Goal: Information Seeking & Learning: Learn about a topic

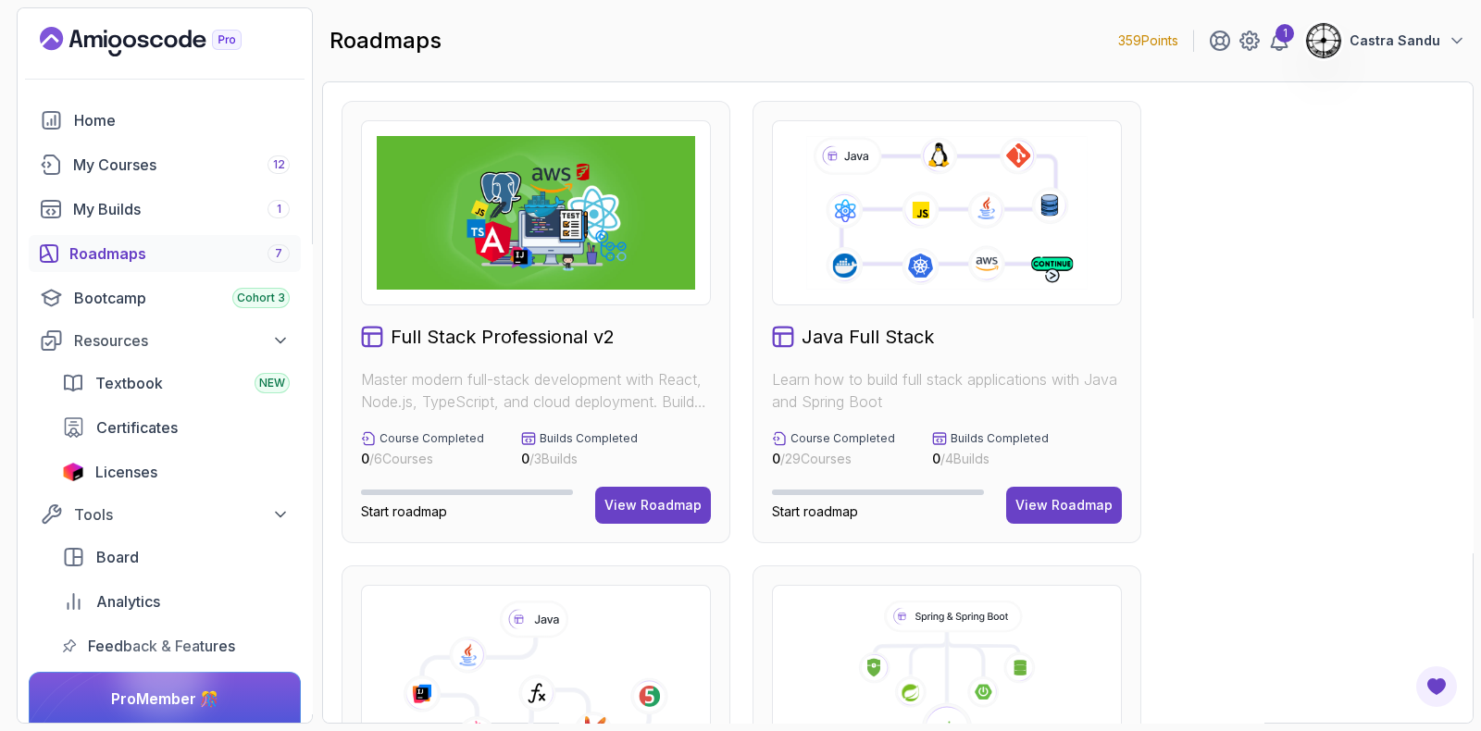
scroll to position [347, 0]
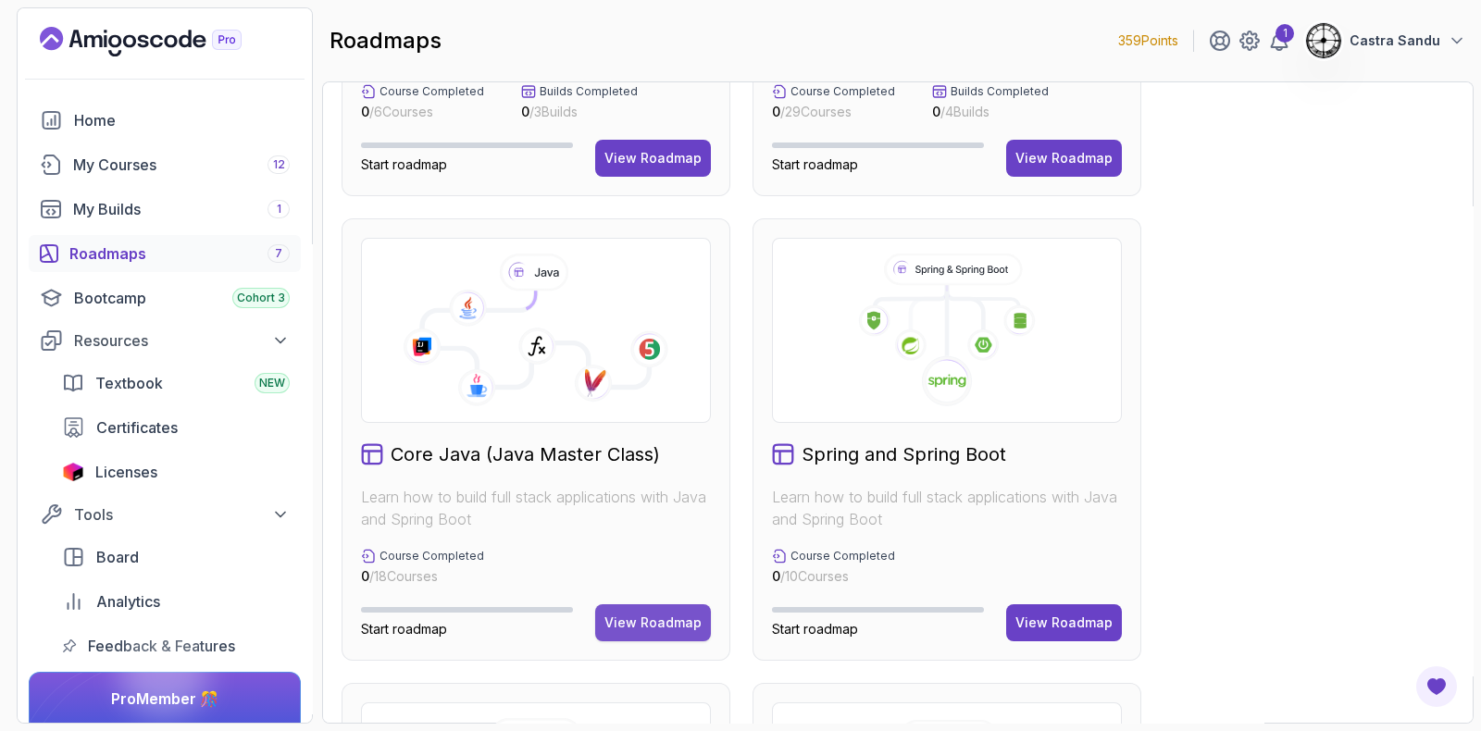
click at [680, 619] on div "View Roadmap" at bounding box center [652, 623] width 97 height 19
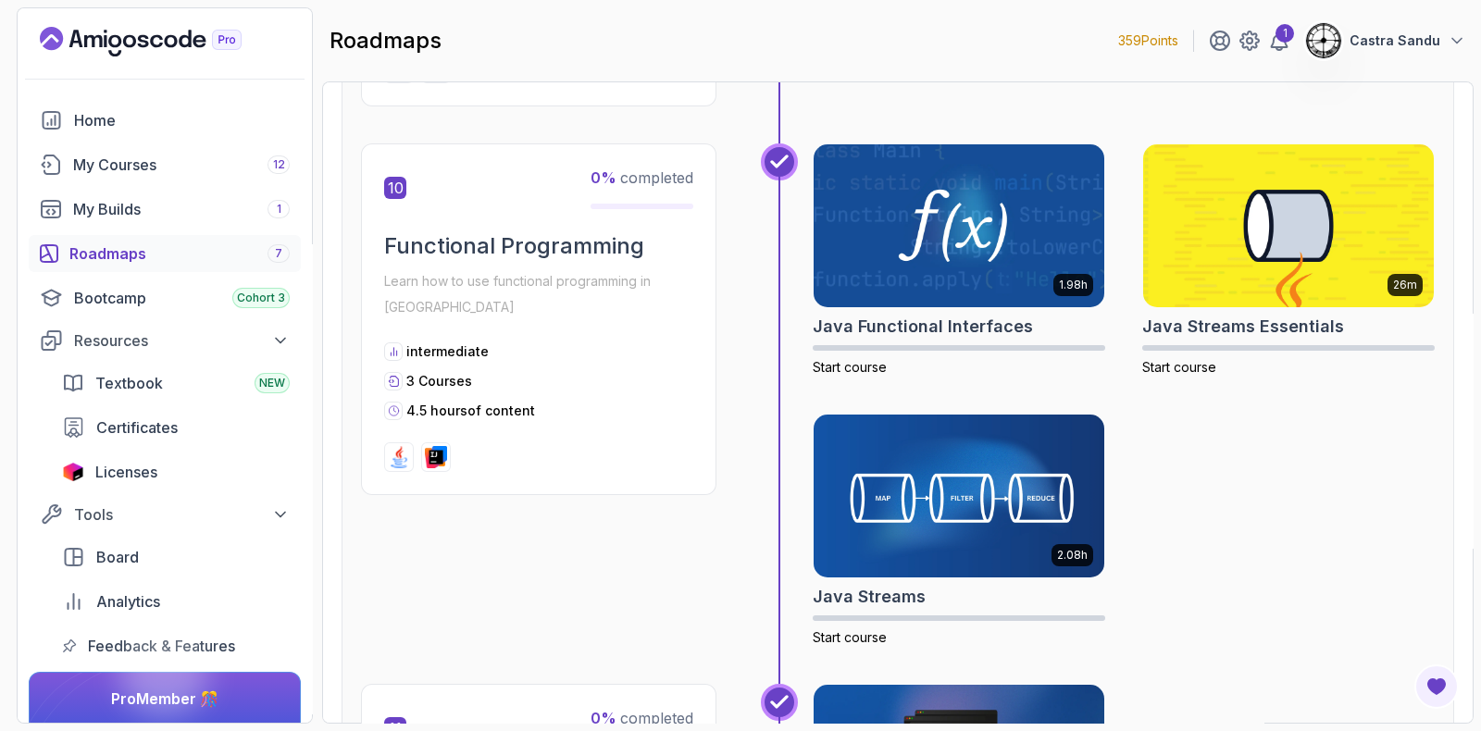
scroll to position [3719, 0]
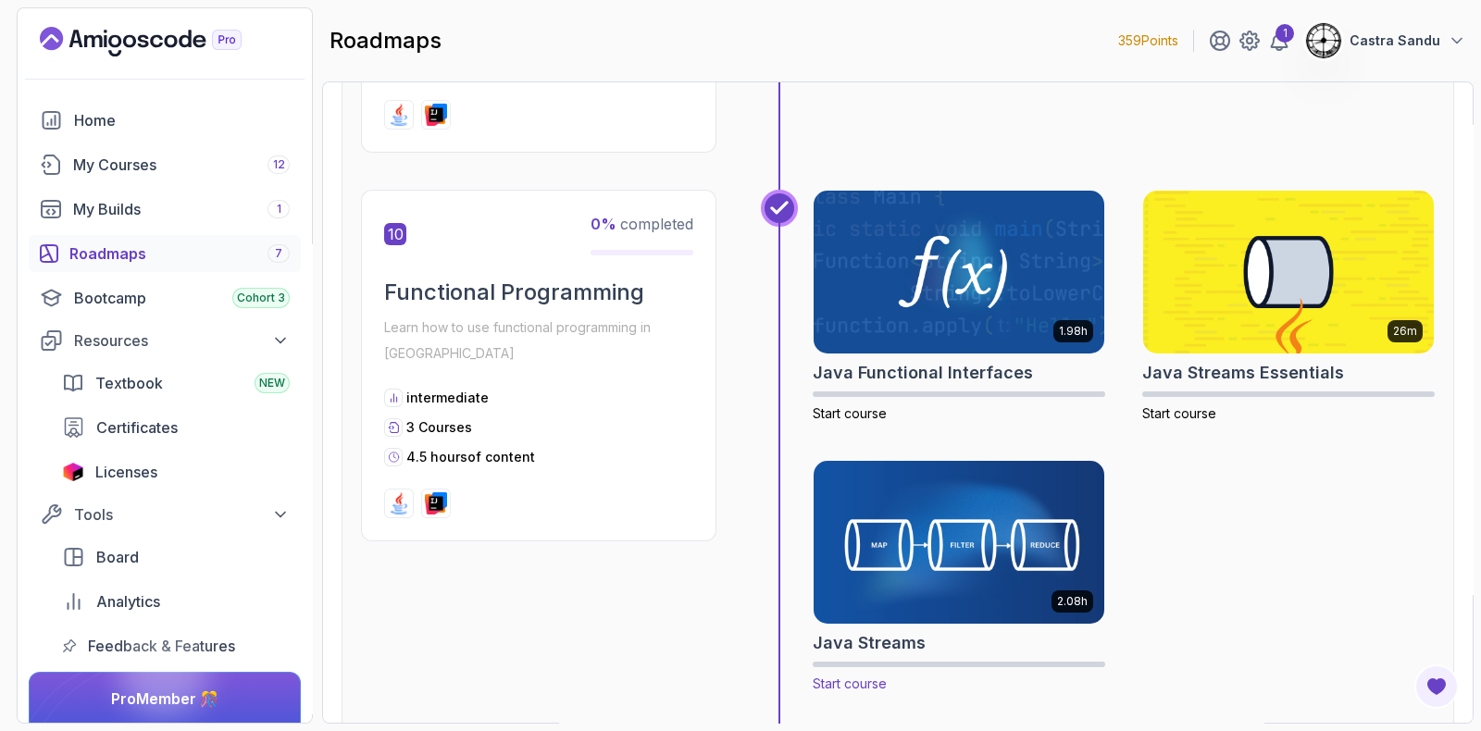
click at [916, 501] on img at bounding box center [958, 541] width 305 height 171
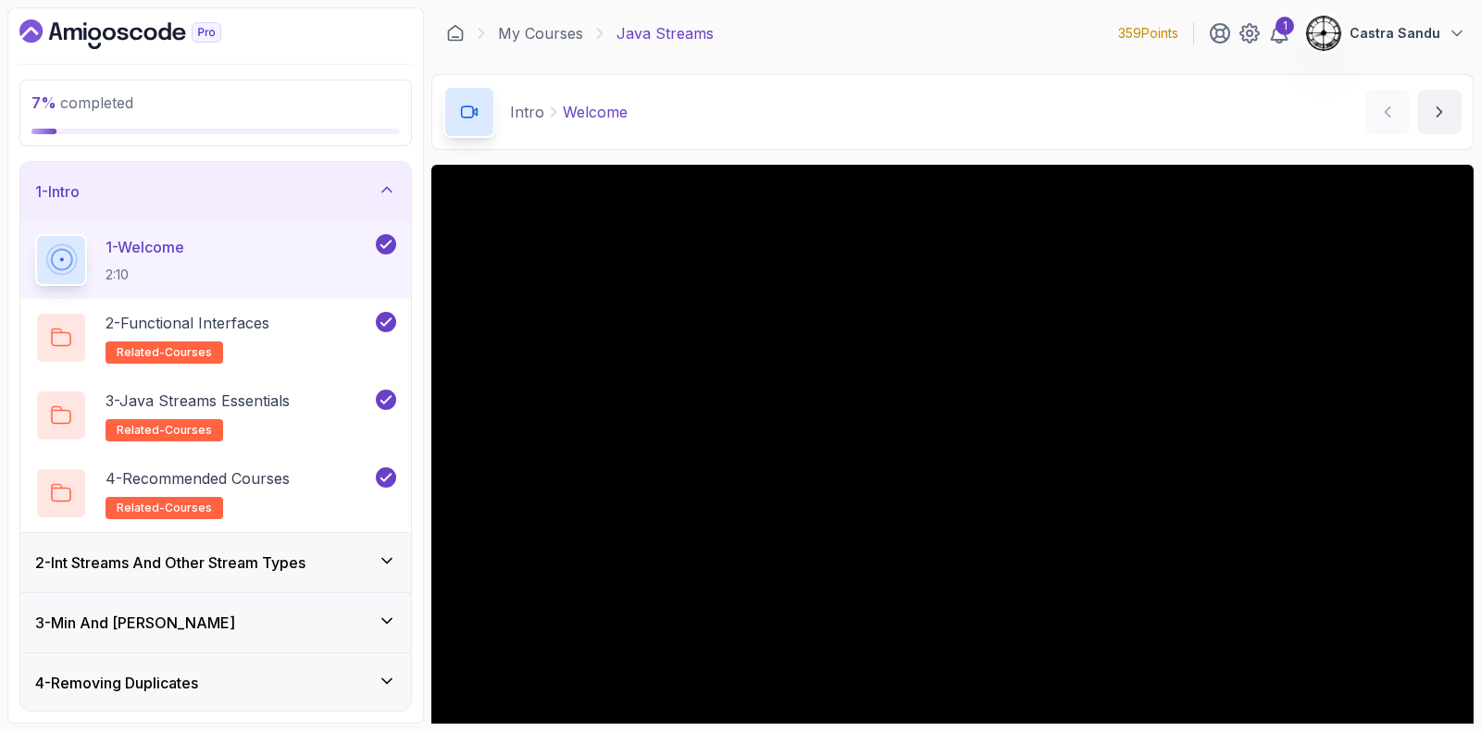
click at [147, 562] on h3 "2 - Int Streams And Other Stream Types" at bounding box center [170, 563] width 270 height 22
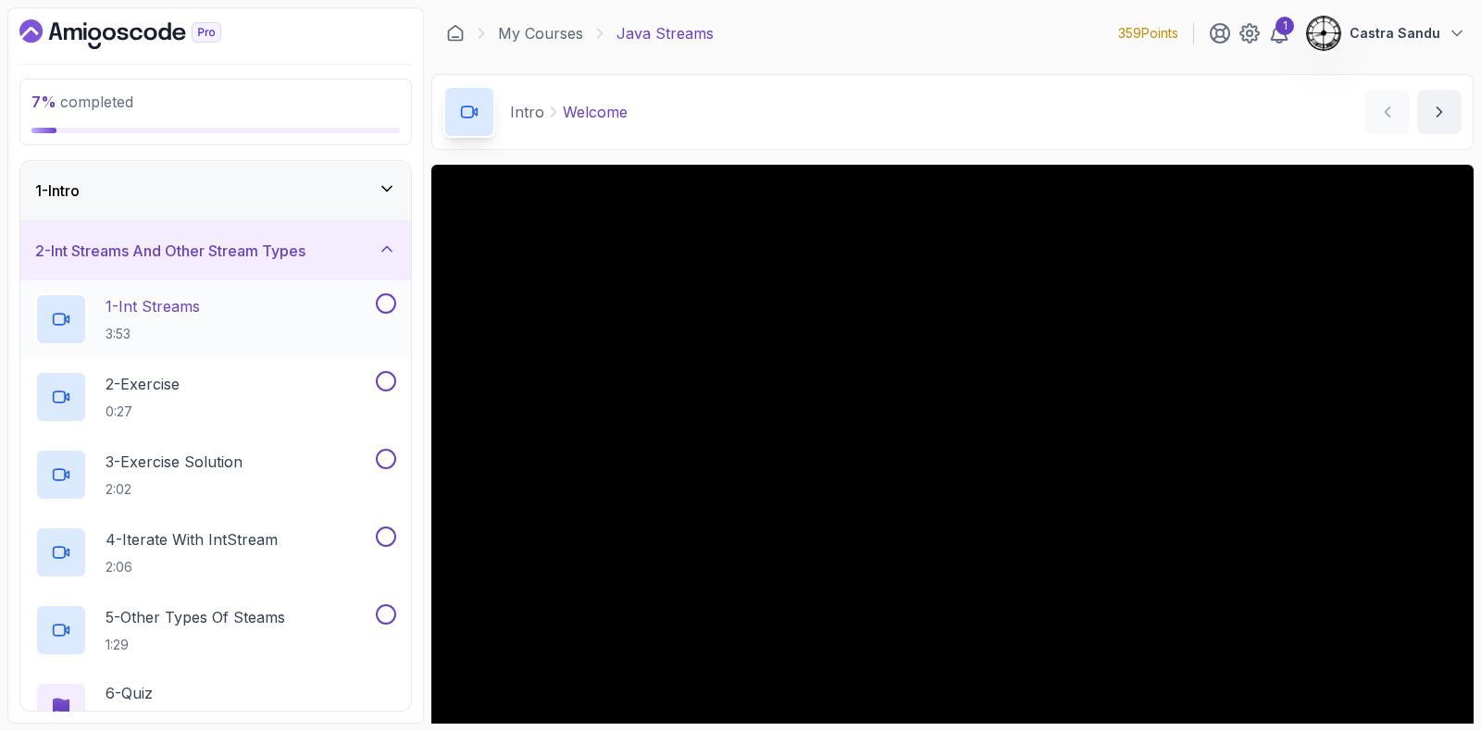
click at [180, 322] on h2 "1 - Int Streams 3:53" at bounding box center [152, 319] width 94 height 48
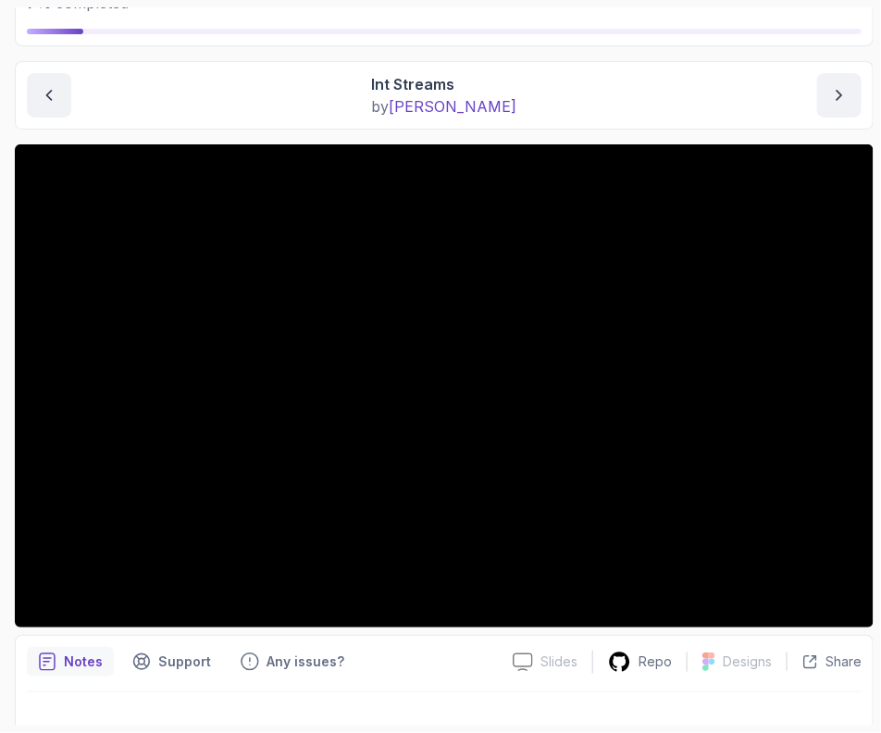
scroll to position [168, 0]
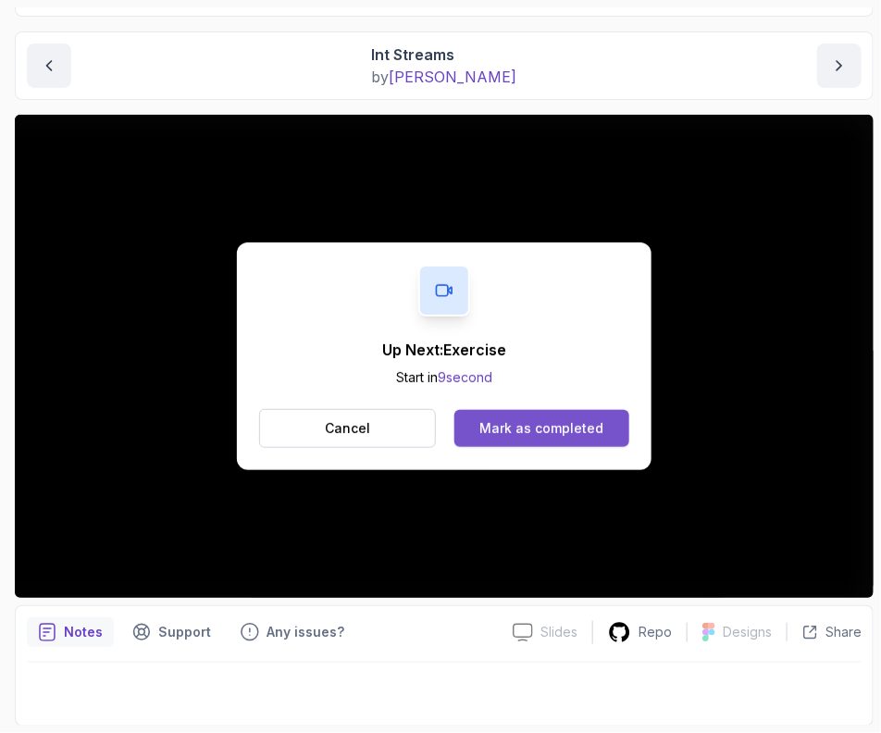
click at [564, 435] on div "Mark as completed" at bounding box center [541, 428] width 124 height 19
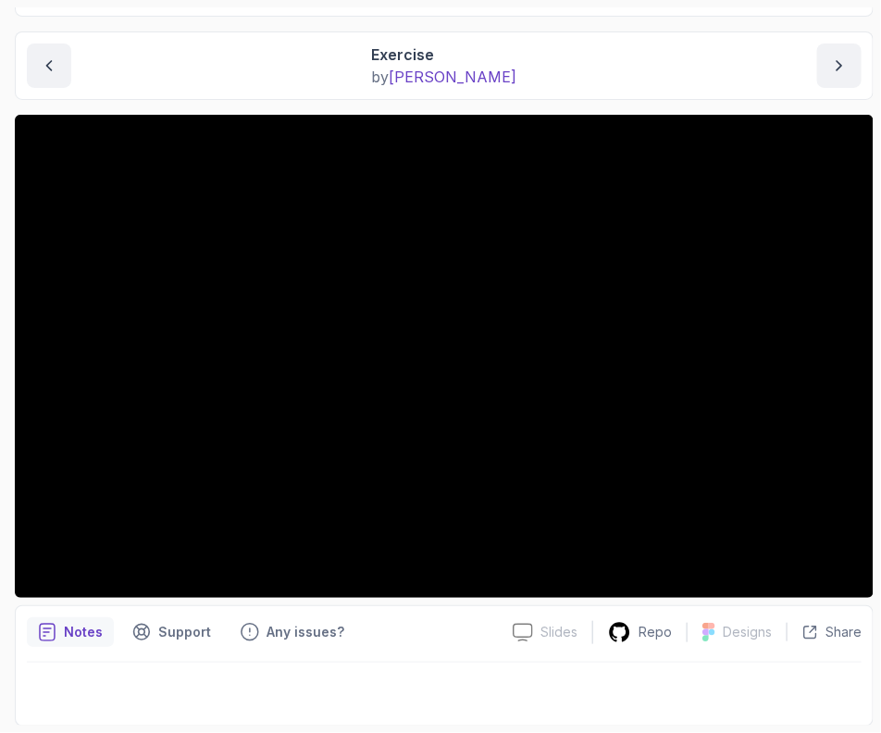
scroll to position [53, 0]
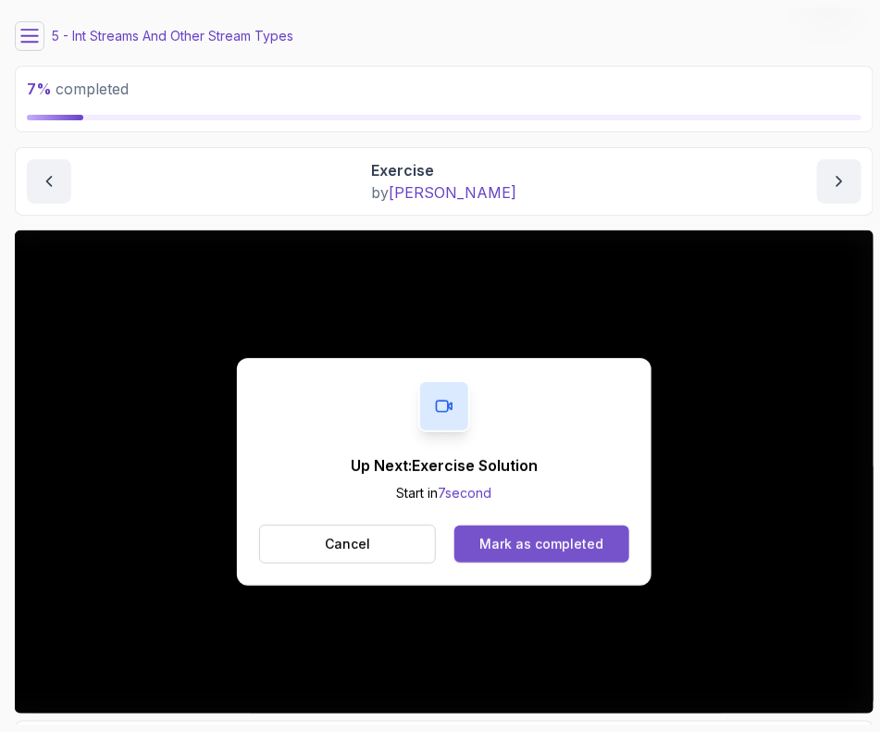
click at [536, 543] on div "Mark as completed" at bounding box center [541, 544] width 124 height 19
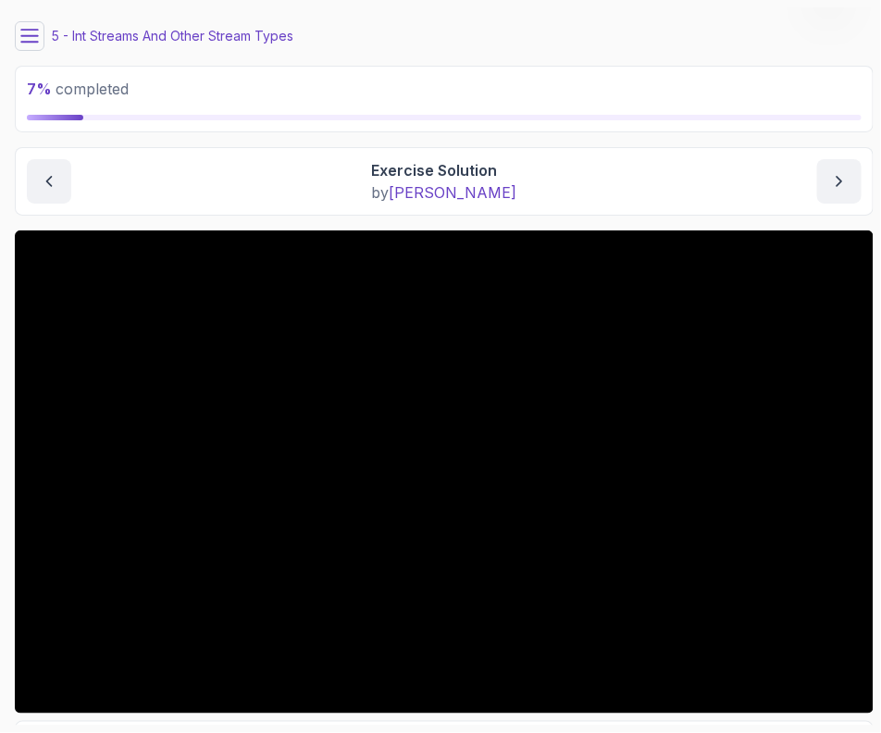
drag, startPoint x: 259, startPoint y: 169, endPoint x: 272, endPoint y: 195, distance: 29.0
click at [259, 169] on div "Exercise Solution by nelson" at bounding box center [444, 181] width 835 height 44
click at [21, 27] on icon at bounding box center [29, 36] width 19 height 19
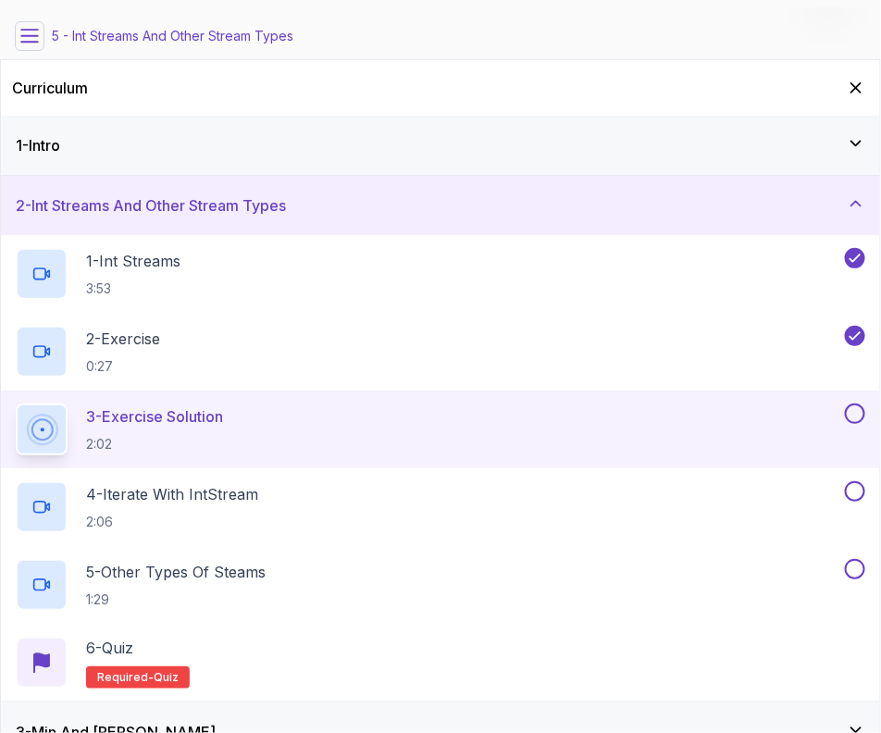
click at [857, 409] on button at bounding box center [855, 413] width 20 height 20
click at [851, 81] on icon "Hide Curriculum for mobile" at bounding box center [856, 88] width 20 height 20
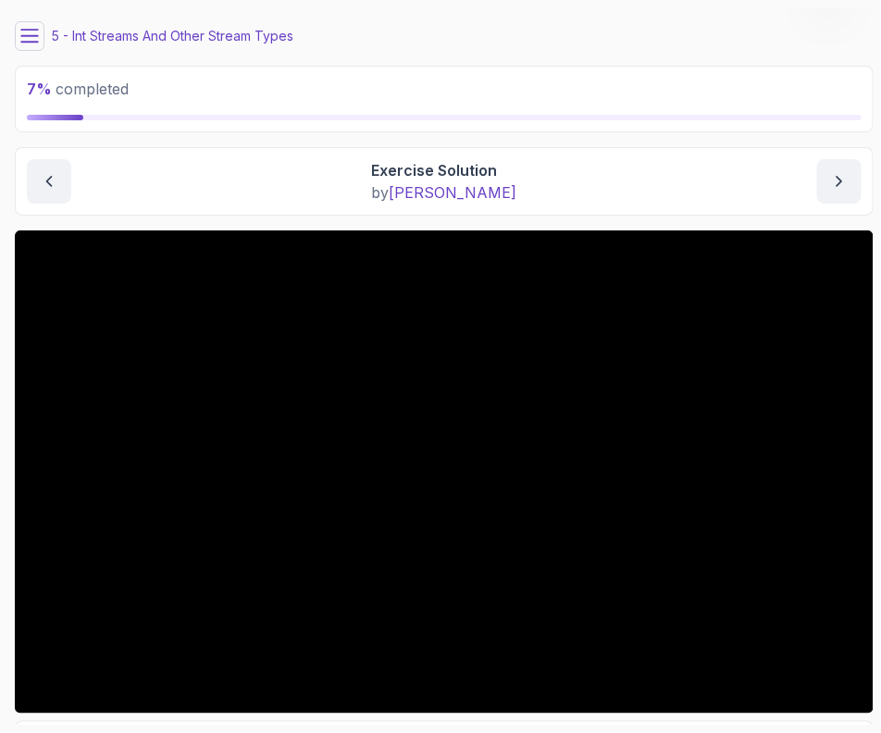
click at [34, 25] on button at bounding box center [30, 36] width 30 height 30
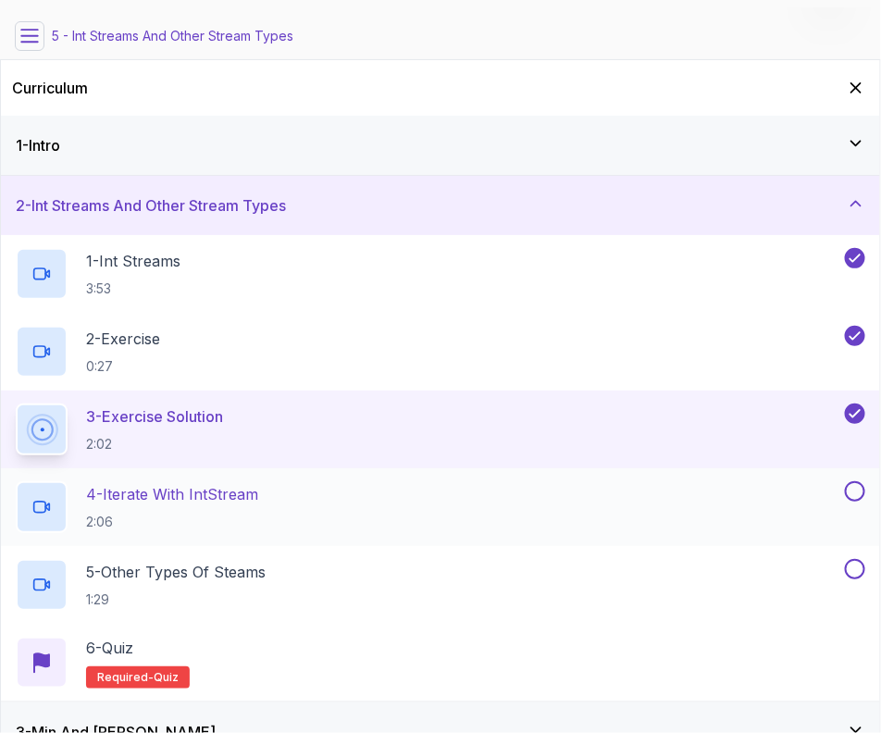
click at [592, 499] on div "4 - Iterate with IntStream 2:06" at bounding box center [428, 507] width 825 height 52
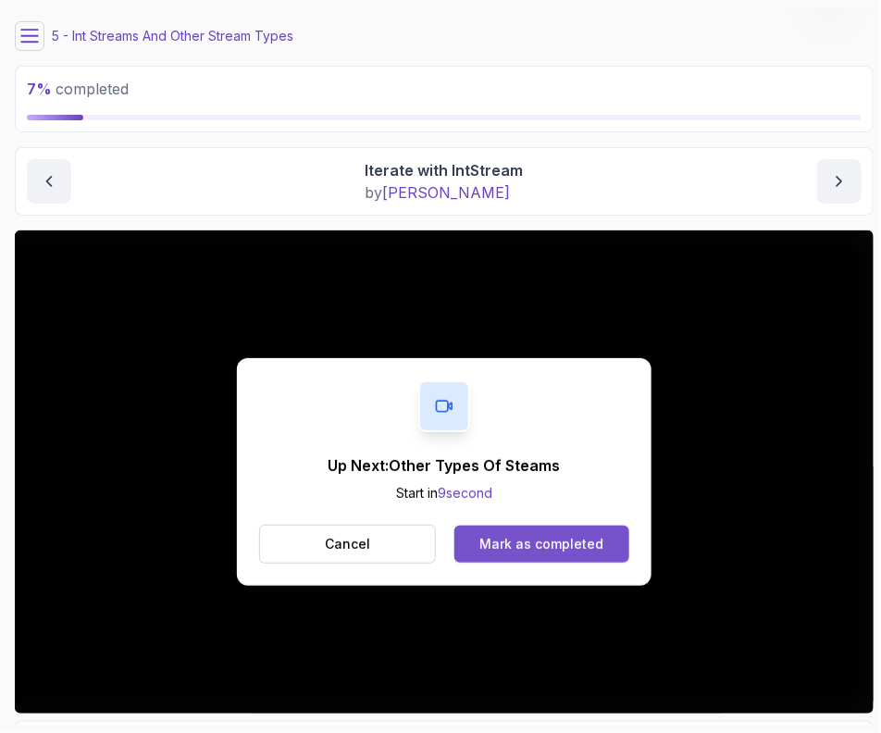
click at [495, 539] on div "Mark as completed" at bounding box center [541, 544] width 124 height 19
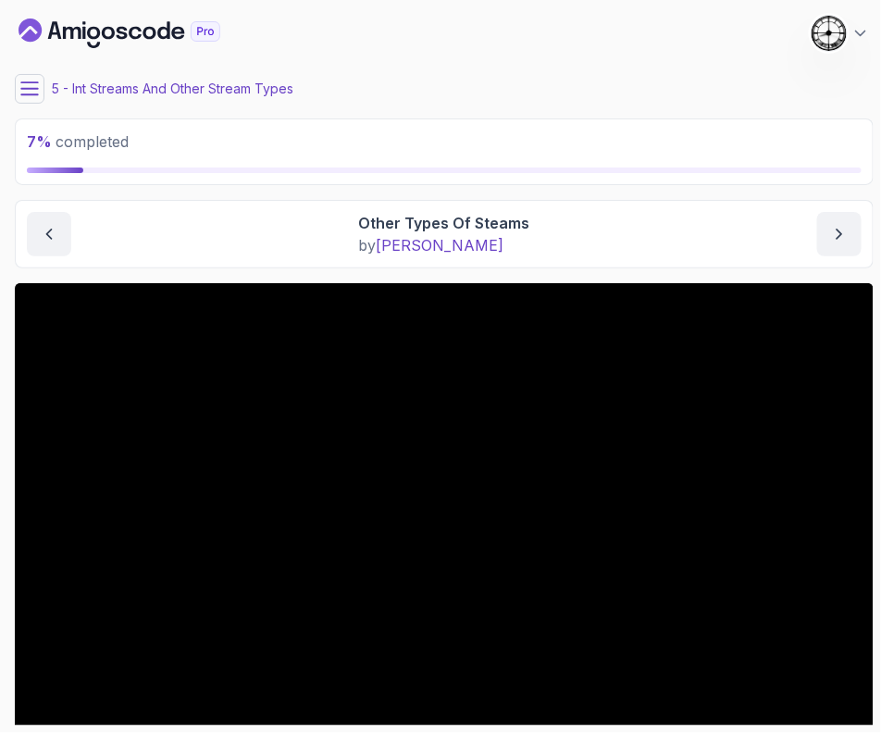
click at [36, 89] on icon at bounding box center [29, 88] width 17 height 12
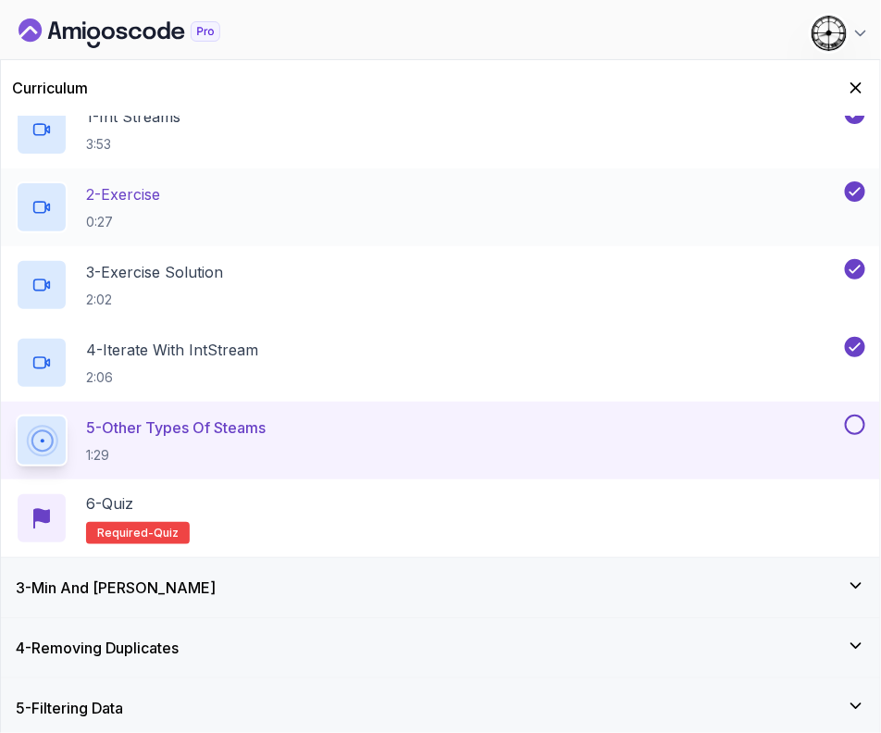
scroll to position [115, 0]
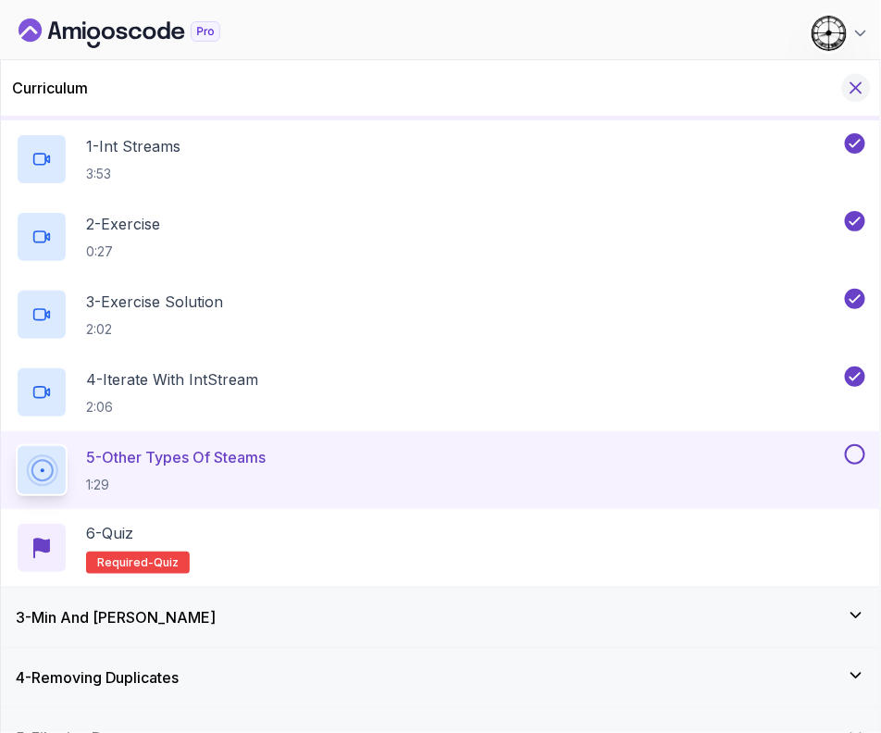
click at [856, 81] on icon "Hide Curriculum for mobile" at bounding box center [856, 88] width 20 height 20
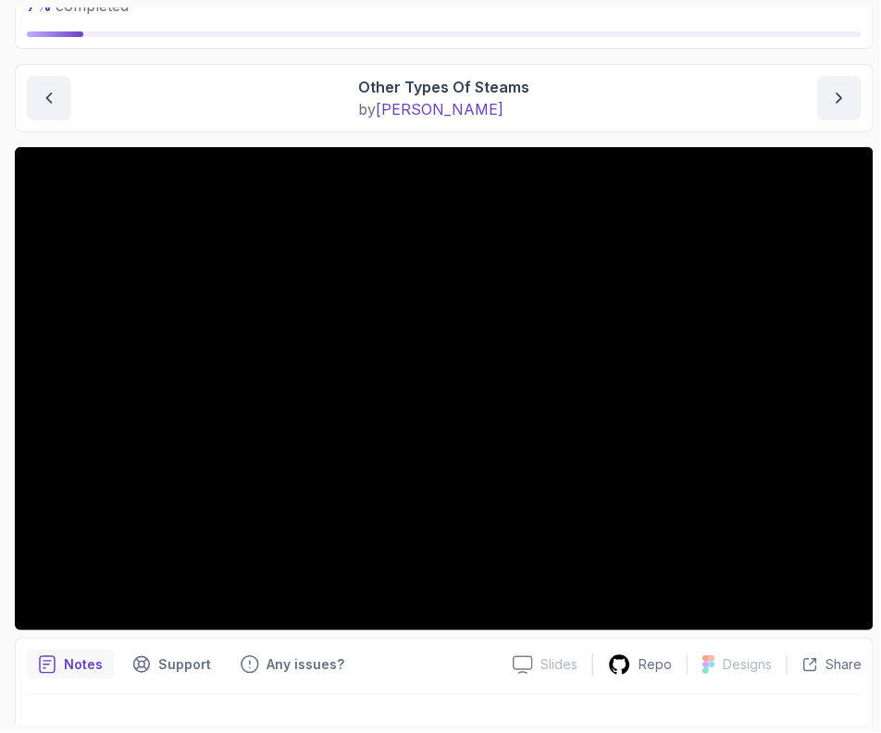
scroll to position [168, 0]
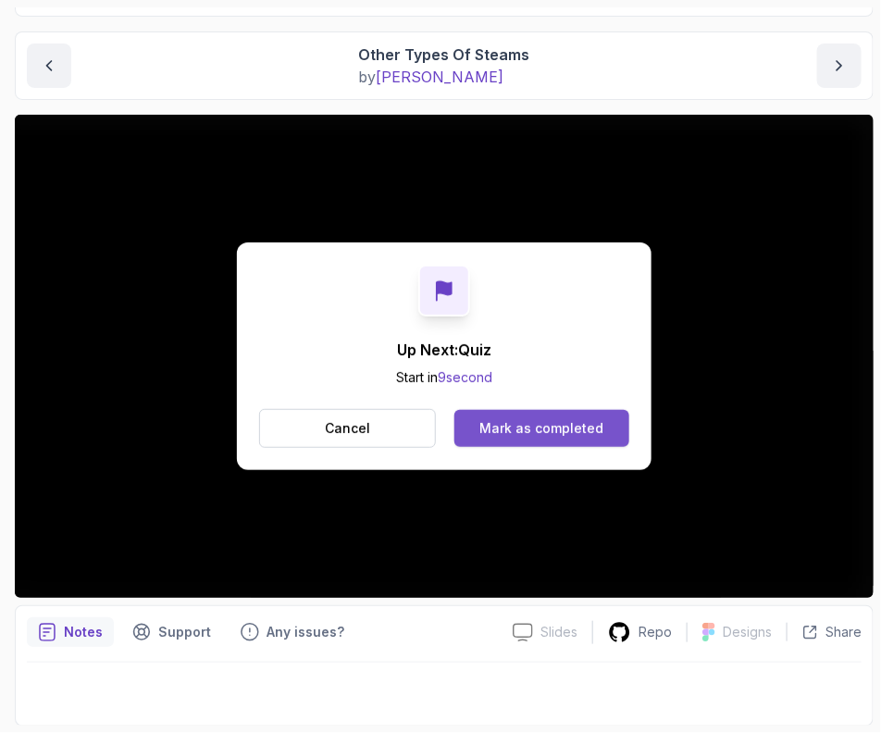
click at [588, 425] on div "Mark as completed" at bounding box center [541, 428] width 124 height 19
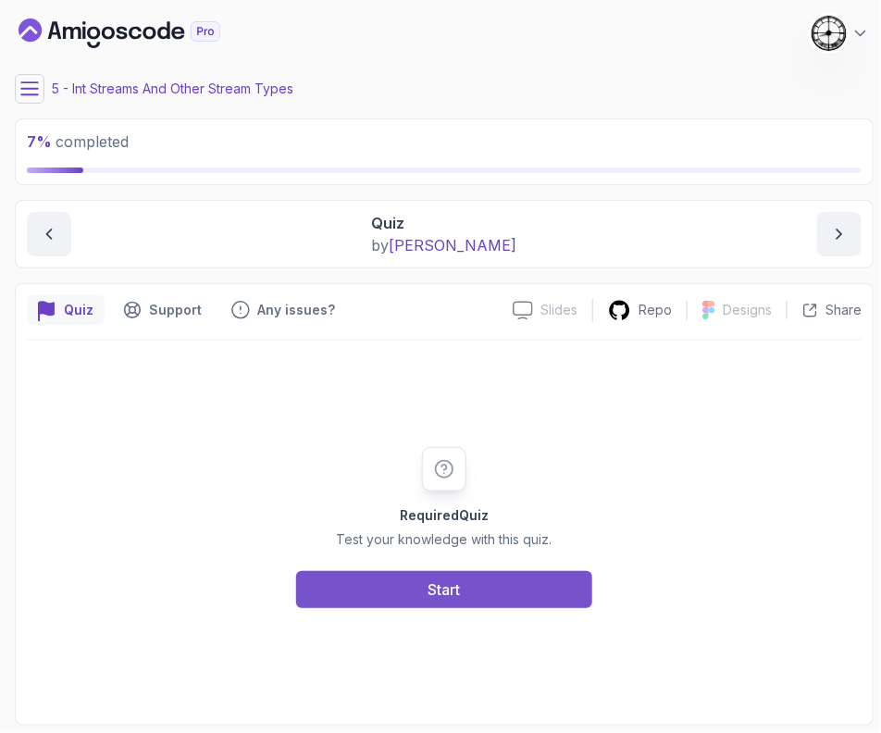
click at [415, 571] on button "Start" at bounding box center [444, 589] width 296 height 37
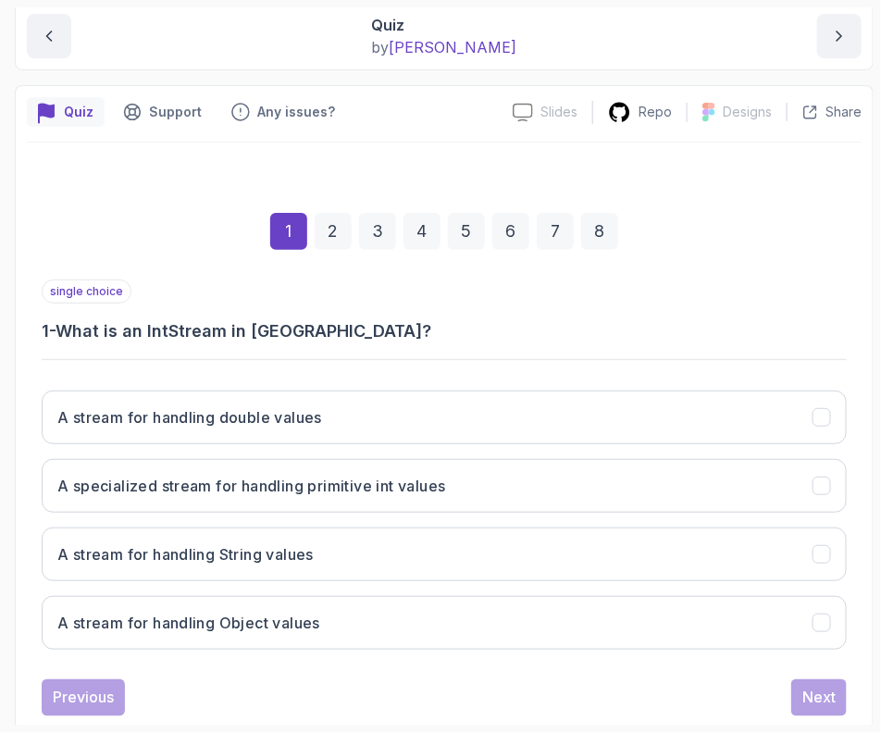
scroll to position [230, 0]
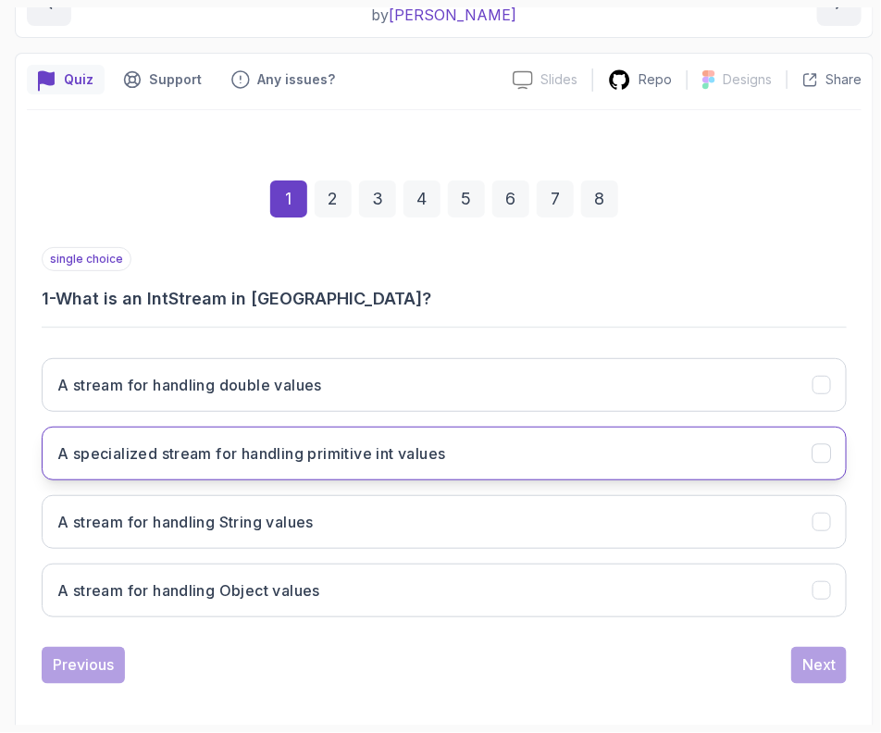
click at [182, 455] on h3 "A specialized stream for handling primitive int values" at bounding box center [251, 453] width 389 height 22
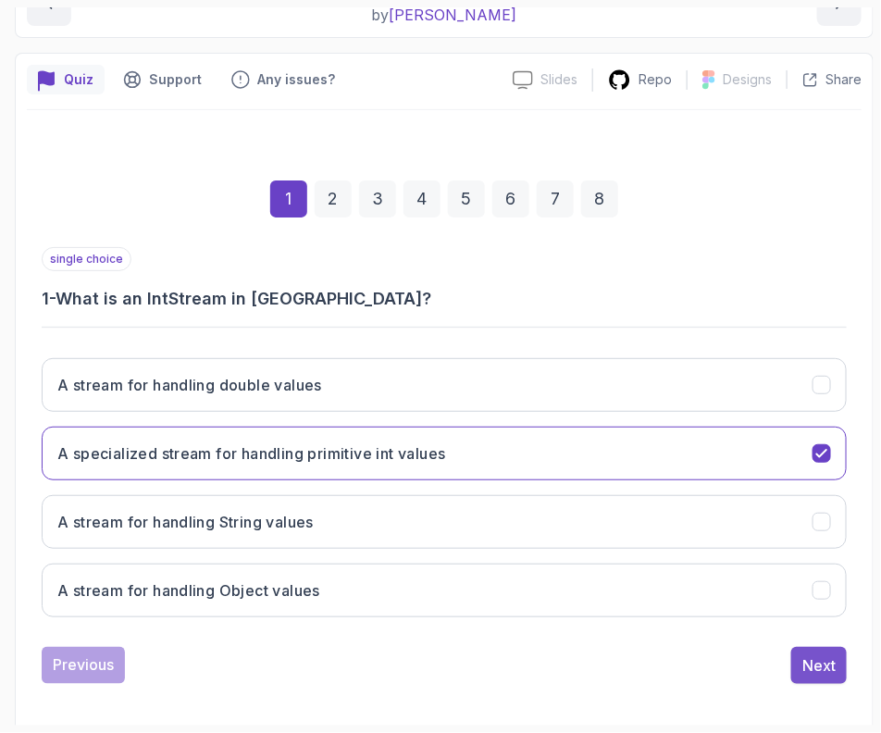
click at [832, 647] on button "Next" at bounding box center [819, 665] width 56 height 37
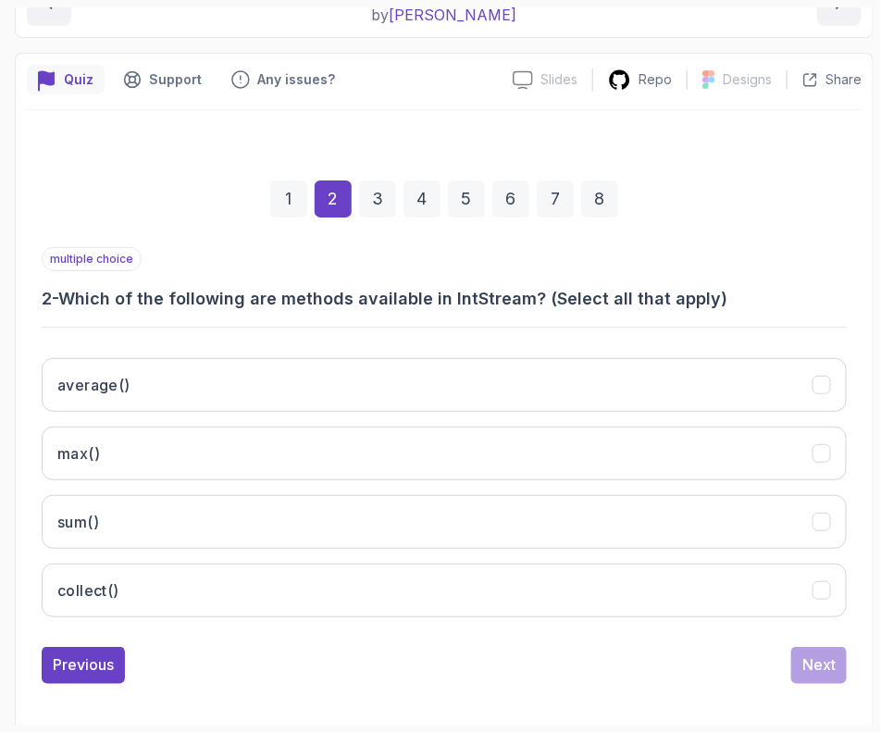
click at [320, 301] on h3 "2 - Which of the following are methods available in IntStream? (Select all that…" at bounding box center [444, 299] width 805 height 26
click at [280, 119] on div "1 2 3 4 5 6 7 8 multiple choice 2 - Which of the following are methods availabl…" at bounding box center [444, 417] width 835 height 614
click at [305, 159] on div "1 2 3 4 5 6 7 8" at bounding box center [444, 199] width 805 height 96
click at [259, 146] on div "1 2 3 4 5 6 7 8 multiple choice 2 - Which of the following are methods availabl…" at bounding box center [444, 417] width 835 height 563
drag, startPoint x: 305, startPoint y: 229, endPoint x: 273, endPoint y: 261, distance: 45.8
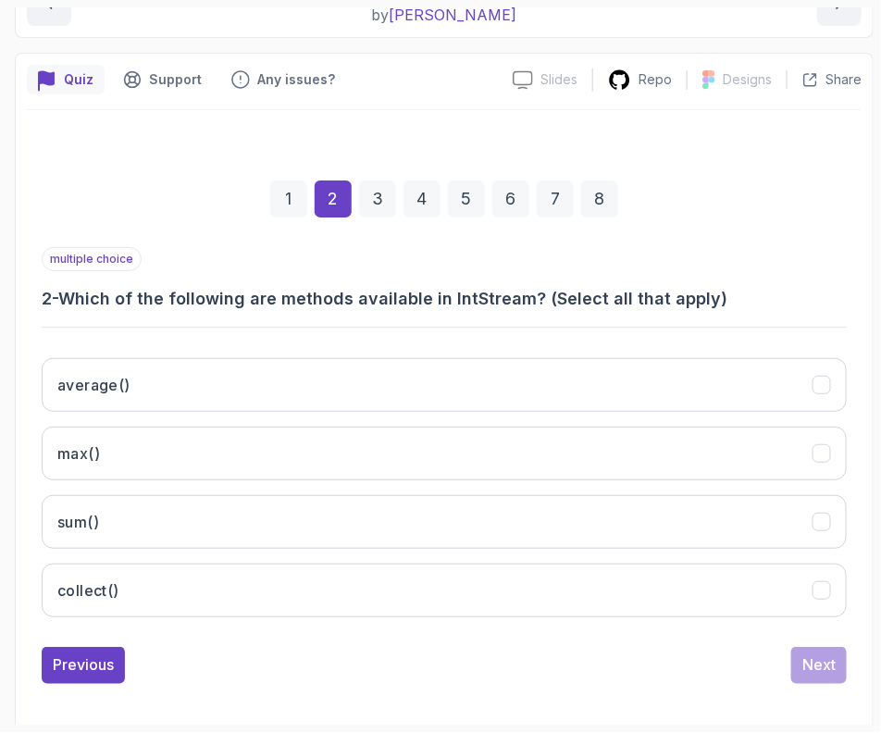
click at [299, 235] on div "1 2 3 4 5 6 7 8" at bounding box center [444, 199] width 805 height 96
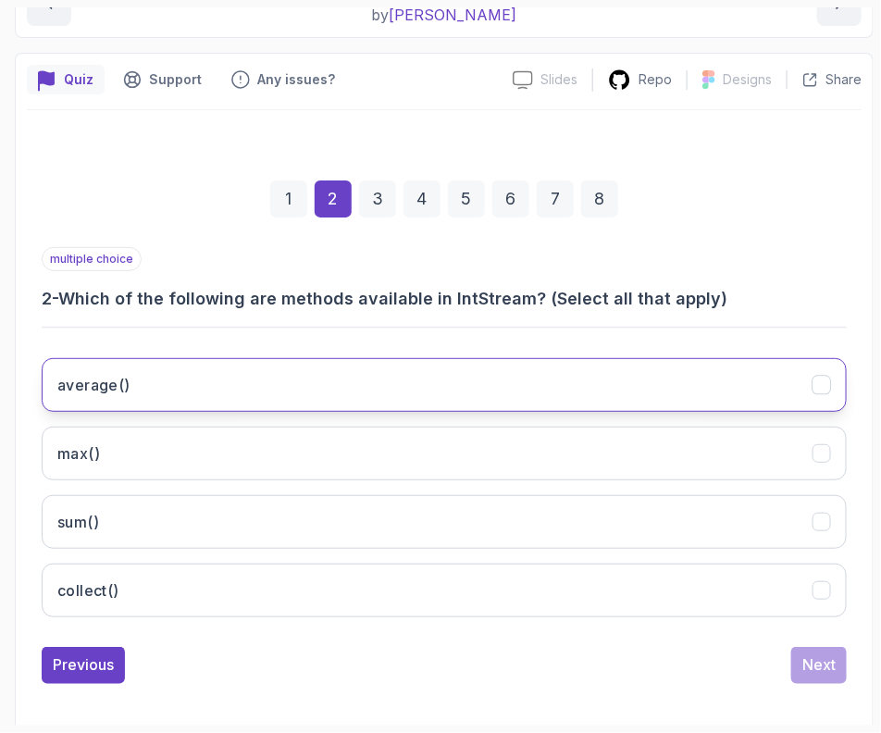
click at [114, 391] on h3 "average()" at bounding box center [93, 385] width 73 height 22
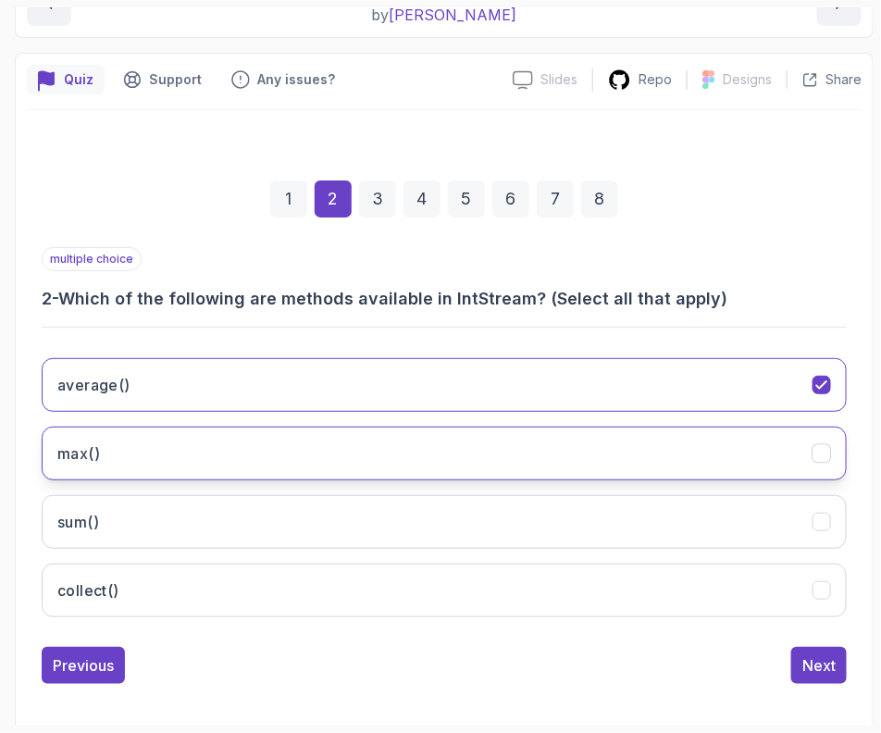
click at [81, 453] on h3 "max()" at bounding box center [78, 453] width 43 height 22
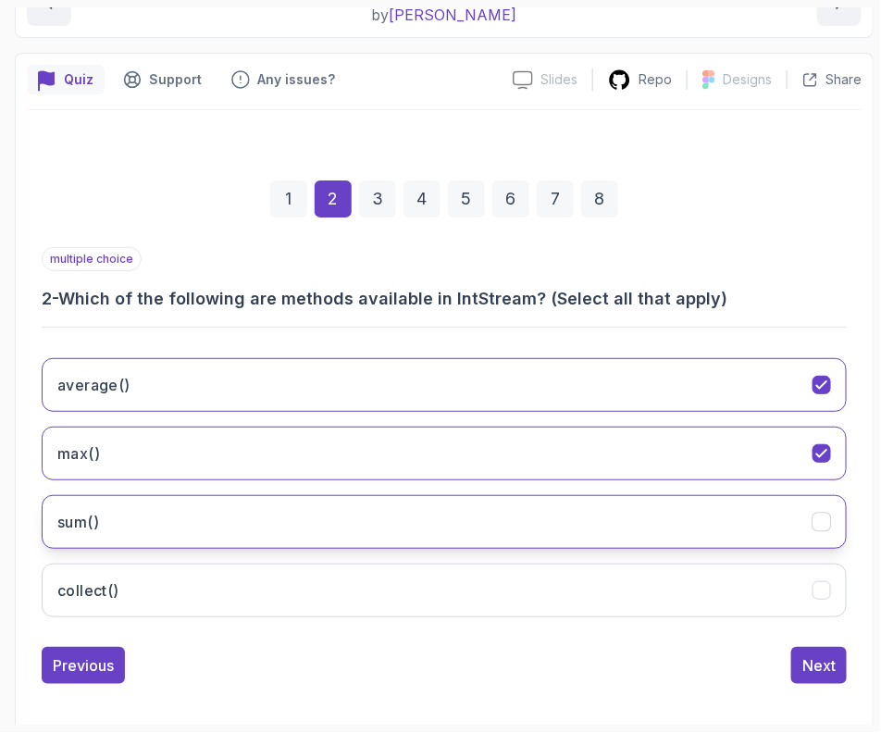
click at [102, 531] on button "sum()" at bounding box center [444, 522] width 805 height 54
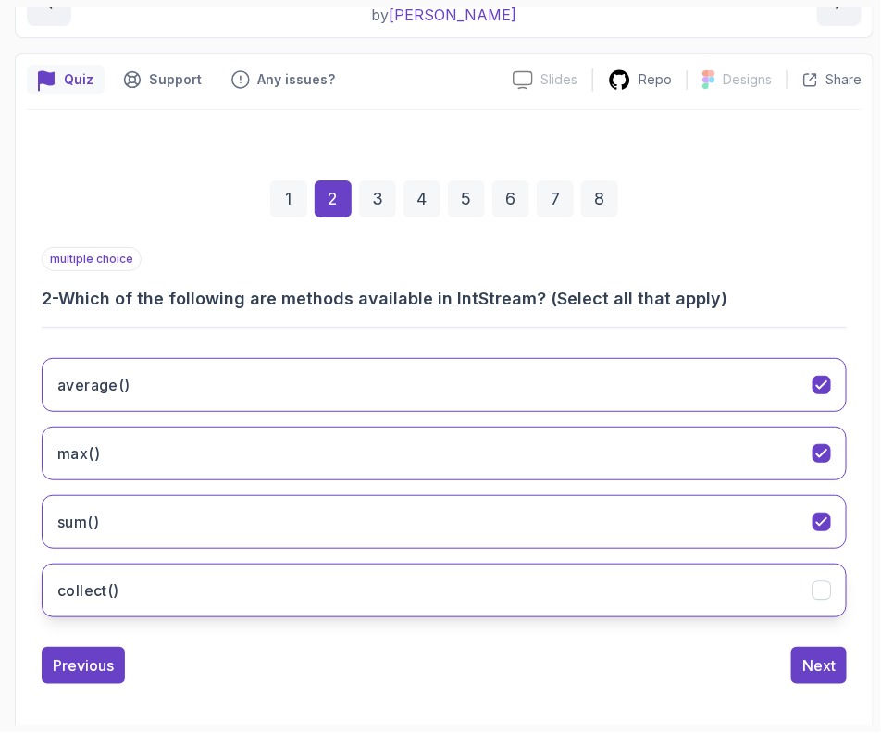
drag, startPoint x: 112, startPoint y: 601, endPoint x: 158, endPoint y: 605, distance: 46.5
click at [114, 601] on button "collect()" at bounding box center [444, 591] width 805 height 54
click at [836, 659] on div "Next" at bounding box center [818, 665] width 33 height 22
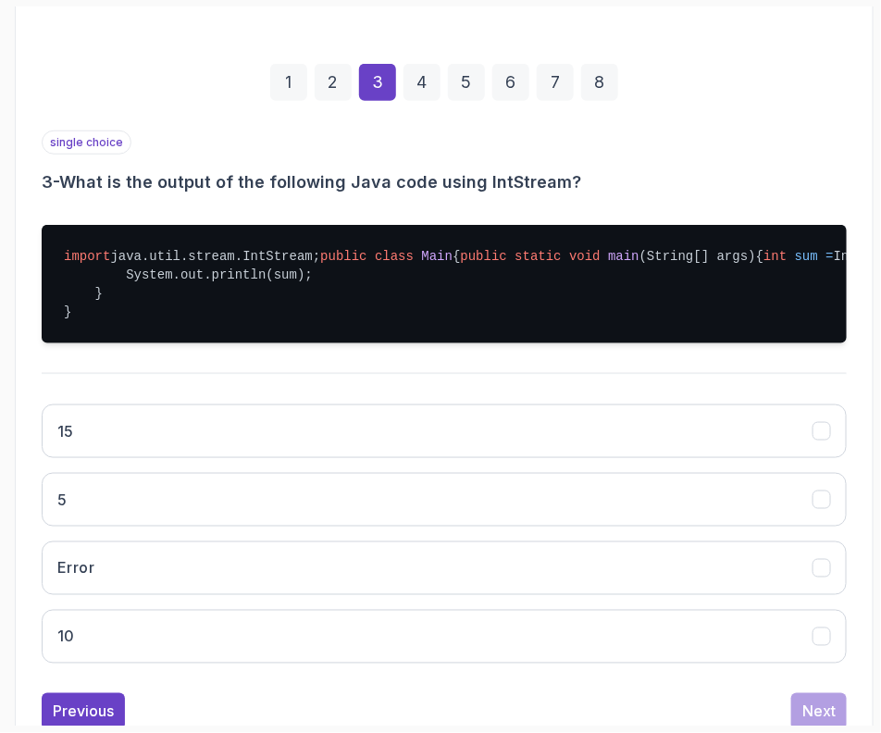
scroll to position [476, 0]
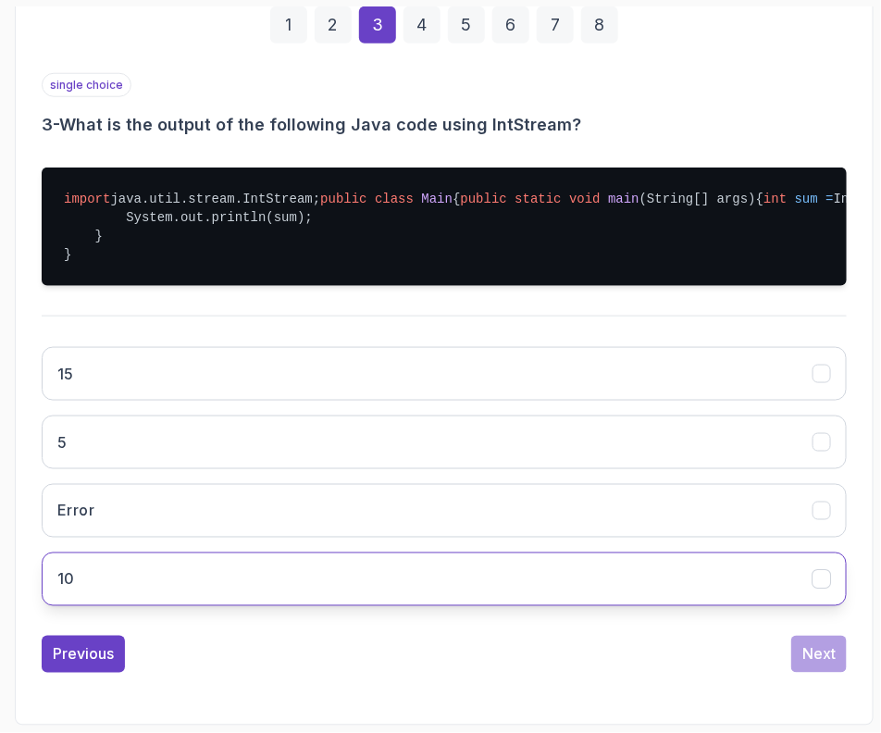
click at [205, 582] on button "10" at bounding box center [444, 579] width 805 height 54
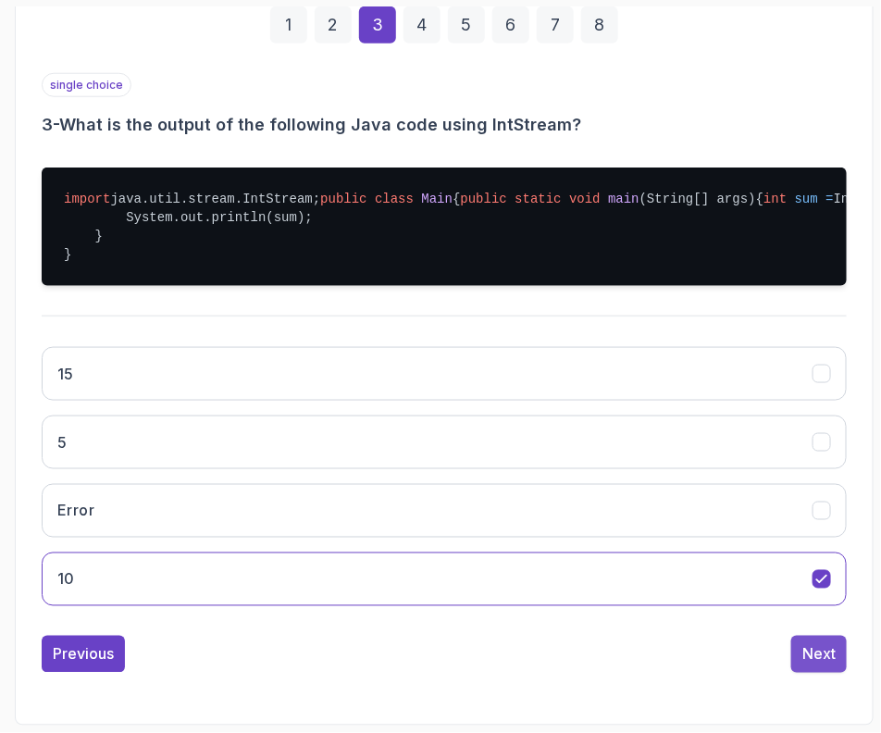
click at [814, 660] on div "Next" at bounding box center [818, 654] width 33 height 22
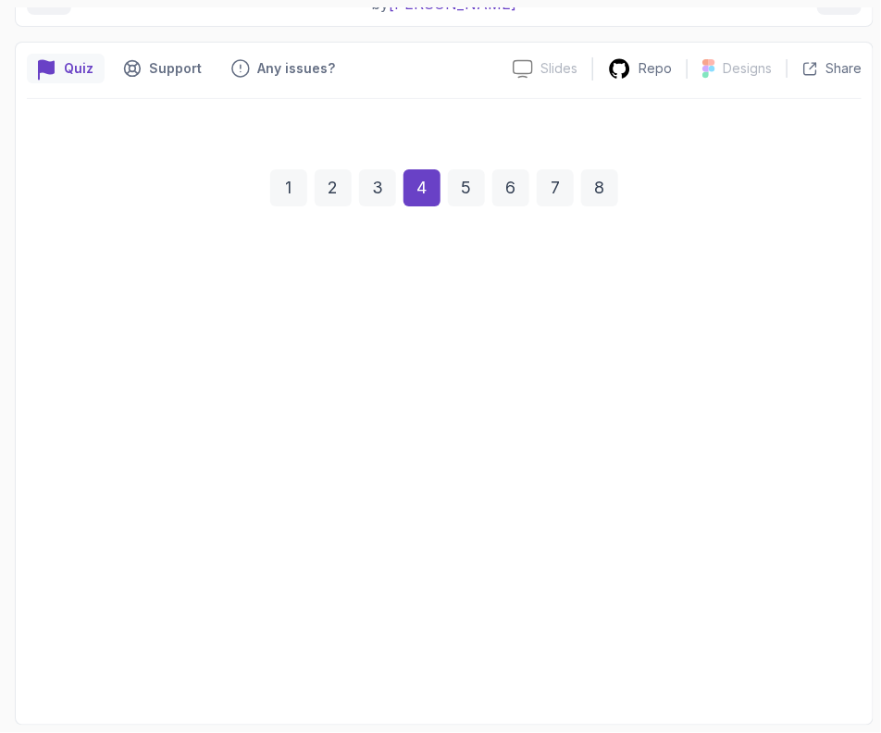
scroll to position [239, 0]
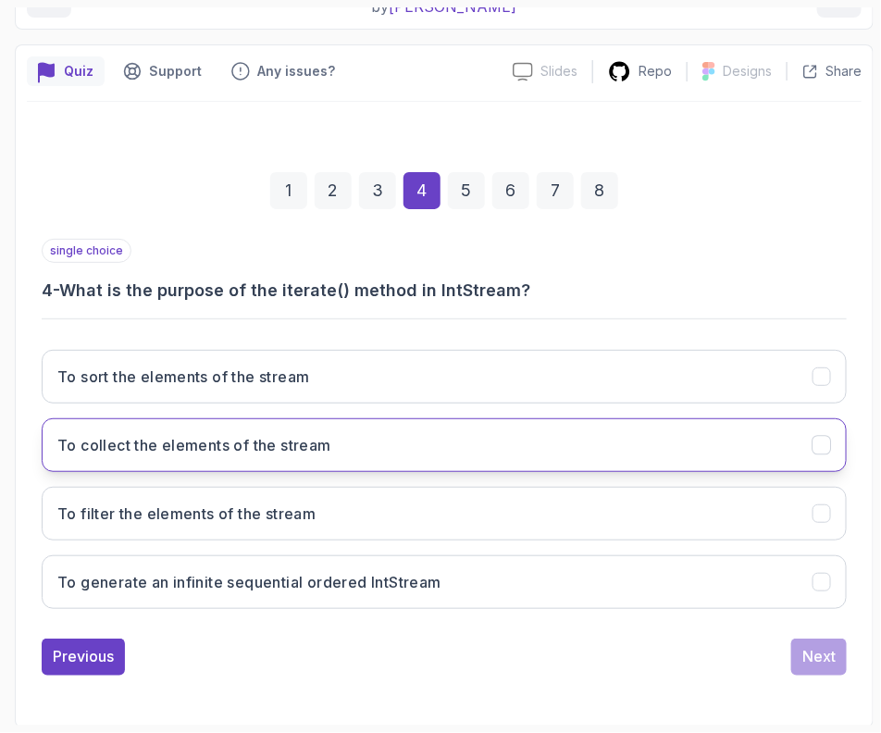
click at [182, 459] on button "To collect the elements of the stream" at bounding box center [444, 445] width 805 height 54
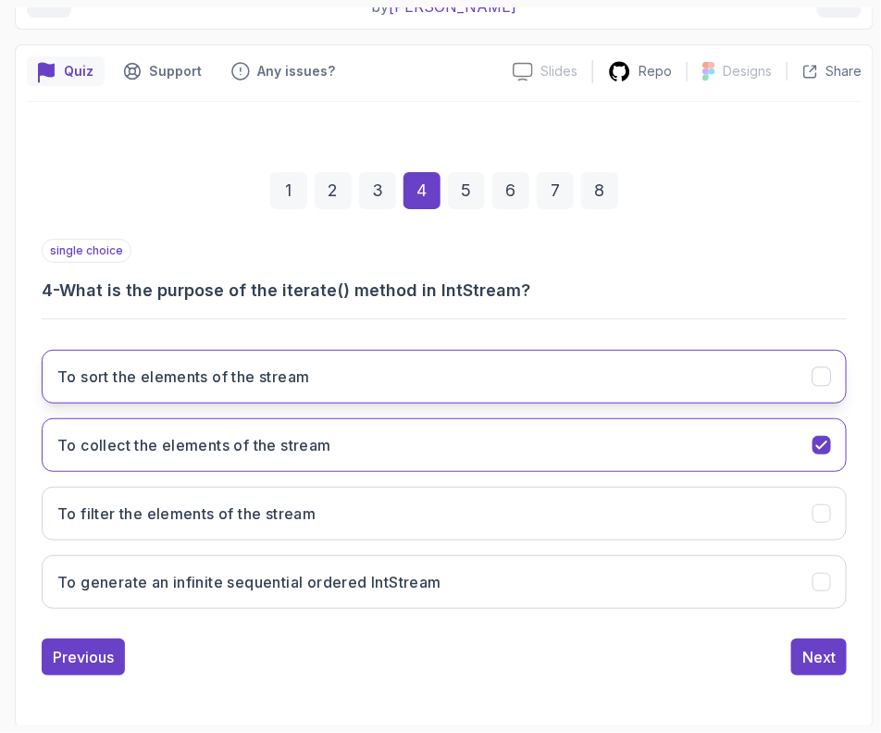
click at [148, 400] on button "To sort the elements of the stream" at bounding box center [444, 377] width 805 height 54
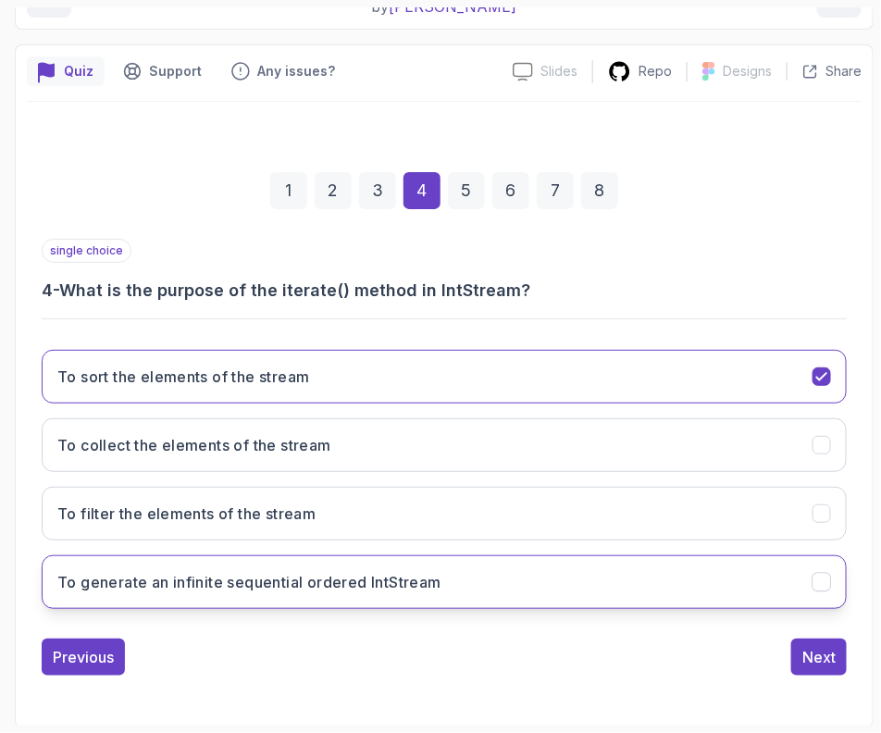
click at [100, 585] on h3 "To generate an infinite sequential ordered IntStream" at bounding box center [249, 582] width 384 height 22
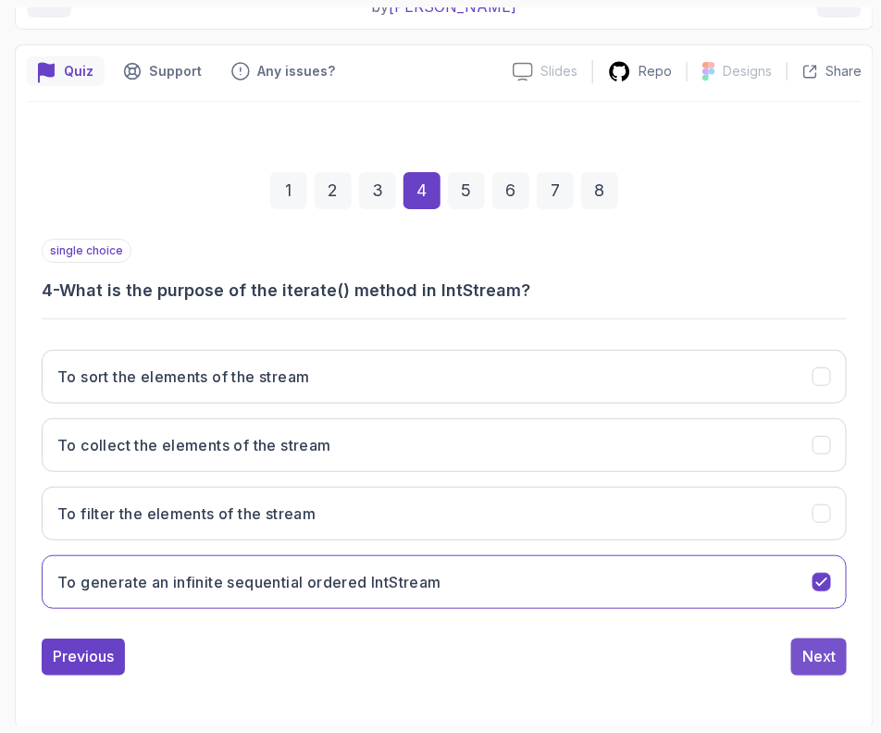
click at [836, 650] on div "Next" at bounding box center [818, 657] width 33 height 22
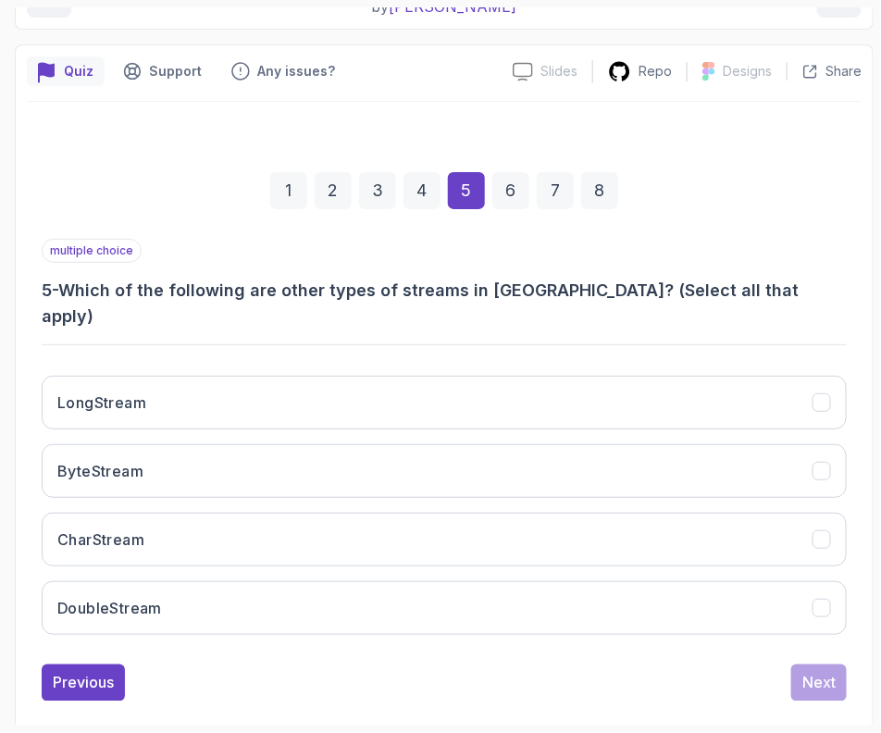
click at [145, 664] on div "Previous Next" at bounding box center [444, 682] width 805 height 37
click at [110, 672] on div "Previous" at bounding box center [83, 683] width 61 height 22
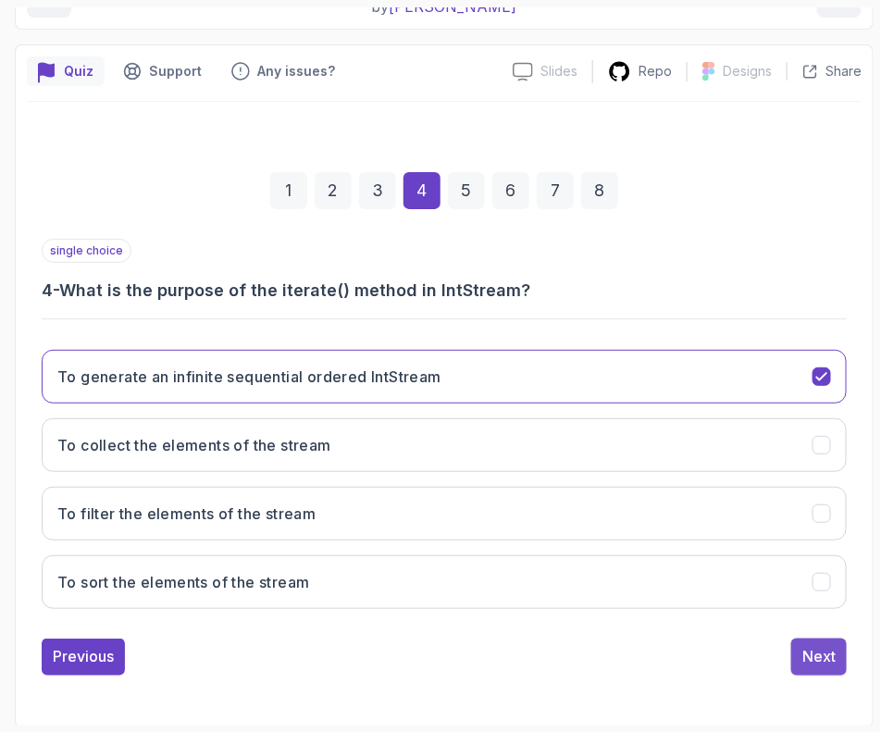
click at [802, 650] on div "Next" at bounding box center [818, 657] width 33 height 22
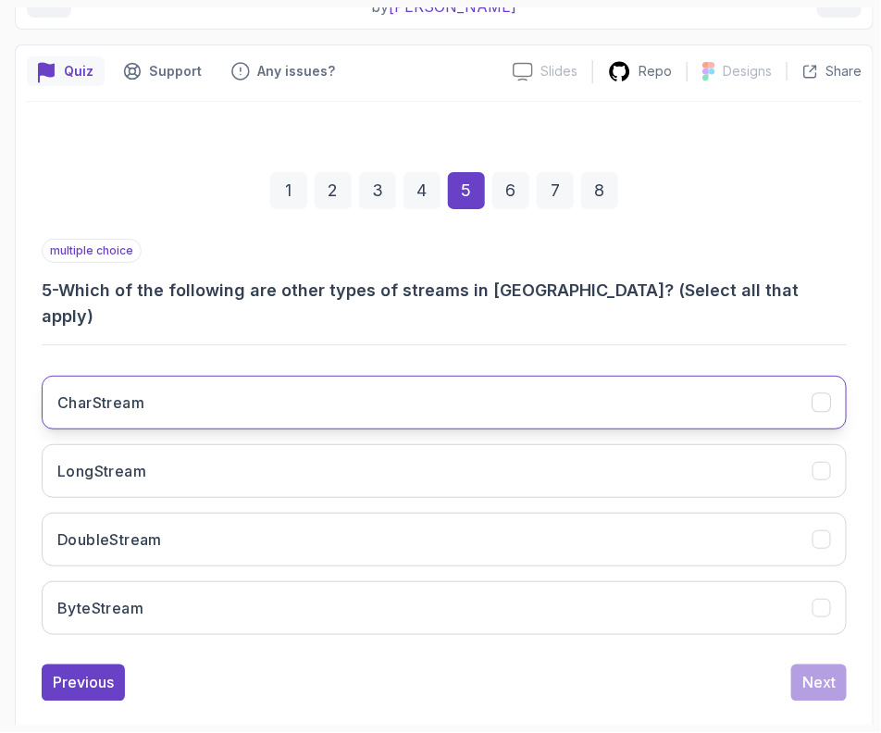
click at [132, 397] on button "CharStream" at bounding box center [444, 403] width 805 height 54
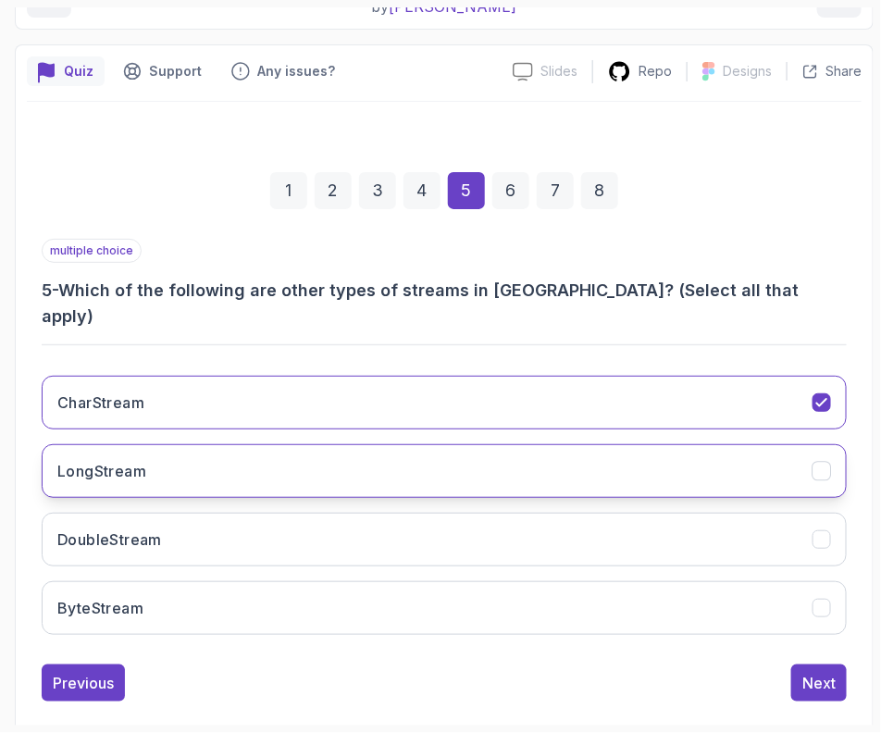
click at [137, 460] on h3 "LongStream" at bounding box center [101, 471] width 89 height 22
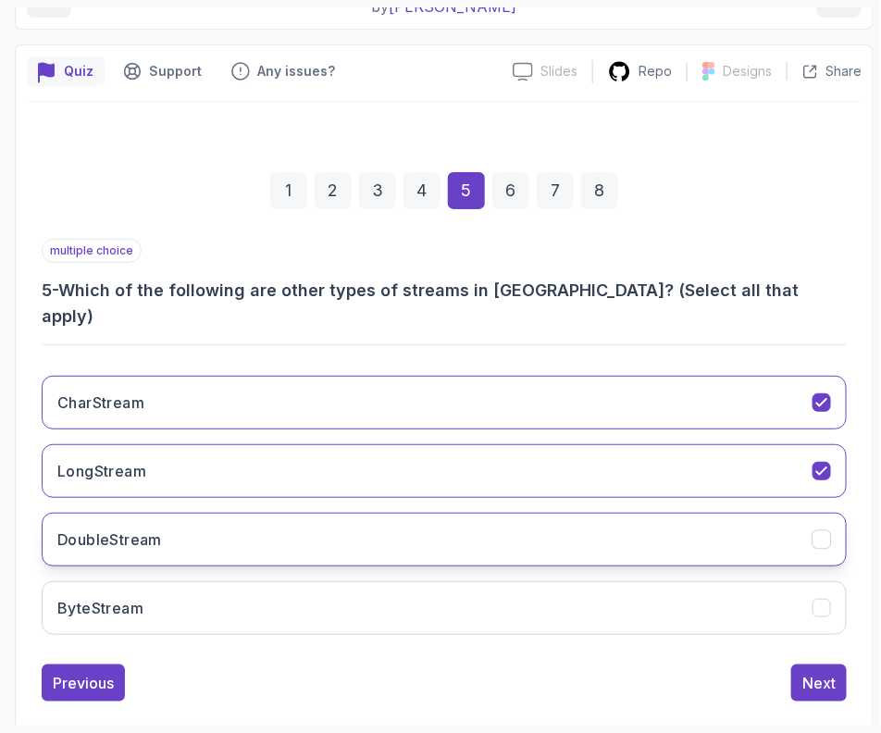
click at [168, 513] on button "DoubleStream" at bounding box center [444, 540] width 805 height 54
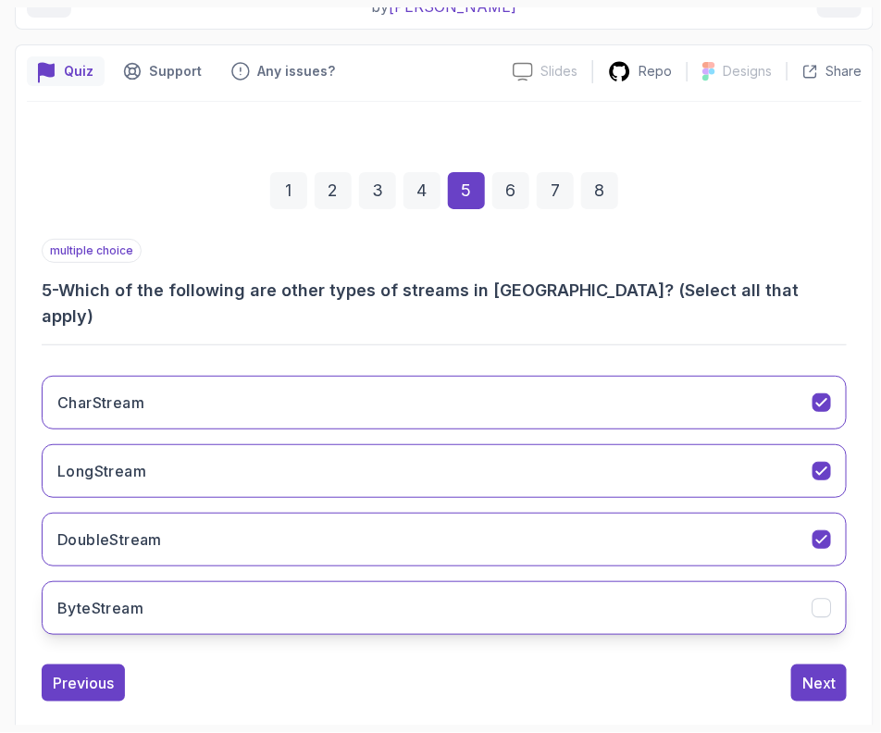
click at [171, 581] on button "ByteStream" at bounding box center [444, 608] width 805 height 54
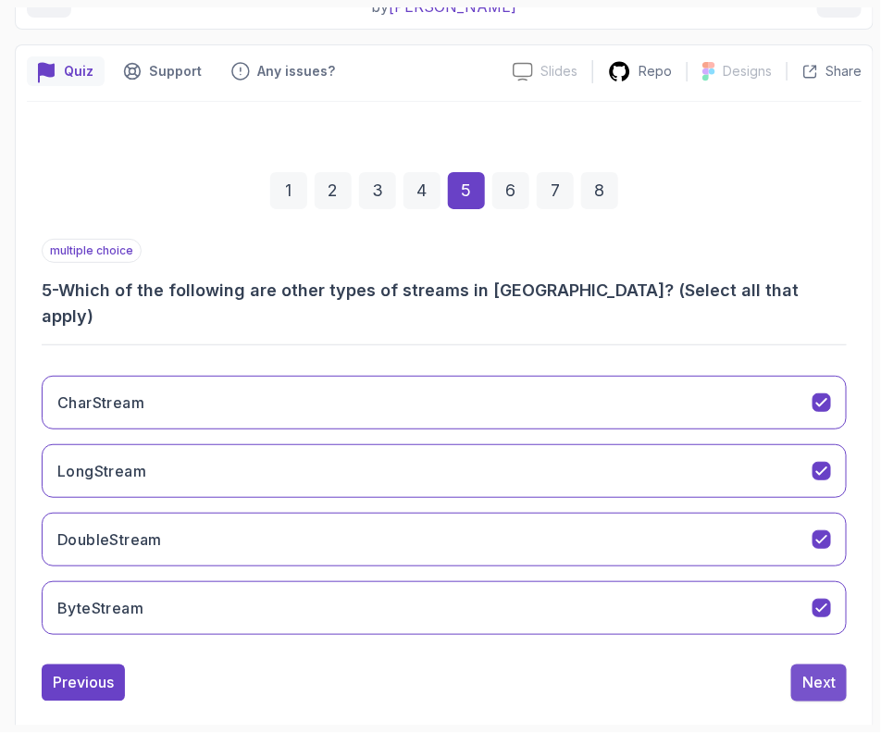
click at [824, 672] on div "Next" at bounding box center [818, 683] width 33 height 22
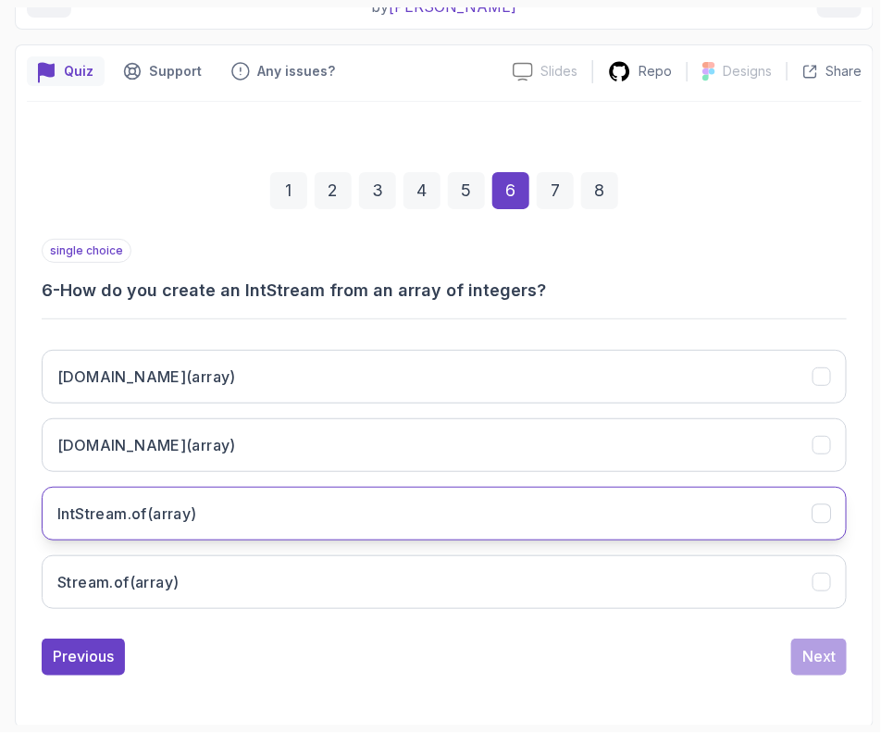
click at [122, 519] on h3 "IntStream.of(array)" at bounding box center [127, 513] width 140 height 22
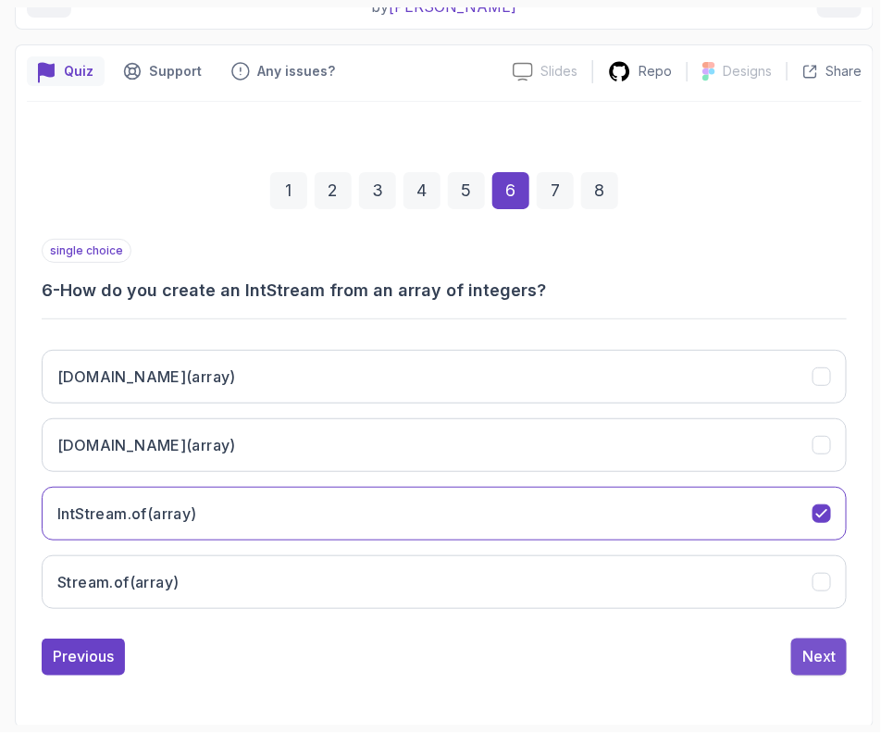
click at [825, 663] on div "Next" at bounding box center [818, 657] width 33 height 22
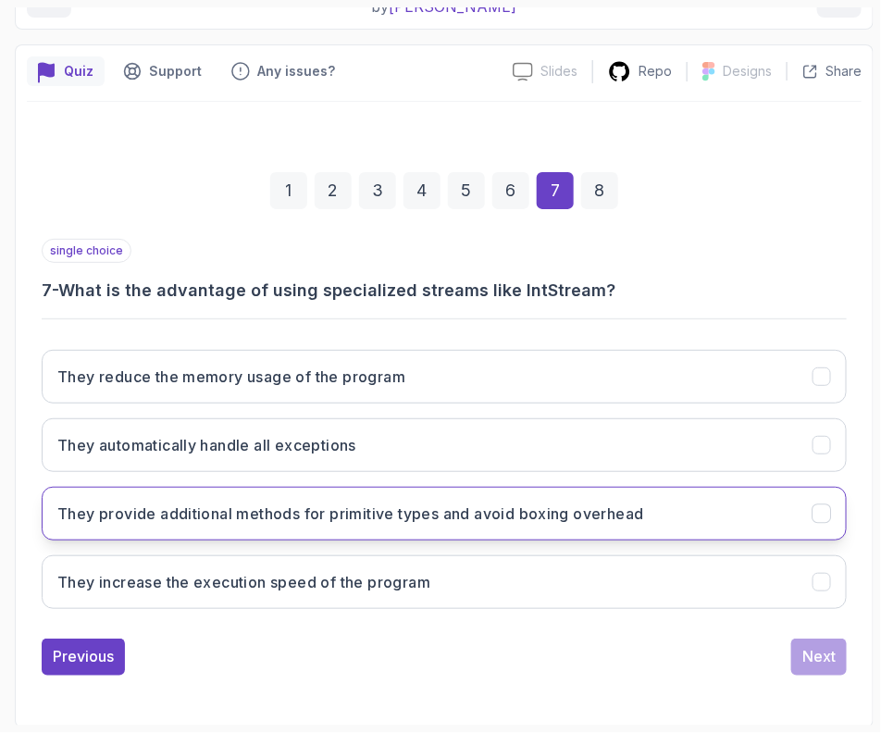
click at [233, 529] on button "They provide additional methods for primitive types and avoid boxing overhead" at bounding box center [444, 514] width 805 height 54
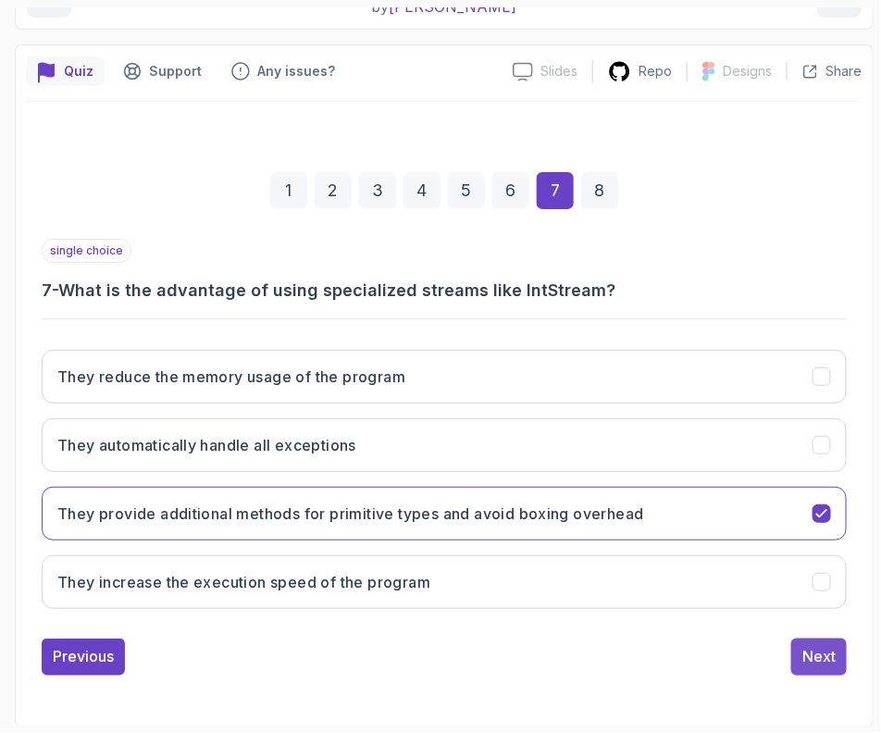
click at [792, 656] on button "Next" at bounding box center [819, 657] width 56 height 37
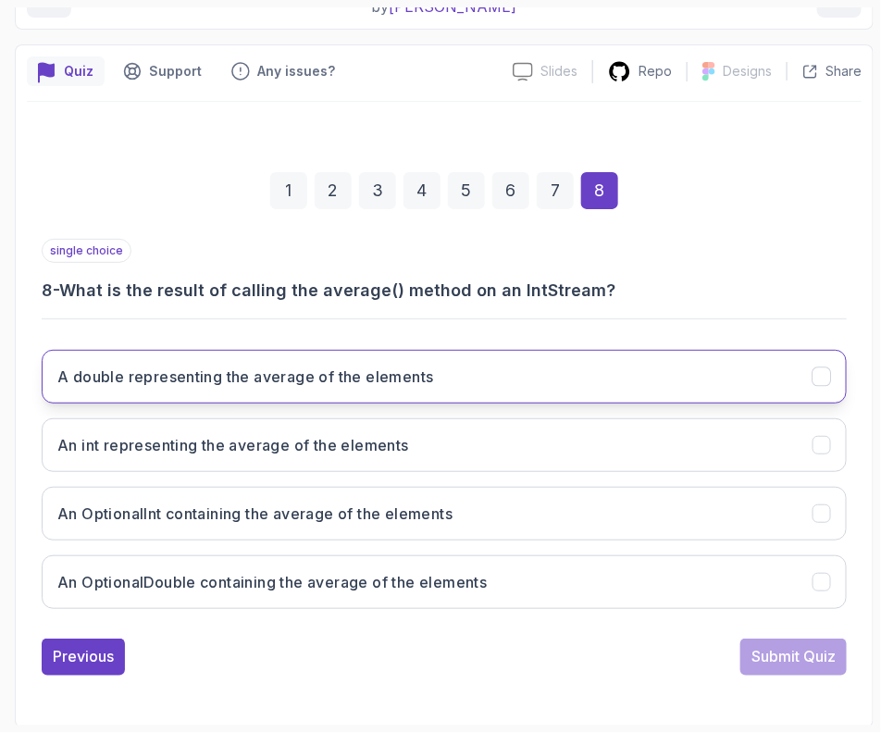
click at [126, 377] on h3 "A double representing the average of the elements" at bounding box center [245, 377] width 377 height 22
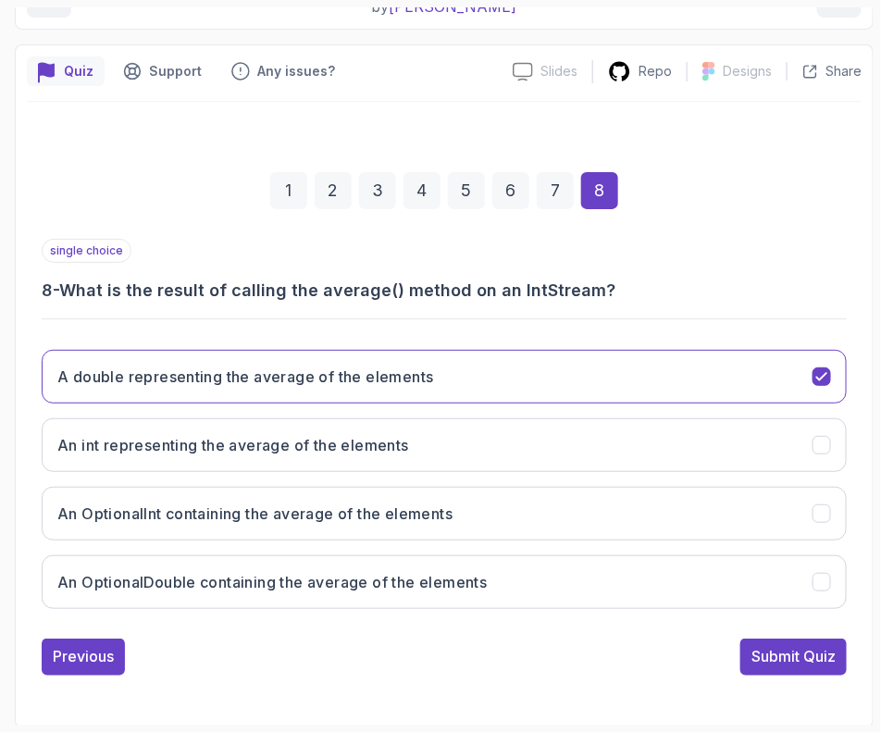
drag, startPoint x: 841, startPoint y: 683, endPoint x: 820, endPoint y: 679, distance: 21.6
click at [834, 682] on div "1 2 3 4 5 6 7 8 single choice 8 - What is the result of calling the average() m…" at bounding box center [444, 409] width 835 height 563
click at [802, 665] on button "Submit Quiz" at bounding box center [793, 657] width 106 height 37
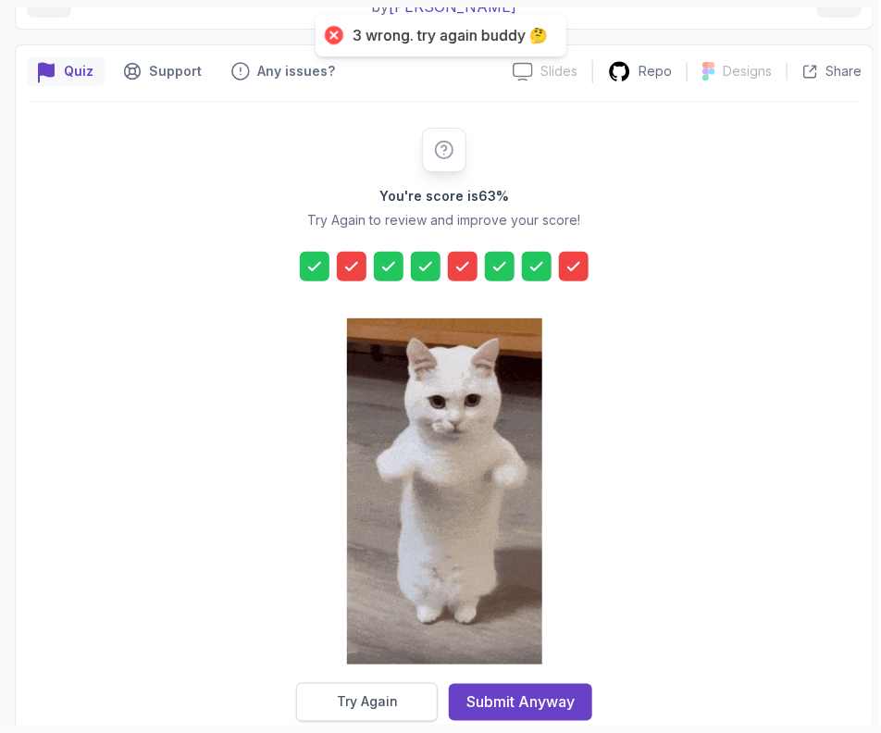
click at [394, 702] on div "Try Again" at bounding box center [367, 702] width 61 height 19
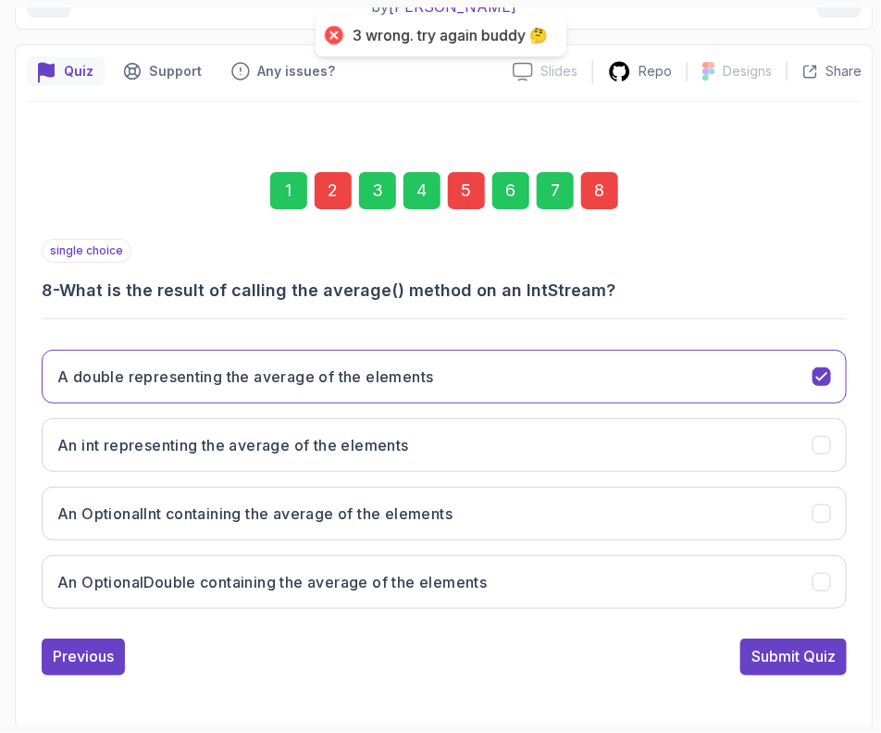
click at [604, 192] on div "8" at bounding box center [599, 190] width 37 height 37
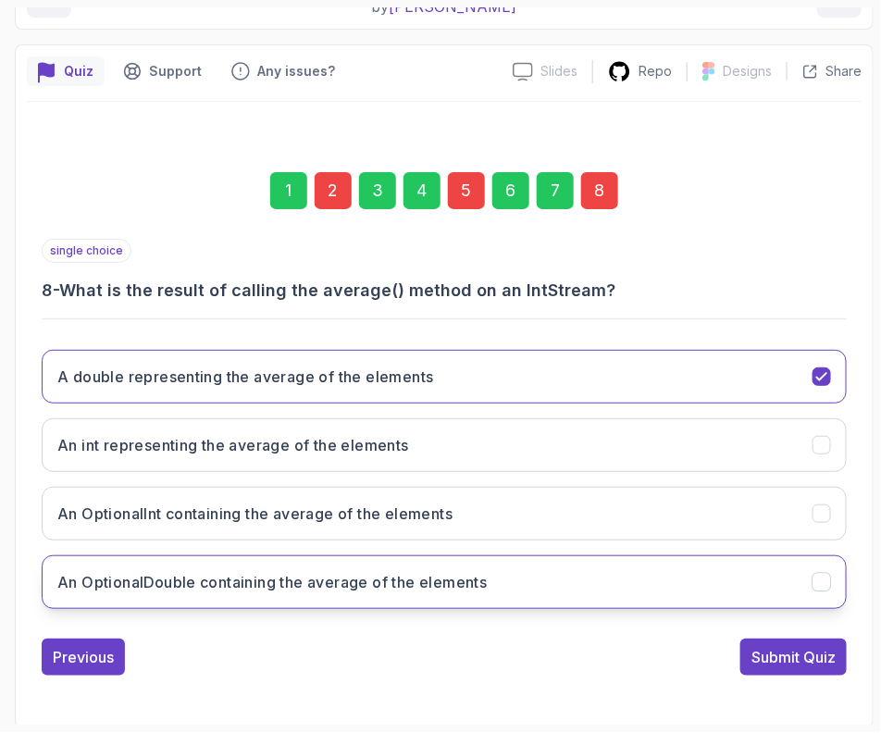
drag, startPoint x: 162, startPoint y: 578, endPoint x: 199, endPoint y: 585, distance: 37.6
click at [162, 578] on h3 "An OptionalDouble containing the average of the elements" at bounding box center [271, 582] width 429 height 22
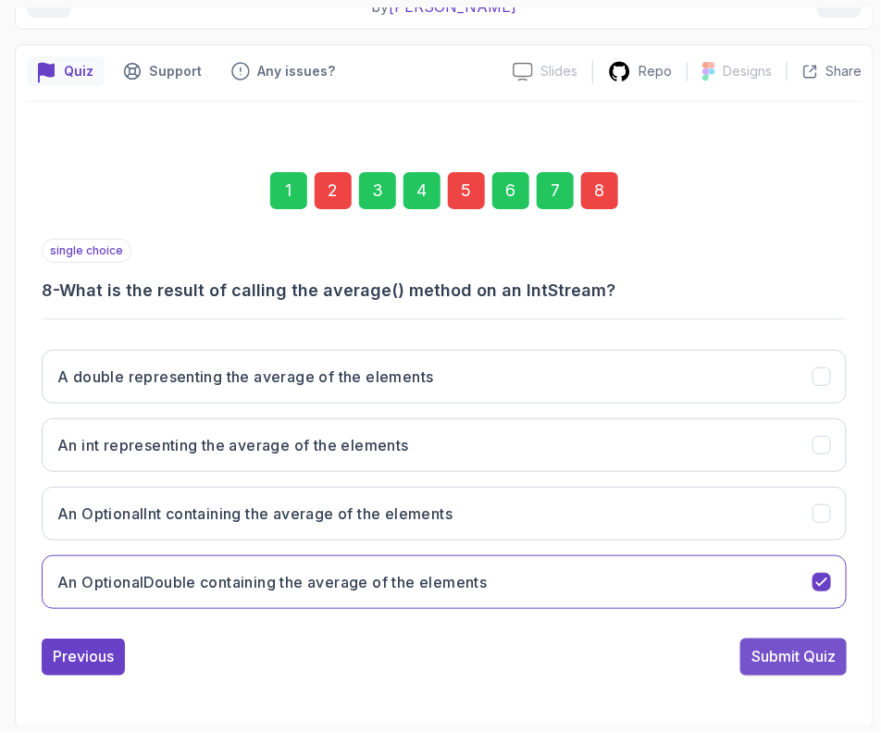
click at [767, 665] on button "Submit Quiz" at bounding box center [793, 657] width 106 height 37
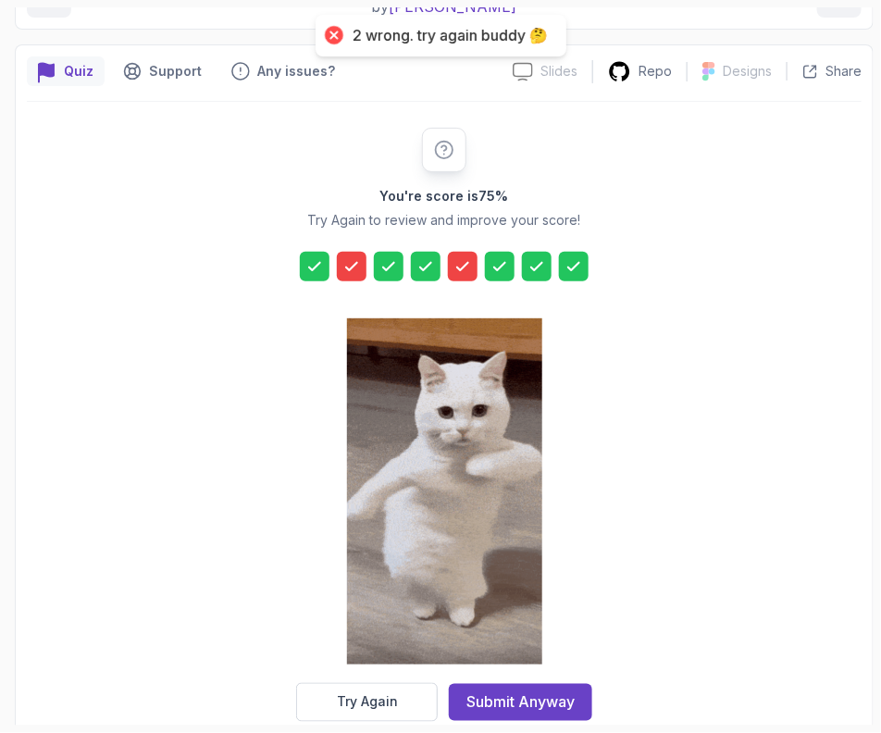
click at [319, 678] on div "You're score is 75 % Try Again to review and improve your score! Try Again Subm…" at bounding box center [444, 425] width 355 height 594
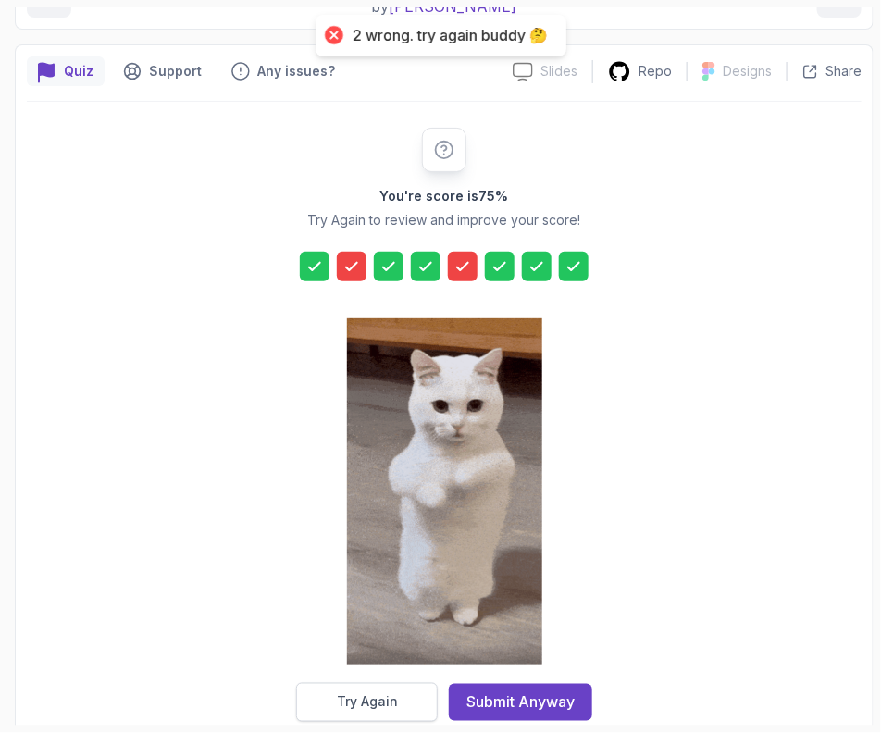
click at [321, 683] on button "Try Again" at bounding box center [367, 702] width 142 height 39
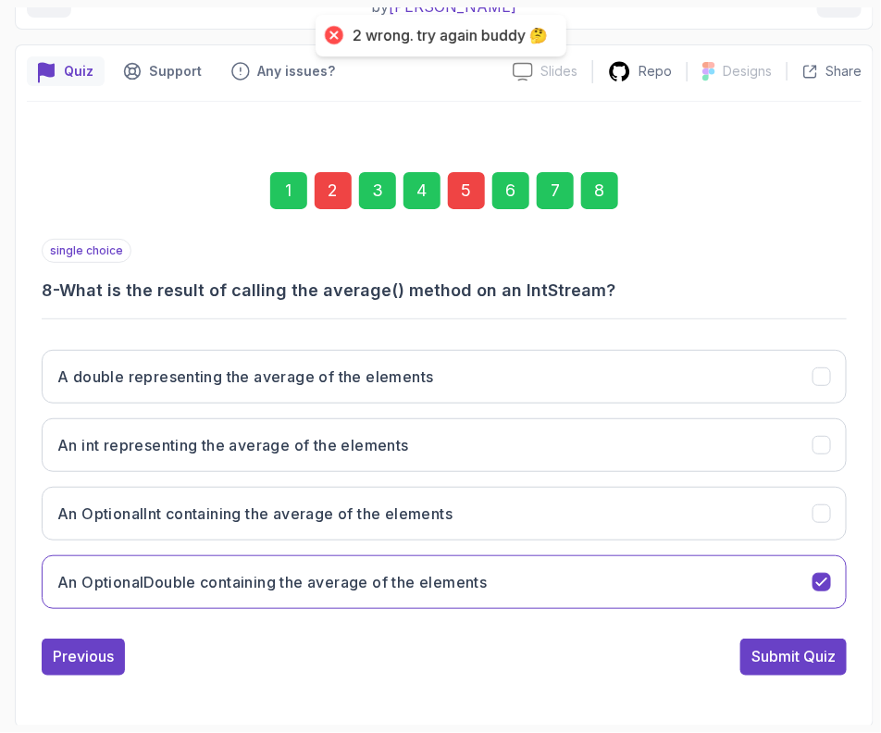
click at [347, 189] on div "2" at bounding box center [333, 190] width 37 height 37
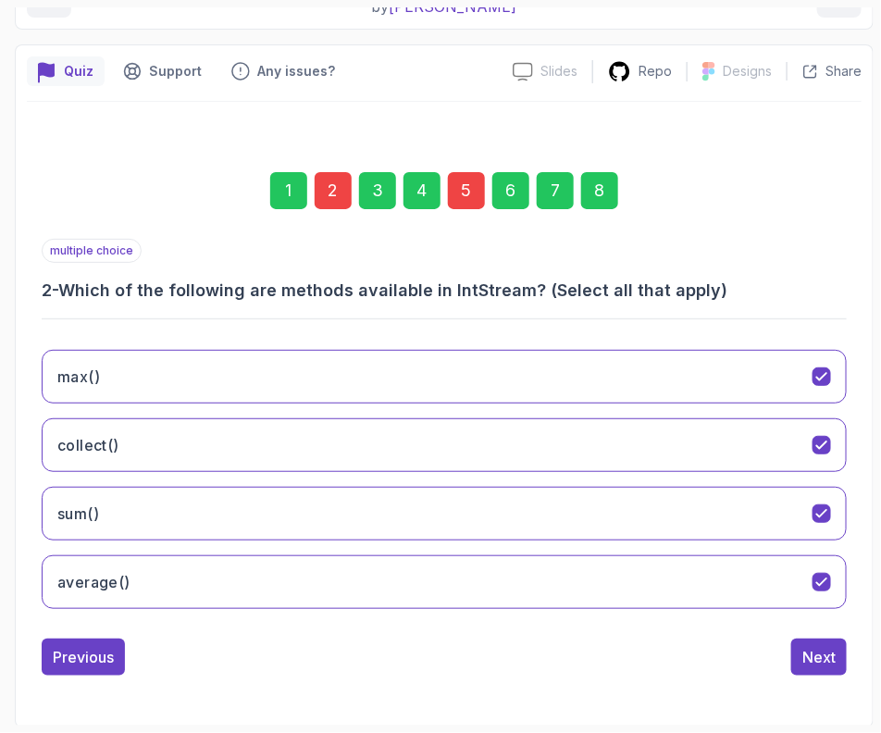
click at [391, 251] on div "multiple choice 2 - Which of the following are methods available in IntStream? …" at bounding box center [444, 271] width 805 height 65
click at [734, 250] on div "multiple choice 2 - Which of the following are methods available in IntStream? …" at bounding box center [444, 271] width 805 height 65
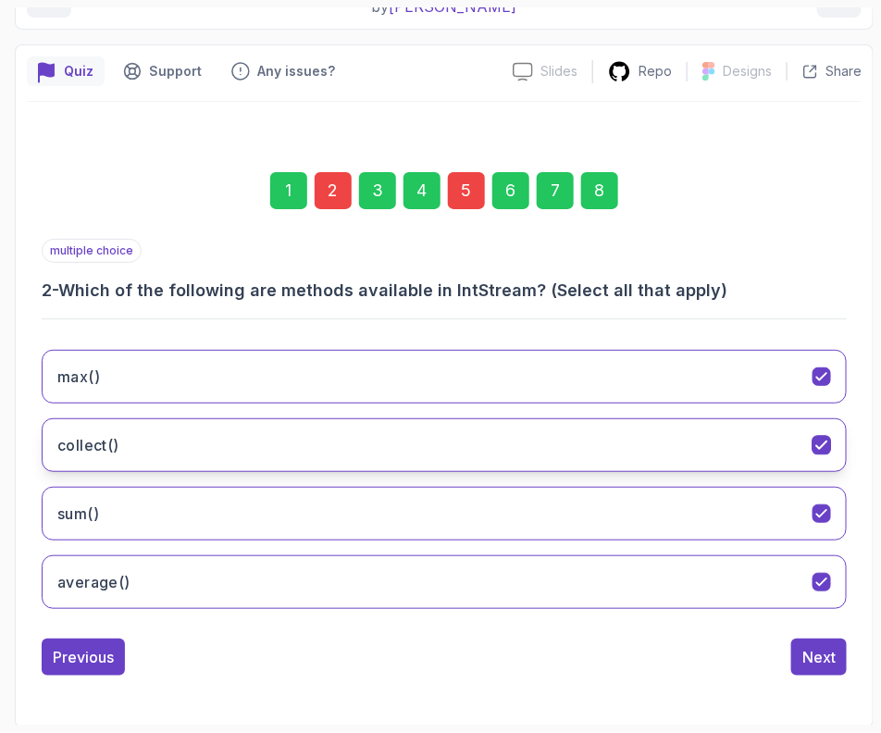
click at [149, 432] on button "collect()" at bounding box center [444, 445] width 805 height 54
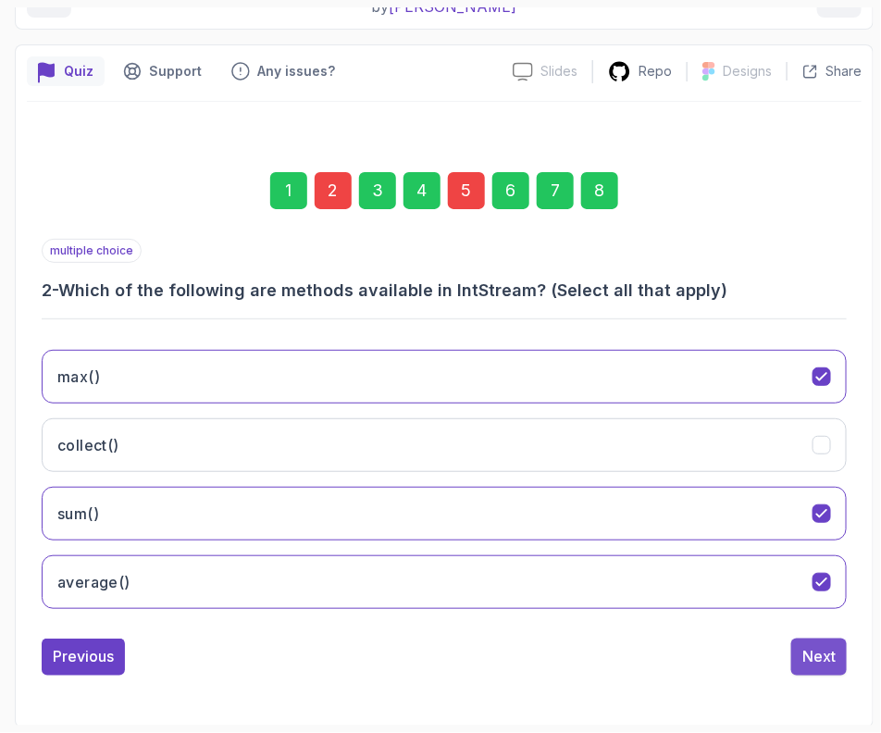
click at [812, 651] on div "Next" at bounding box center [818, 657] width 33 height 22
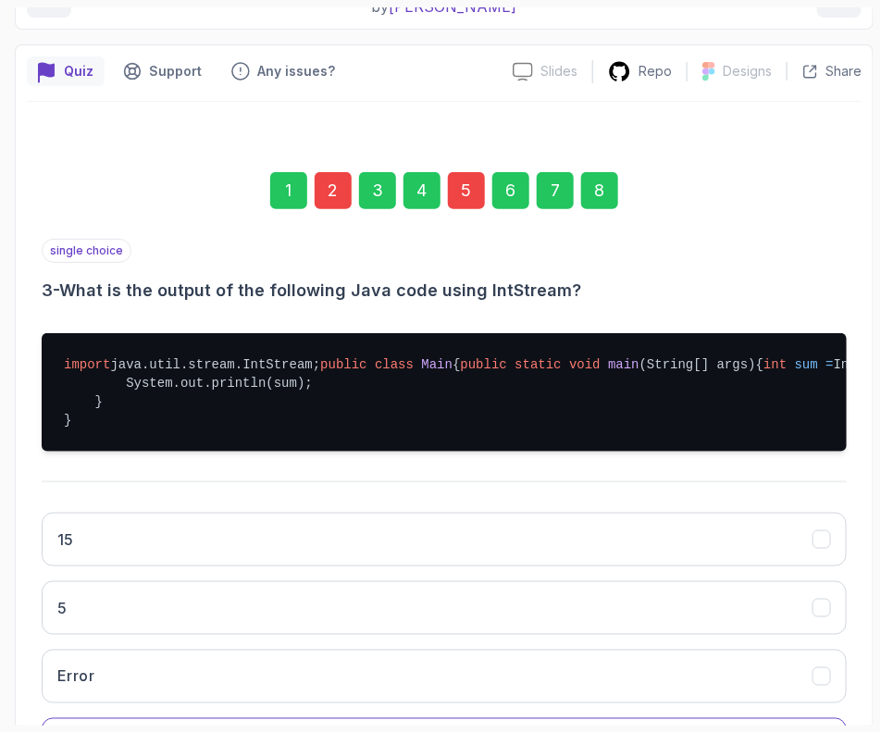
click at [620, 181] on div "1 2 3 4 5 6 7 8" at bounding box center [444, 191] width 805 height 96
click at [605, 183] on div "8" at bounding box center [599, 190] width 37 height 37
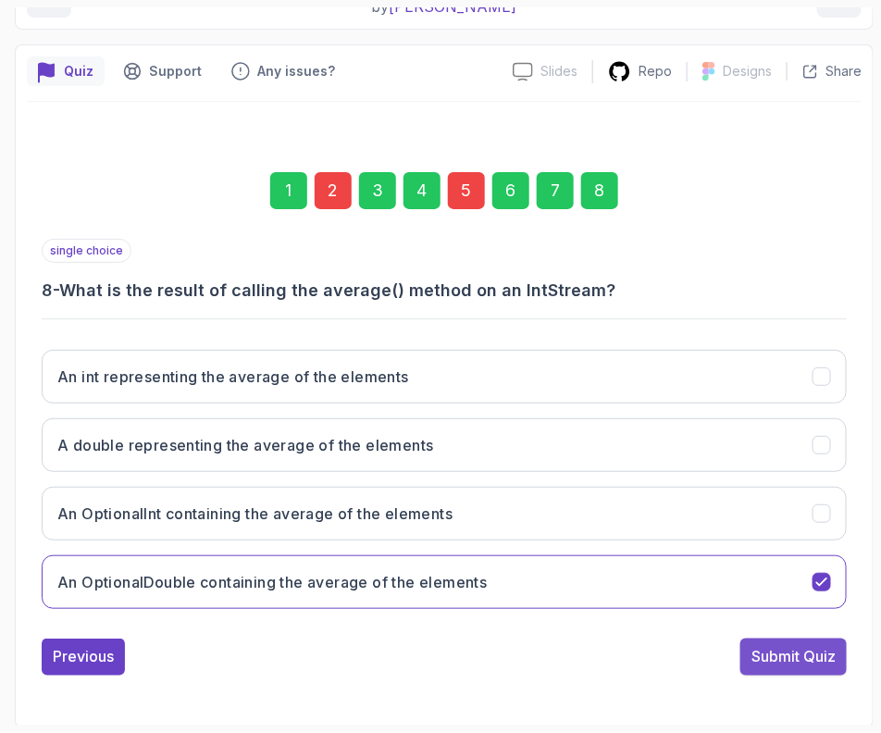
click at [793, 648] on div "Submit Quiz" at bounding box center [793, 657] width 84 height 22
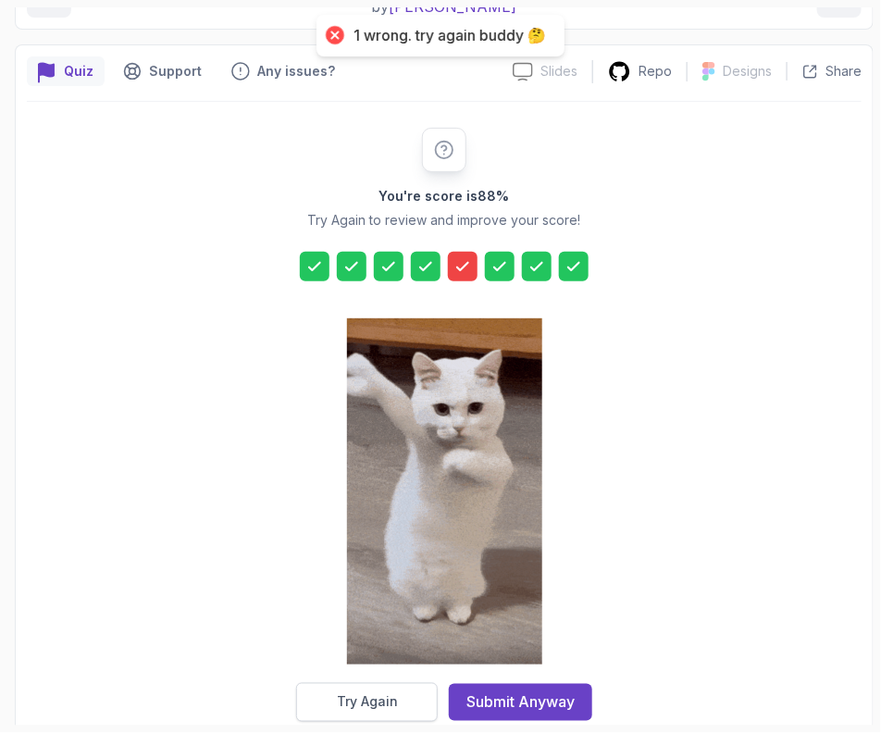
click at [360, 698] on div "Try Again" at bounding box center [367, 702] width 61 height 19
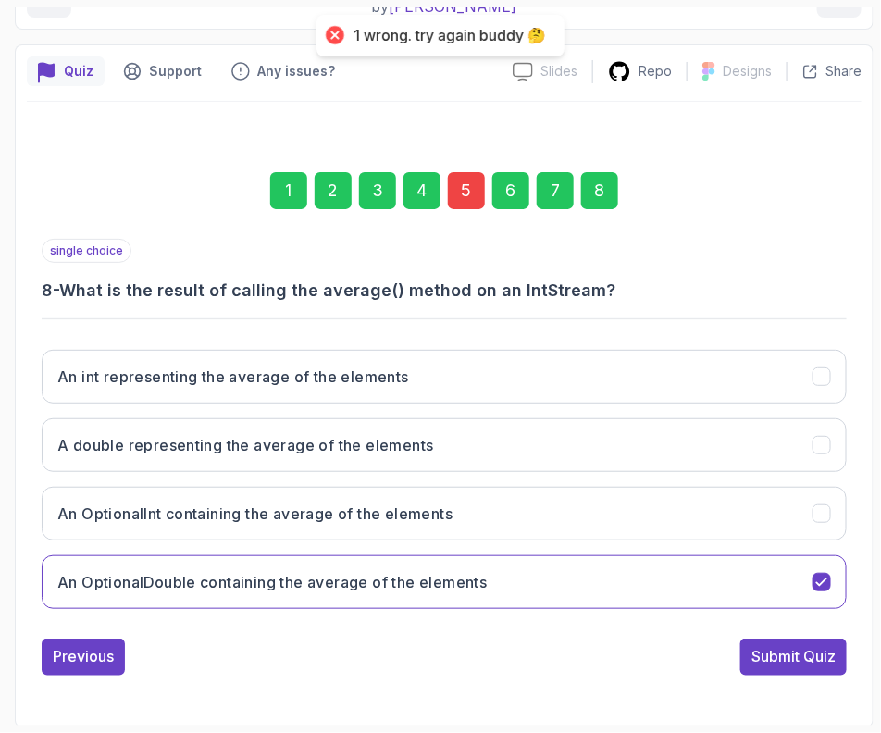
click at [458, 202] on div "5" at bounding box center [466, 190] width 37 height 37
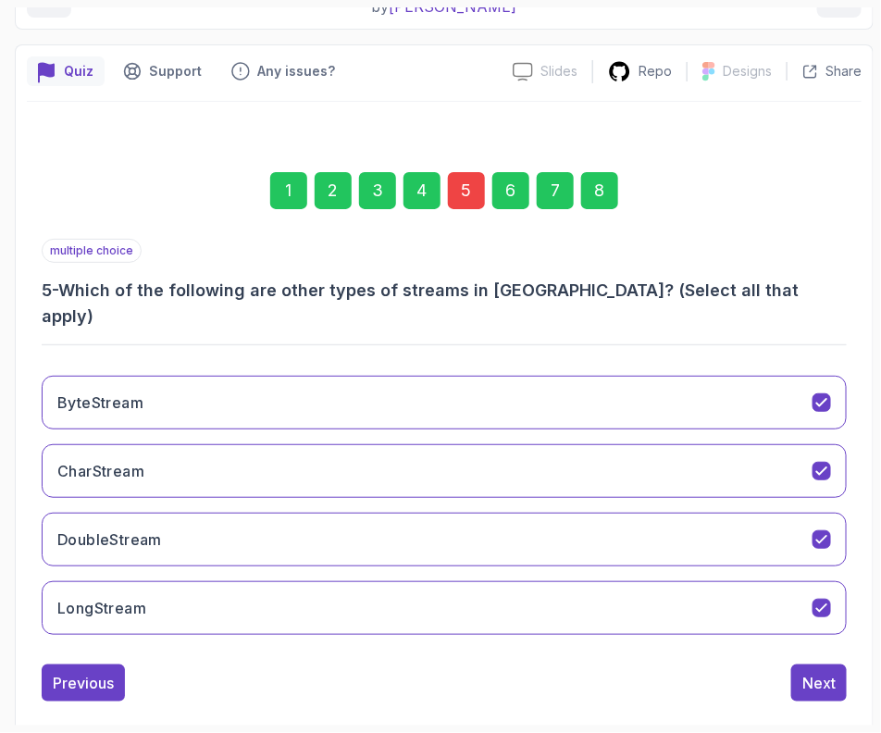
click at [324, 214] on div "1 2 3 4 5 6 7 8" at bounding box center [444, 191] width 805 height 96
drag, startPoint x: 136, startPoint y: 459, endPoint x: 129, endPoint y: 451, distance: 11.1
click at [135, 459] on button "CharStream" at bounding box center [444, 471] width 805 height 54
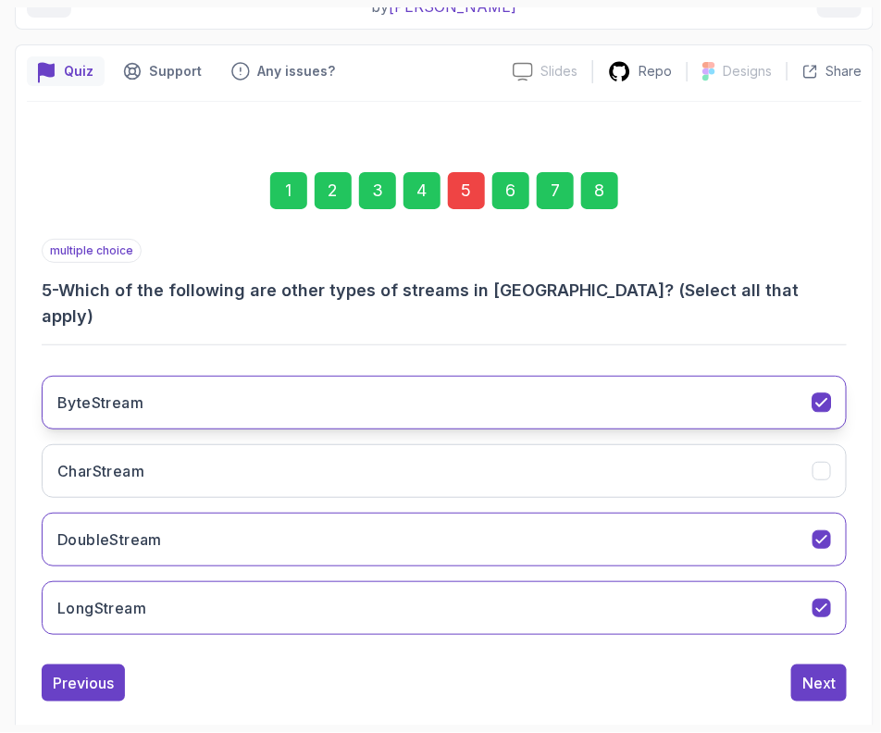
click at [101, 394] on button "ByteStream" at bounding box center [444, 403] width 805 height 54
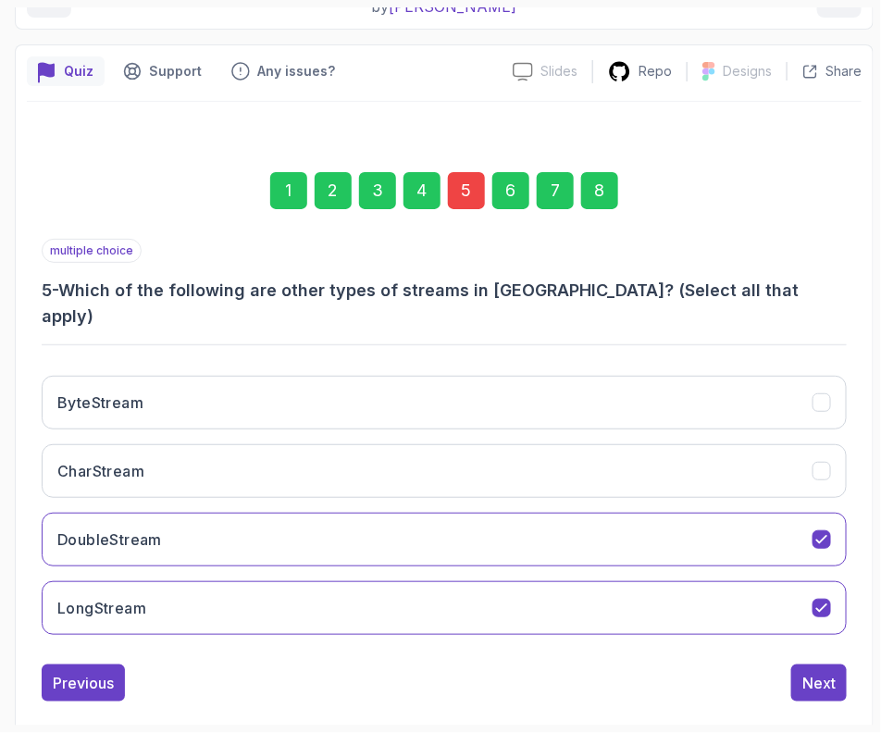
drag, startPoint x: 580, startPoint y: 184, endPoint x: 600, endPoint y: 210, distance: 32.4
click at [583, 185] on div "8" at bounding box center [599, 190] width 37 height 37
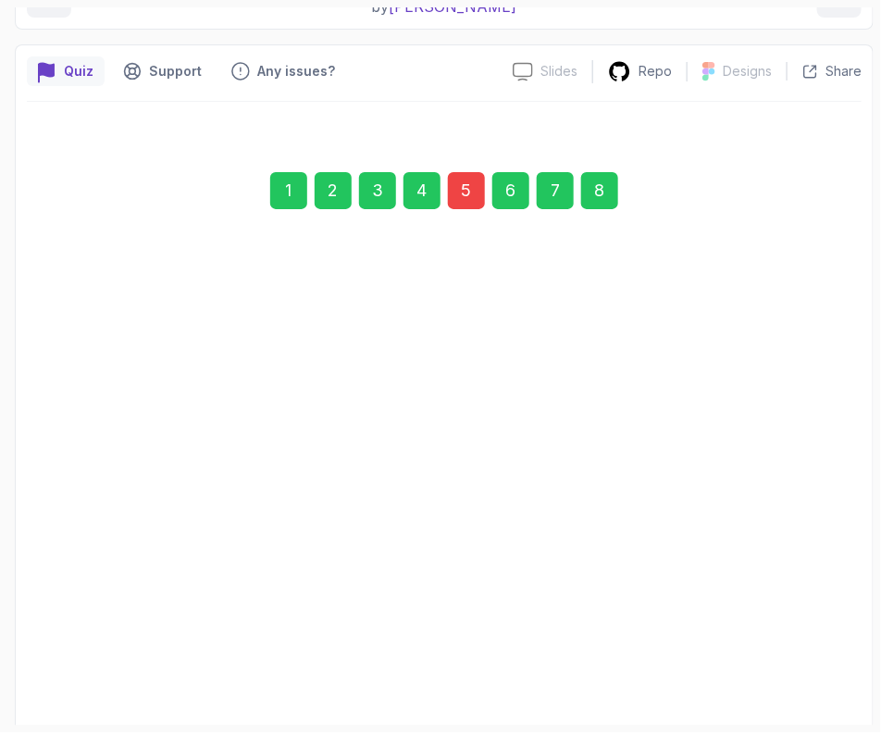
click at [604, 215] on div "1 2 3 4 5 6 7 8" at bounding box center [444, 191] width 805 height 96
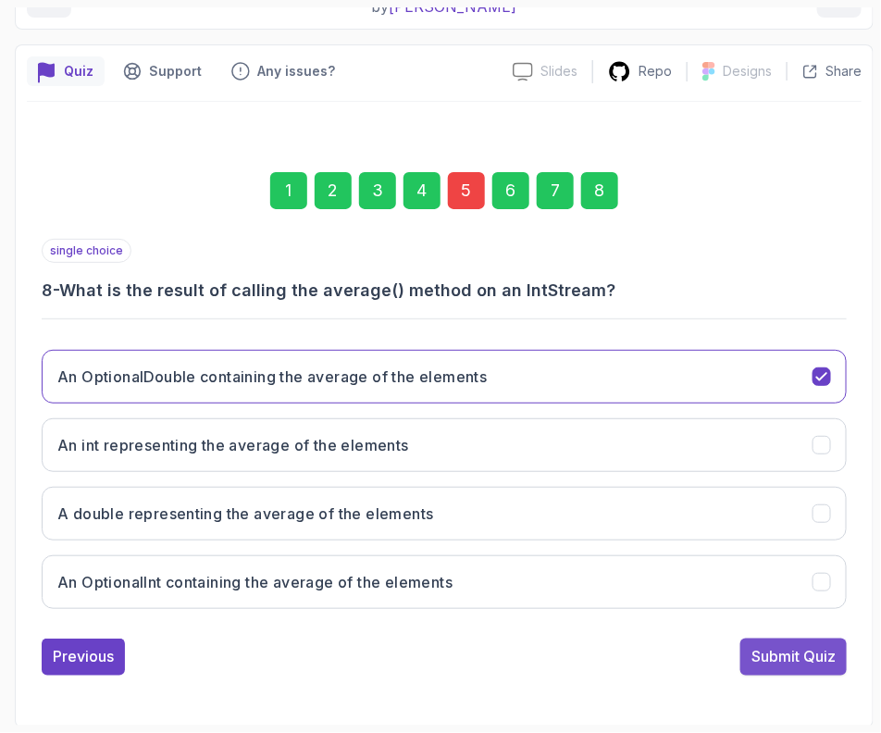
click at [784, 663] on div "Submit Quiz" at bounding box center [793, 657] width 84 height 22
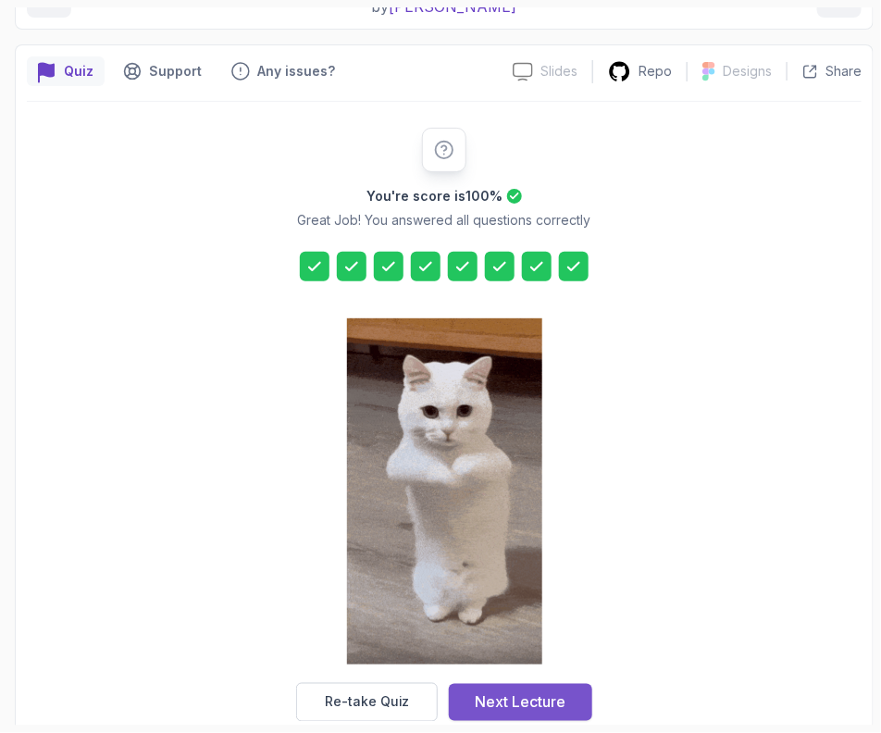
click at [526, 696] on div "Next Lecture" at bounding box center [521, 702] width 91 height 22
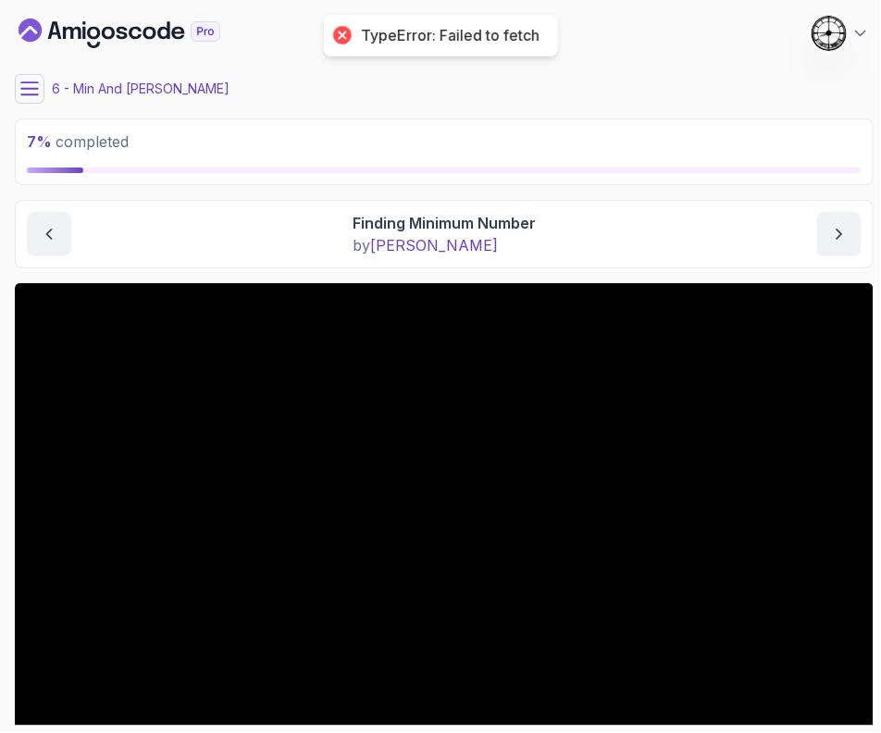
click at [20, 85] on icon at bounding box center [29, 89] width 19 height 19
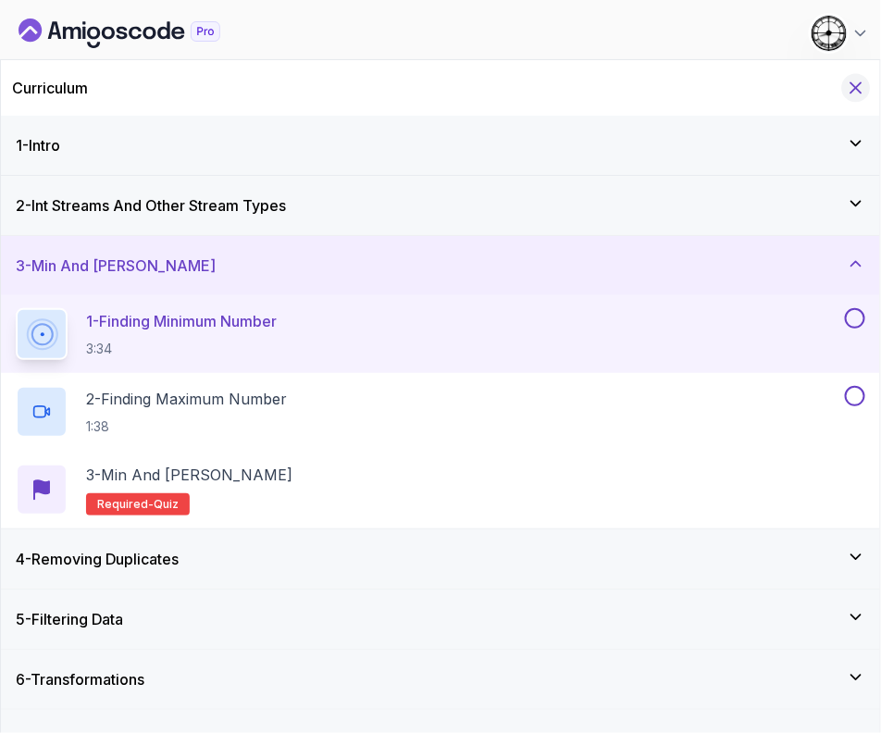
click at [861, 85] on icon "Hide Curriculum for mobile" at bounding box center [856, 88] width 20 height 20
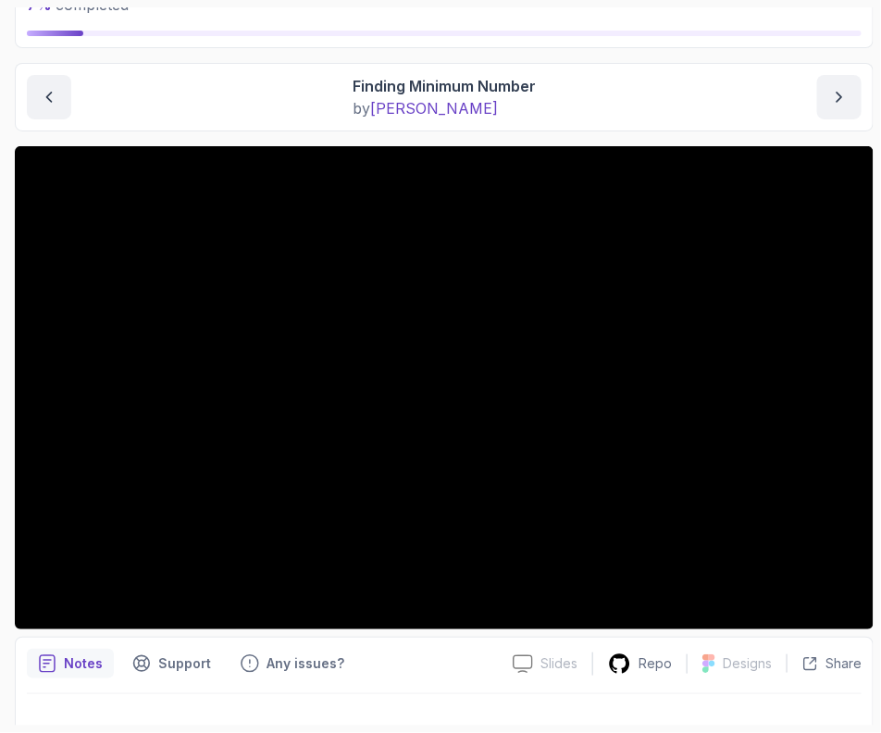
scroll to position [168, 0]
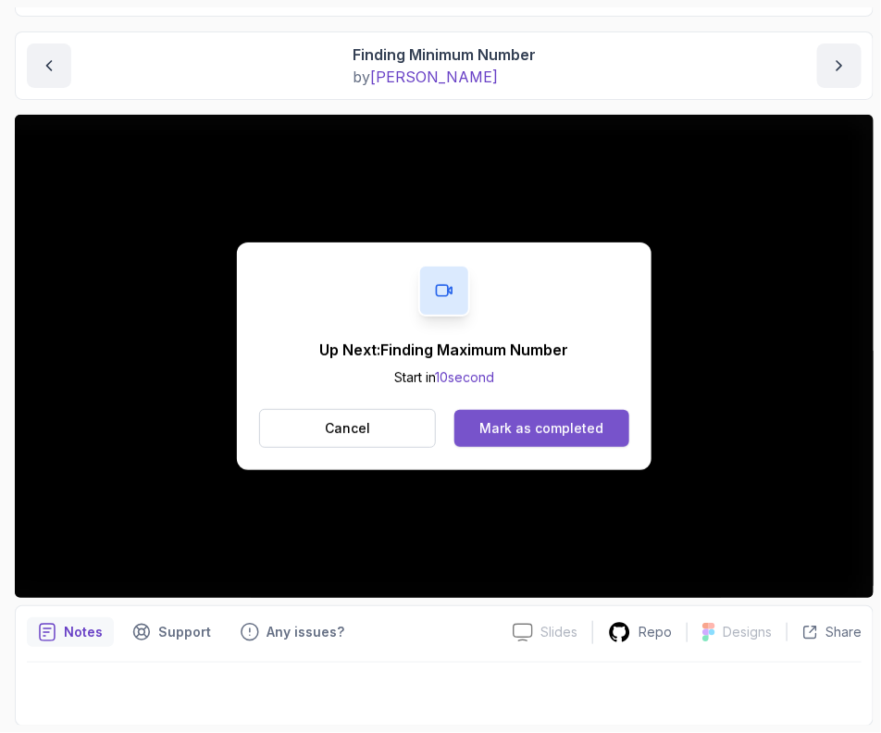
click at [492, 427] on div "Mark as completed" at bounding box center [541, 428] width 124 height 19
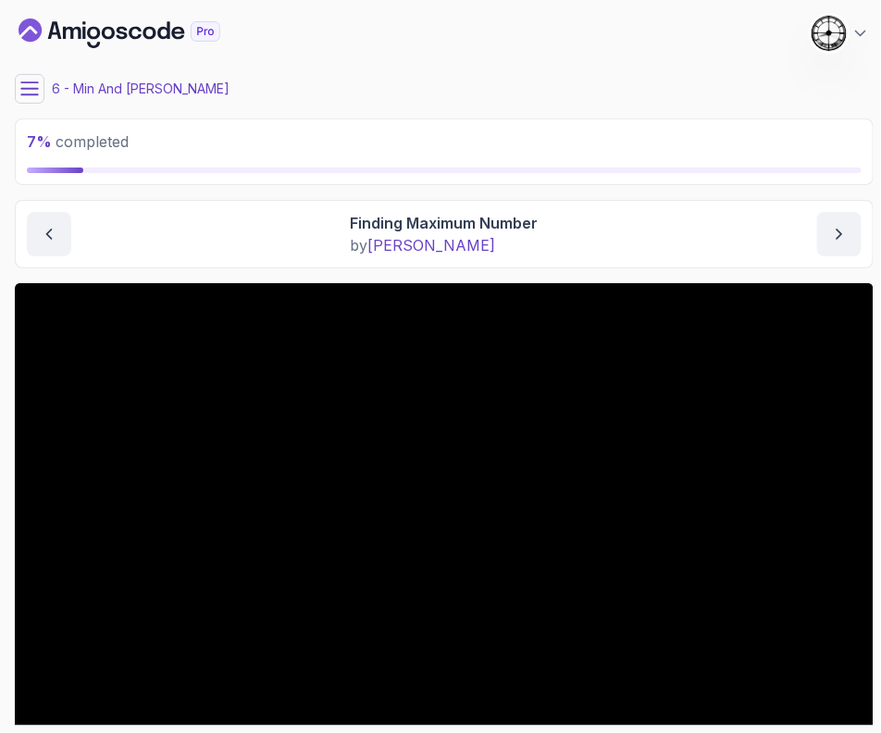
scroll to position [168, 0]
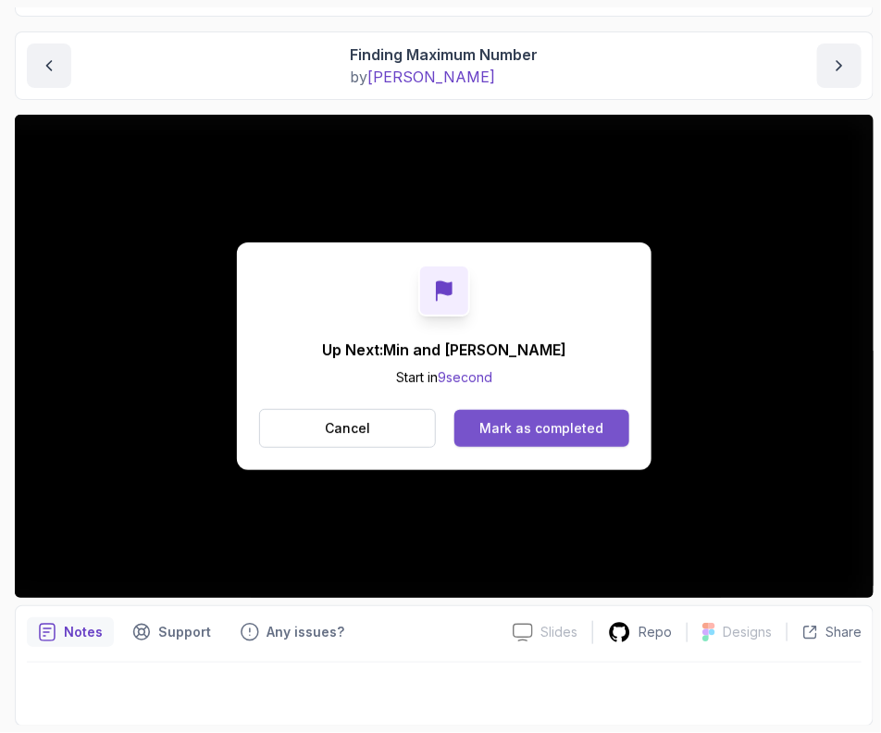
click at [531, 424] on div "Mark as completed" at bounding box center [541, 428] width 124 height 19
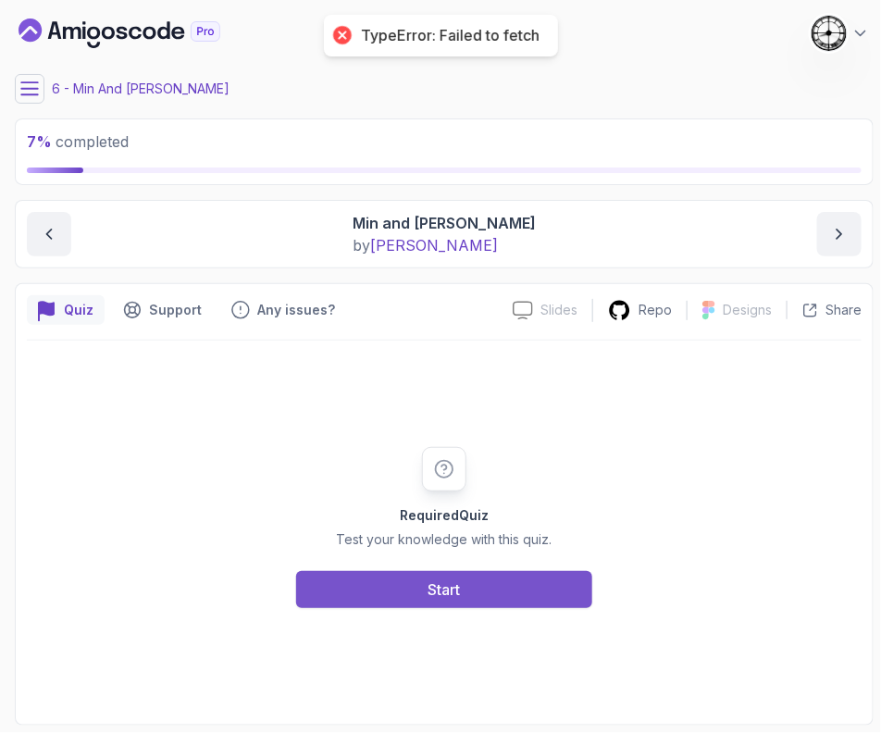
click at [429, 579] on div "Start" at bounding box center [444, 589] width 32 height 22
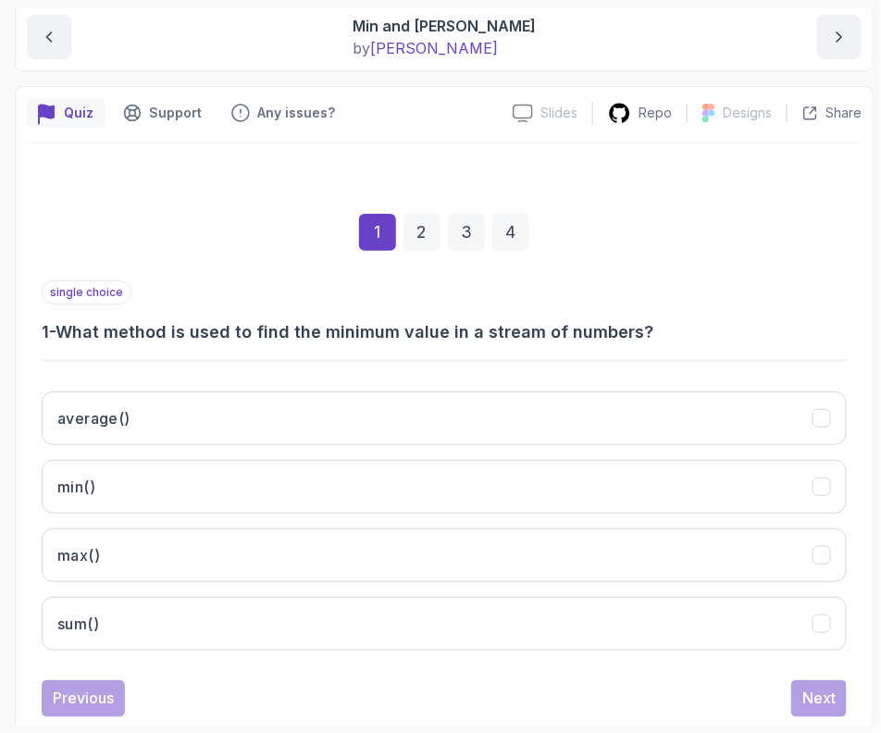
scroll to position [230, 0]
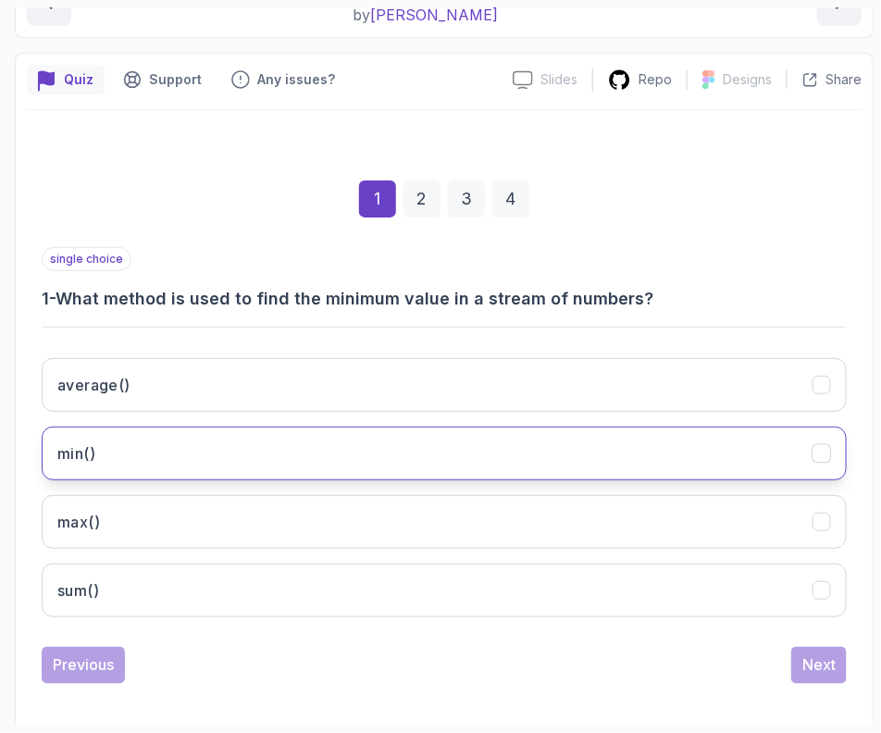
click at [93, 427] on button "min()" at bounding box center [444, 454] width 805 height 54
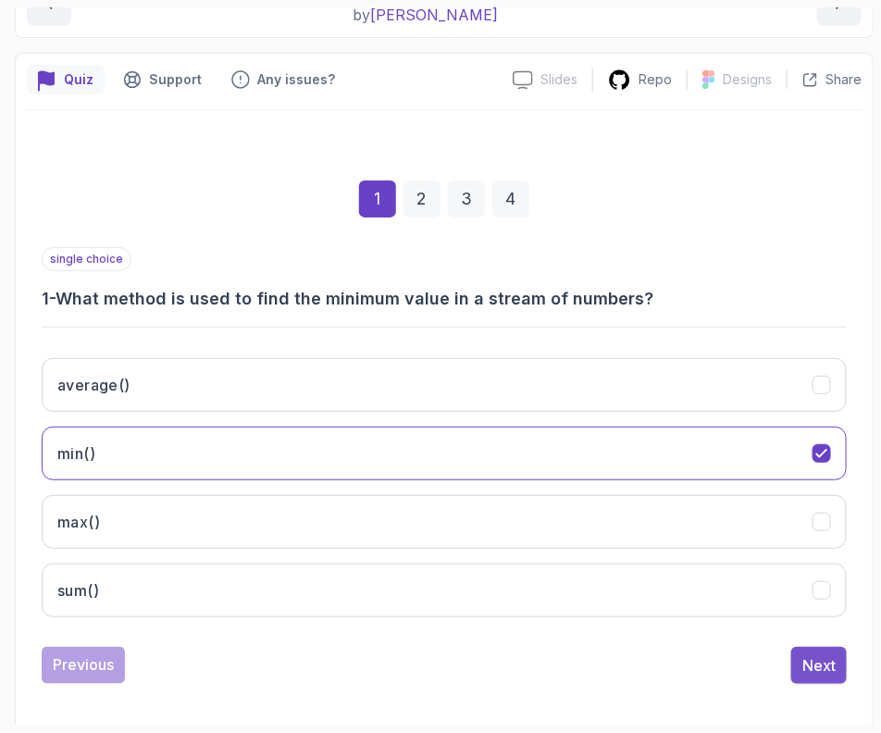
click at [832, 677] on button "Next" at bounding box center [819, 665] width 56 height 37
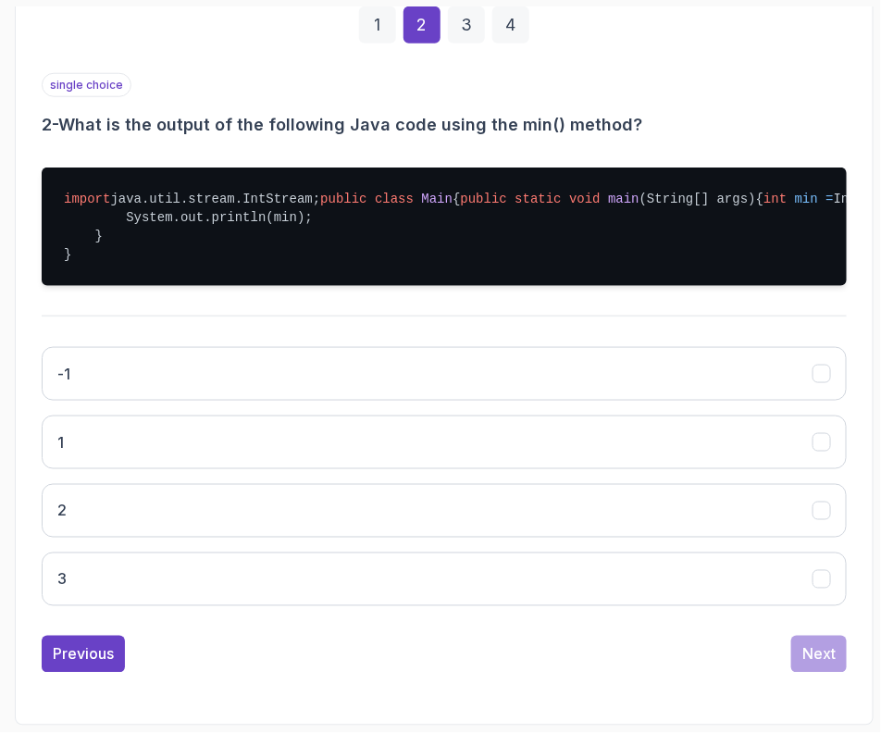
scroll to position [462, 0]
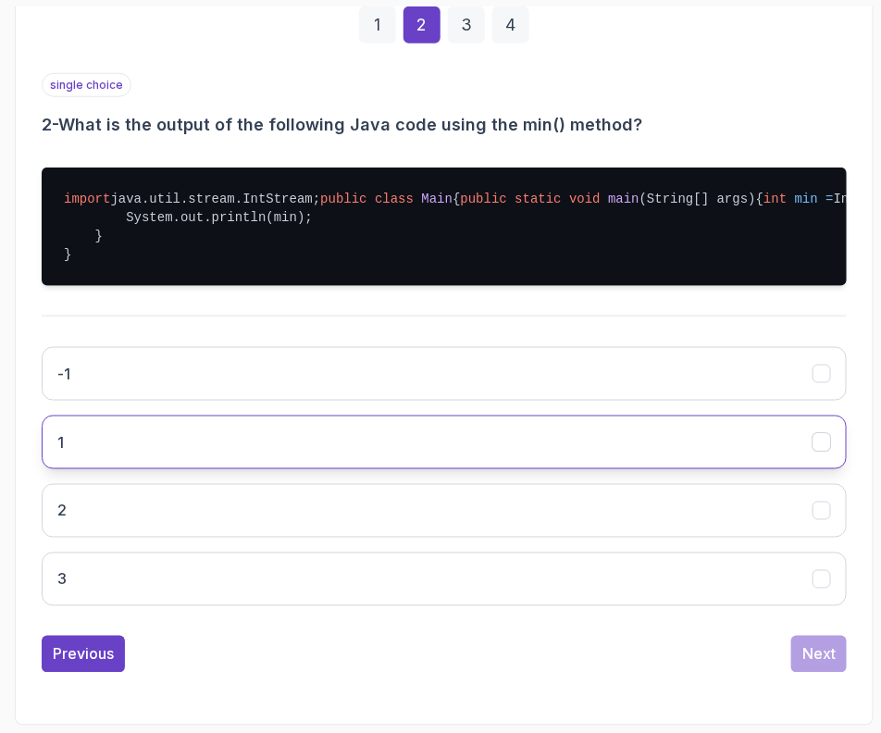
click at [156, 468] on button "1" at bounding box center [444, 442] width 805 height 54
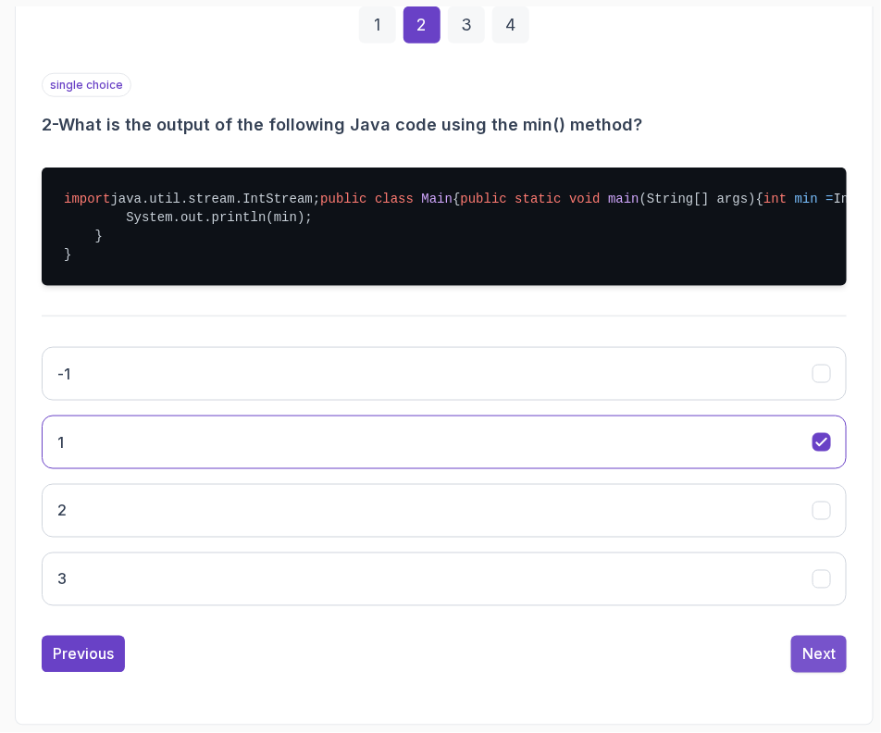
click at [812, 661] on div "Next" at bounding box center [818, 654] width 33 height 22
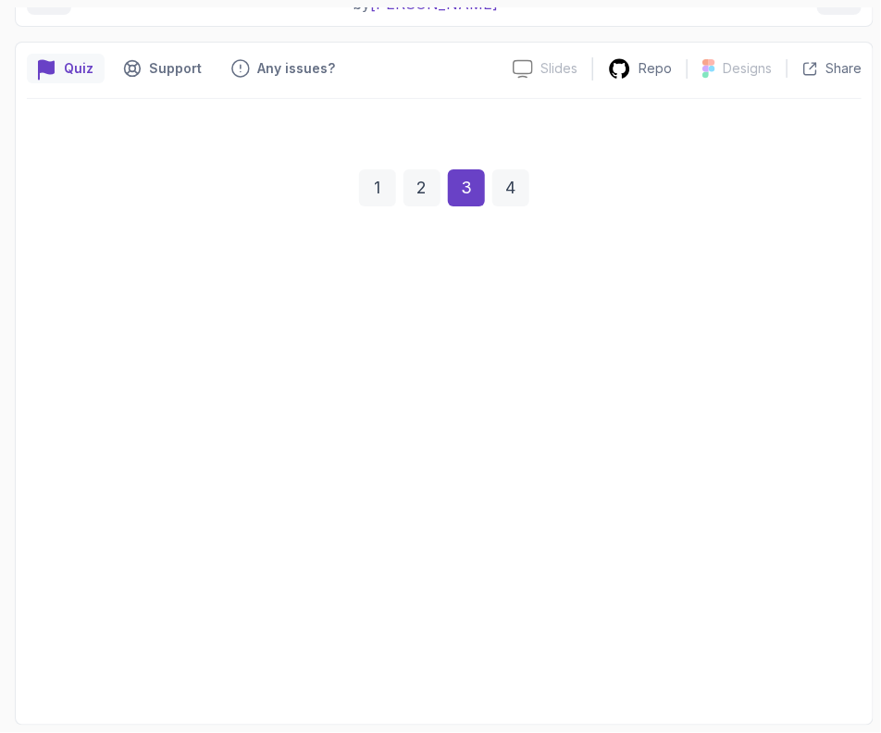
scroll to position [239, 0]
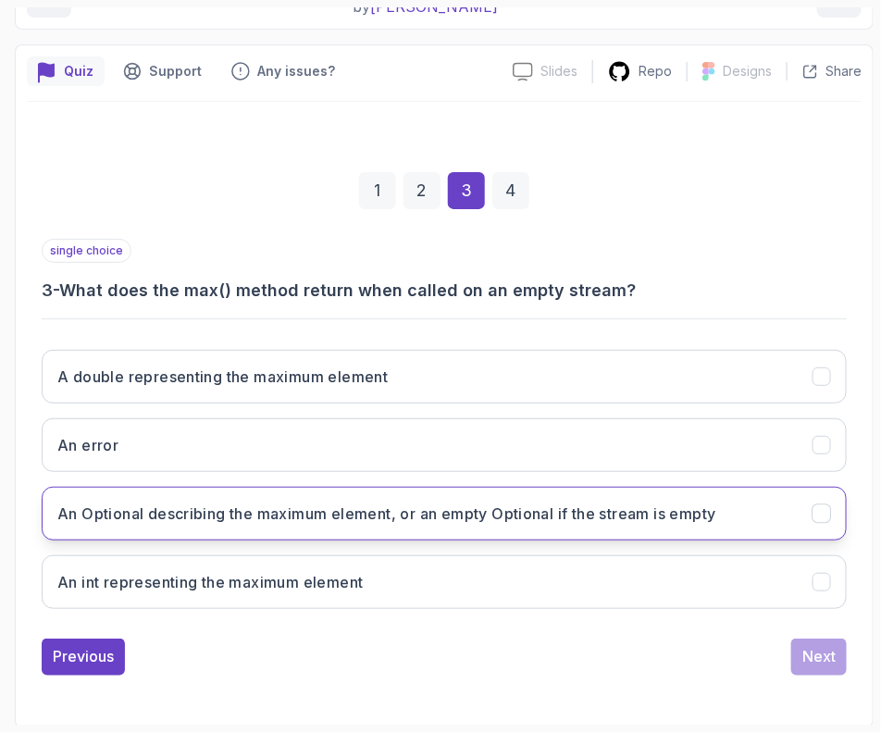
click at [207, 514] on h3 "An Optional describing the maximum element, or an empty Optional if the stream …" at bounding box center [386, 513] width 659 height 22
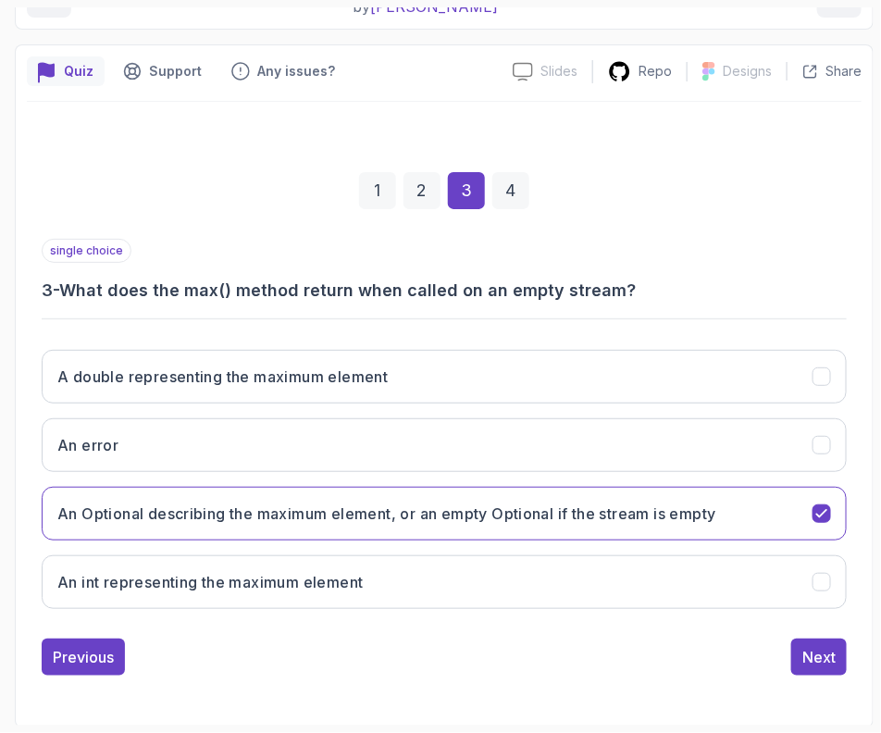
drag, startPoint x: 827, startPoint y: 631, endPoint x: 819, endPoint y: 675, distance: 44.3
click at [827, 631] on div "single choice 3 - What does the max() method return when called on an empty str…" at bounding box center [444, 457] width 805 height 437
click at [819, 675] on div "1 2 3 4 single choice 3 - What does the max() method return when called on an e…" at bounding box center [444, 409] width 835 height 563
click at [814, 672] on div "1 2 3 4 single choice 3 - What does the max() method return when called on an e…" at bounding box center [444, 409] width 835 height 563
click at [813, 665] on button "Next" at bounding box center [819, 657] width 56 height 37
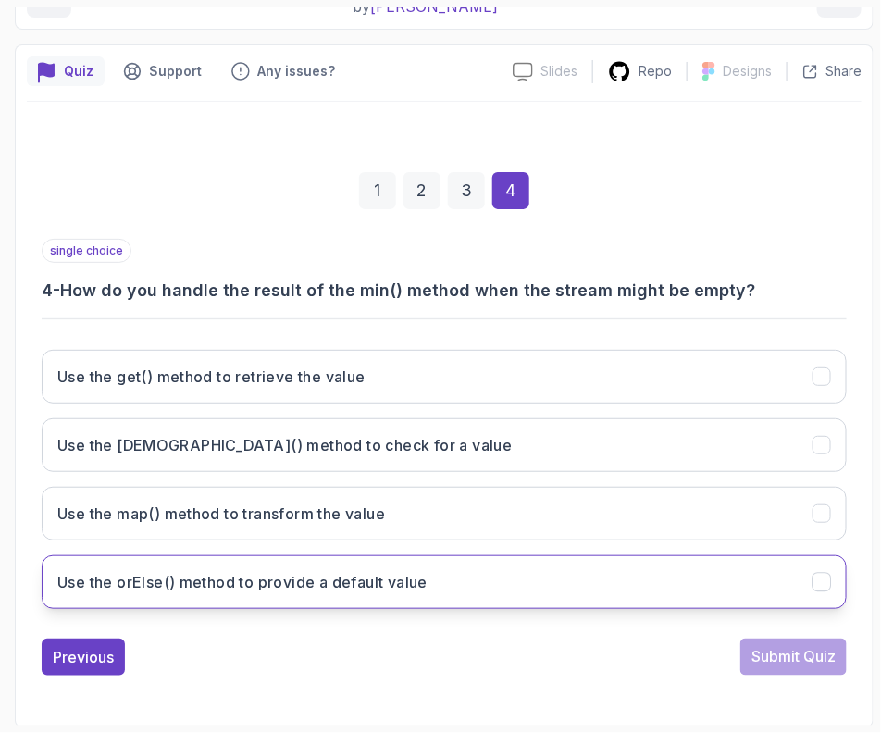
click at [235, 571] on h3 "Use the orElse() method to provide a default value" at bounding box center [242, 582] width 370 height 22
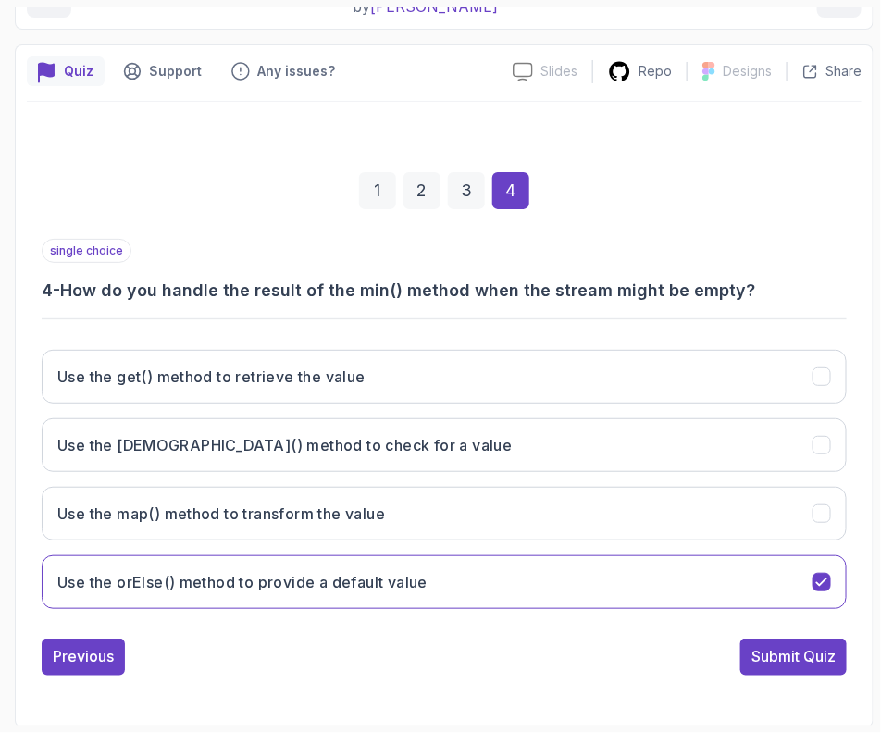
click at [804, 673] on div "1 2 3 4 single choice 4 - How do you handle the result of the min() method when…" at bounding box center [444, 409] width 835 height 563
click at [799, 663] on div "Submit Quiz" at bounding box center [793, 657] width 84 height 22
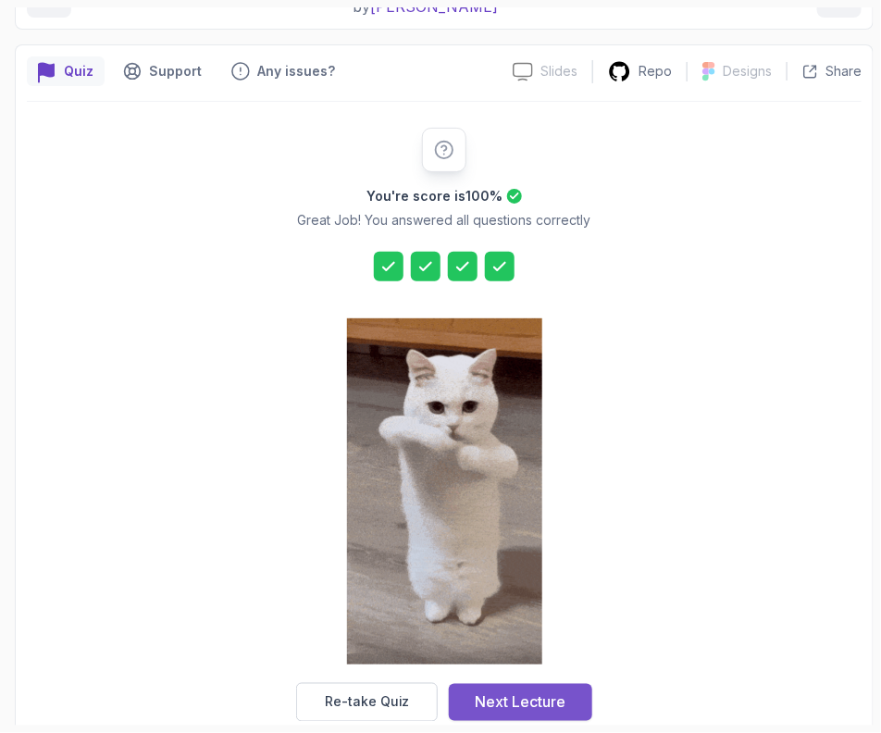
click at [497, 700] on div "Next Lecture" at bounding box center [521, 702] width 91 height 22
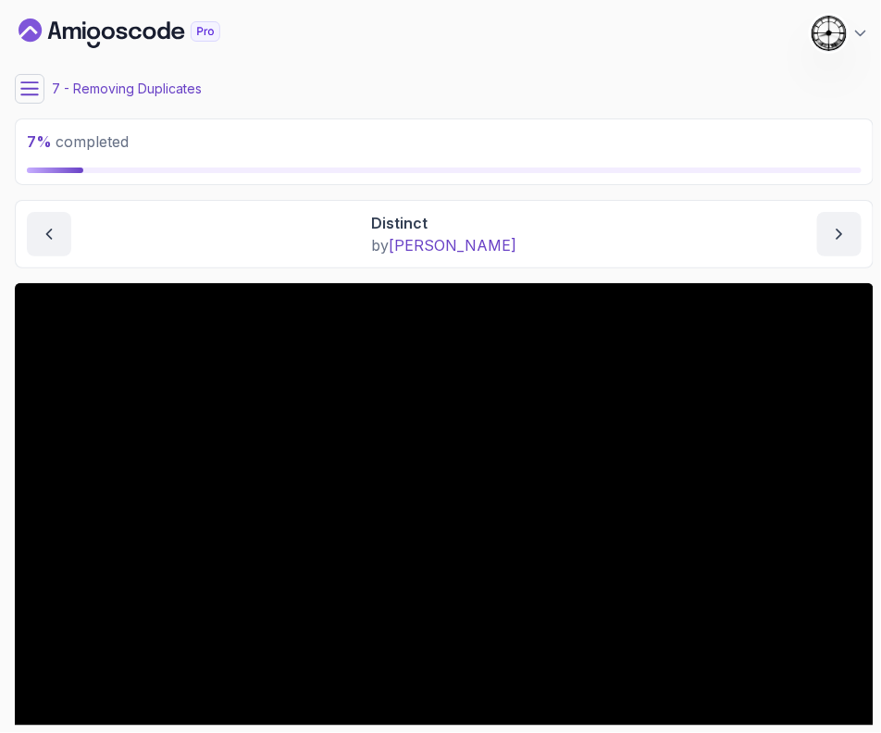
click at [315, 47] on div "My Courses Java Streams 359 Points 1 Castra Sandu" at bounding box center [444, 33] width 859 height 52
click at [503, 31] on div "My Courses Java Streams 359 Points 1 Castra Sandu" at bounding box center [444, 33] width 859 height 52
click at [28, 84] on icon at bounding box center [29, 89] width 19 height 19
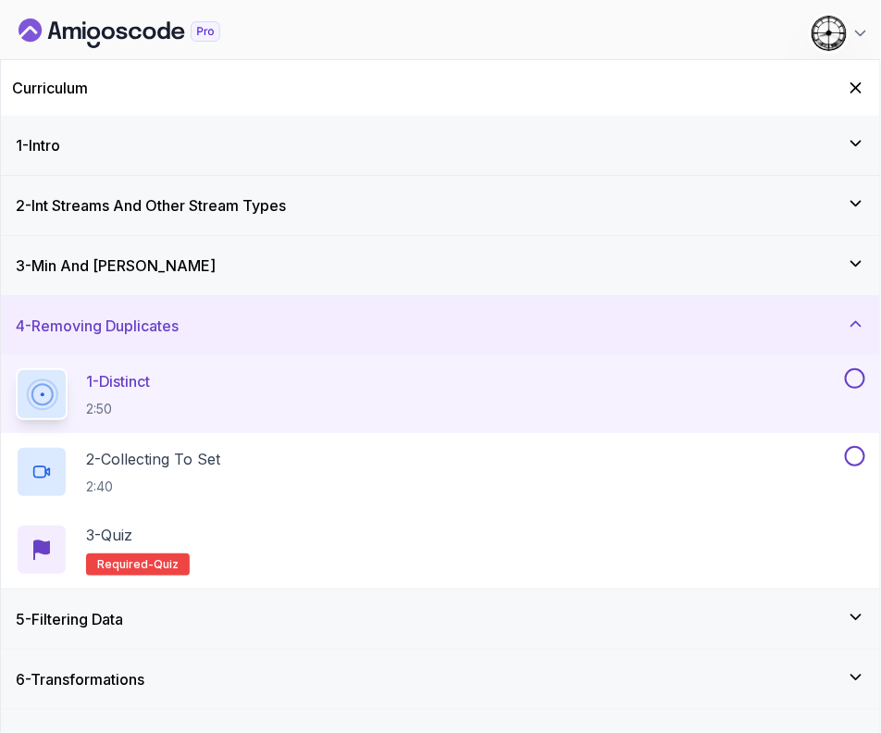
click at [855, 375] on button at bounding box center [855, 378] width 20 height 20
click at [180, 470] on h2 "2 - Collecting To Set 2:40" at bounding box center [153, 472] width 134 height 48
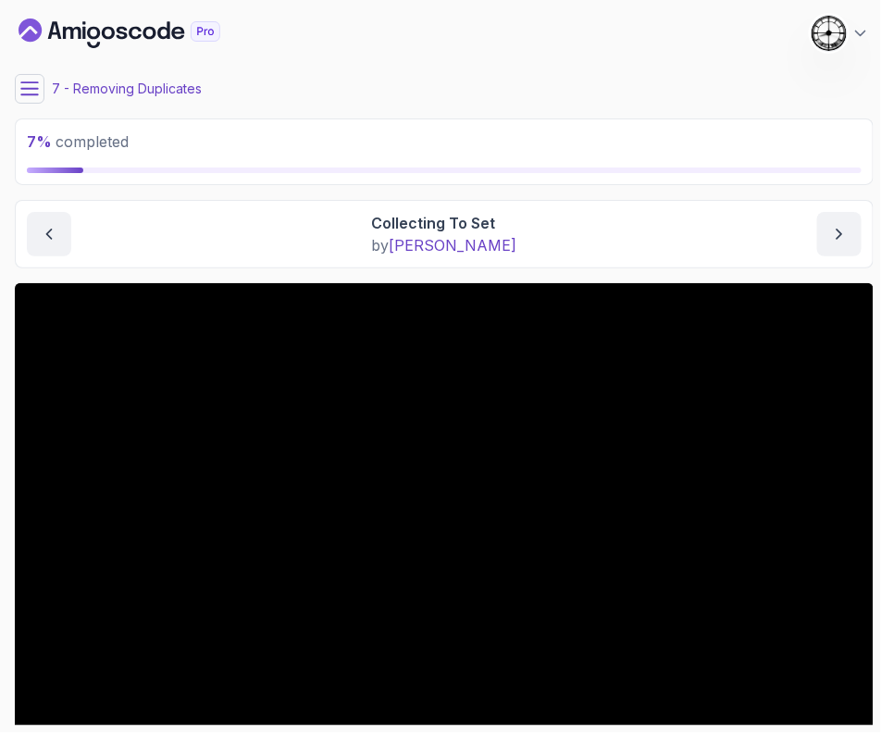
click at [35, 81] on icon at bounding box center [29, 89] width 19 height 19
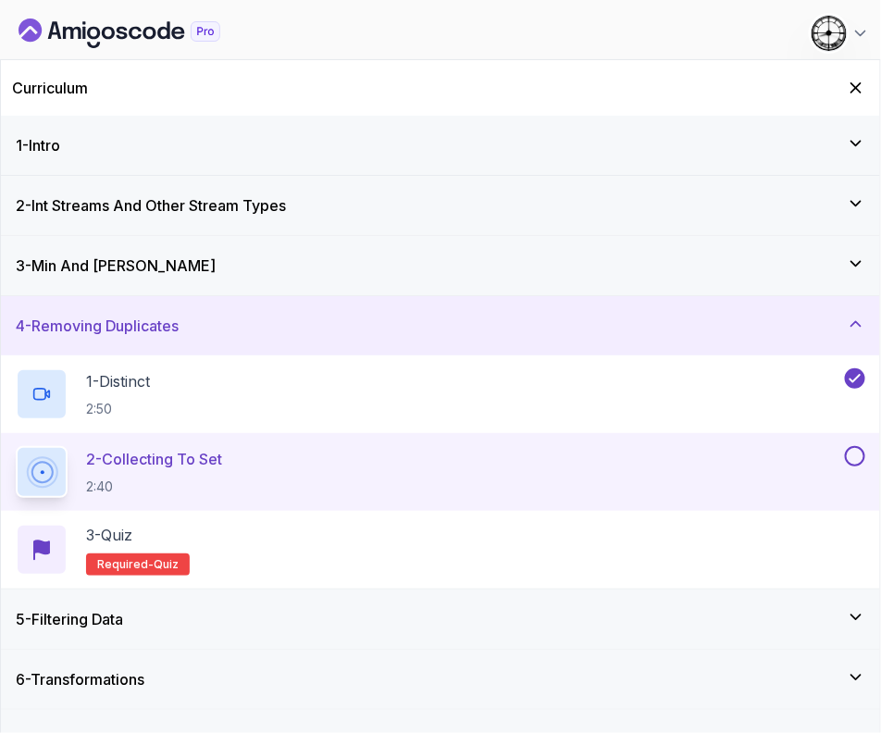
click at [138, 334] on h3 "4 - Removing Duplicates" at bounding box center [97, 326] width 163 height 22
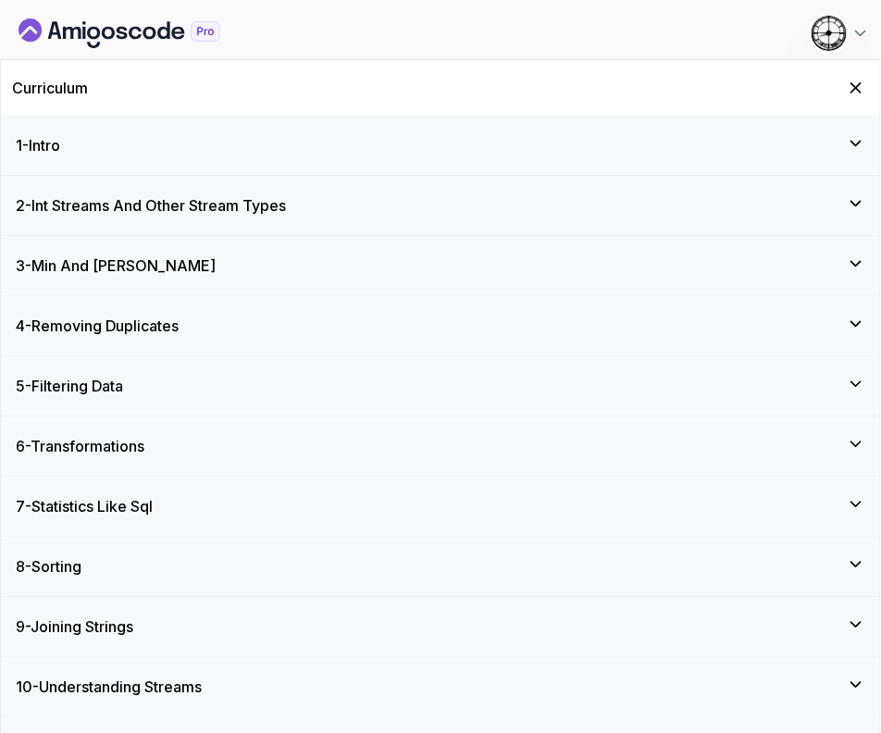
scroll to position [43, 0]
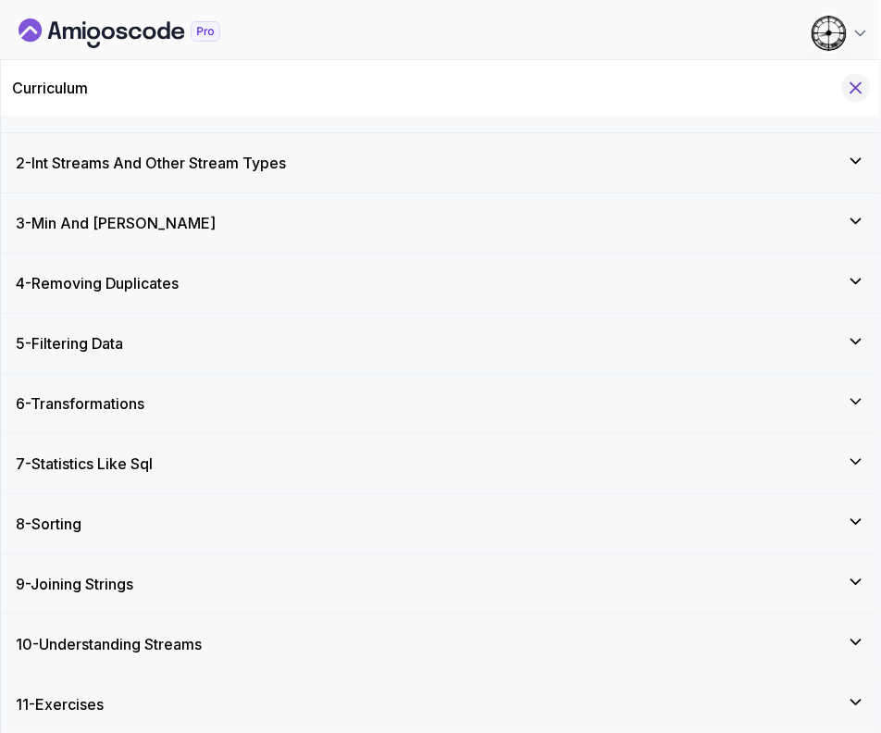
click at [860, 82] on icon "Hide Curriculum for mobile" at bounding box center [856, 88] width 20 height 20
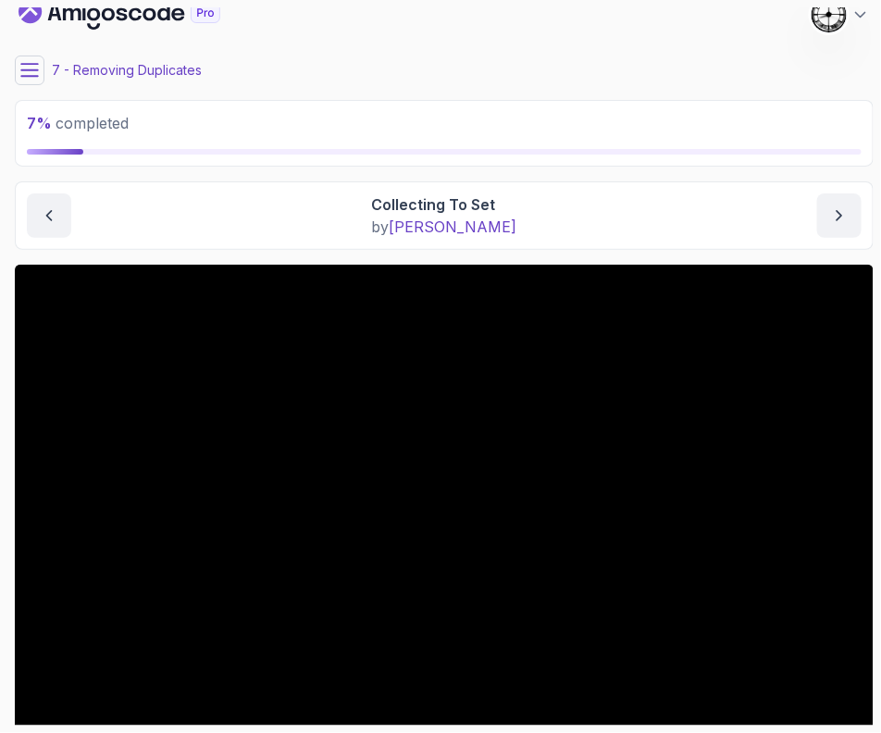
scroll to position [0, 0]
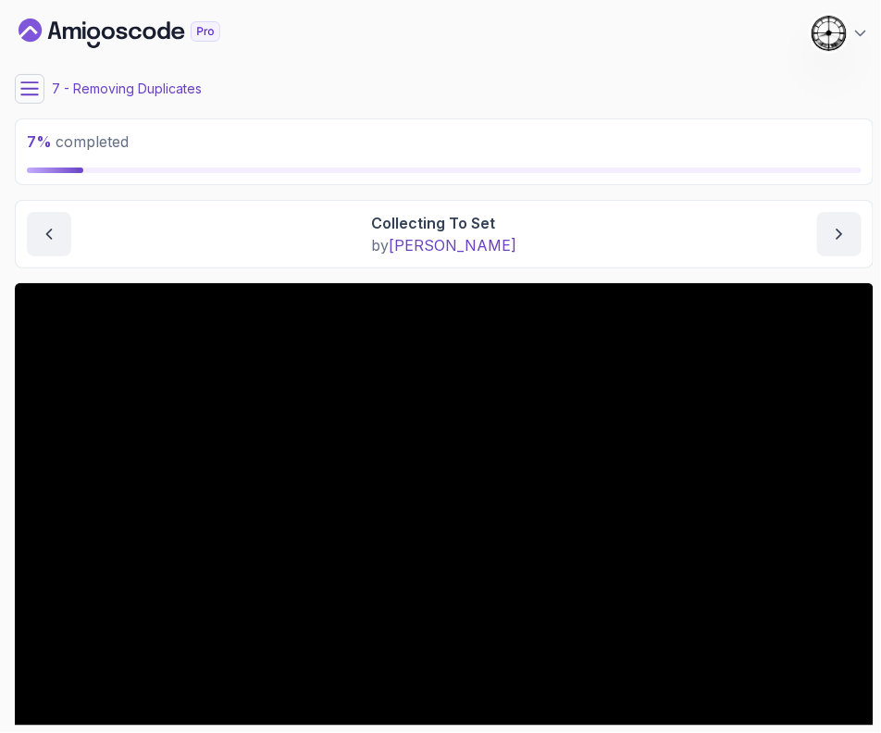
click at [9, 82] on div "7 % completed 1 - Intro 2 - Int Streams And Other Stream Types 3 - Min And Max …" at bounding box center [440, 366] width 866 height 718
click at [22, 82] on icon at bounding box center [29, 88] width 17 height 12
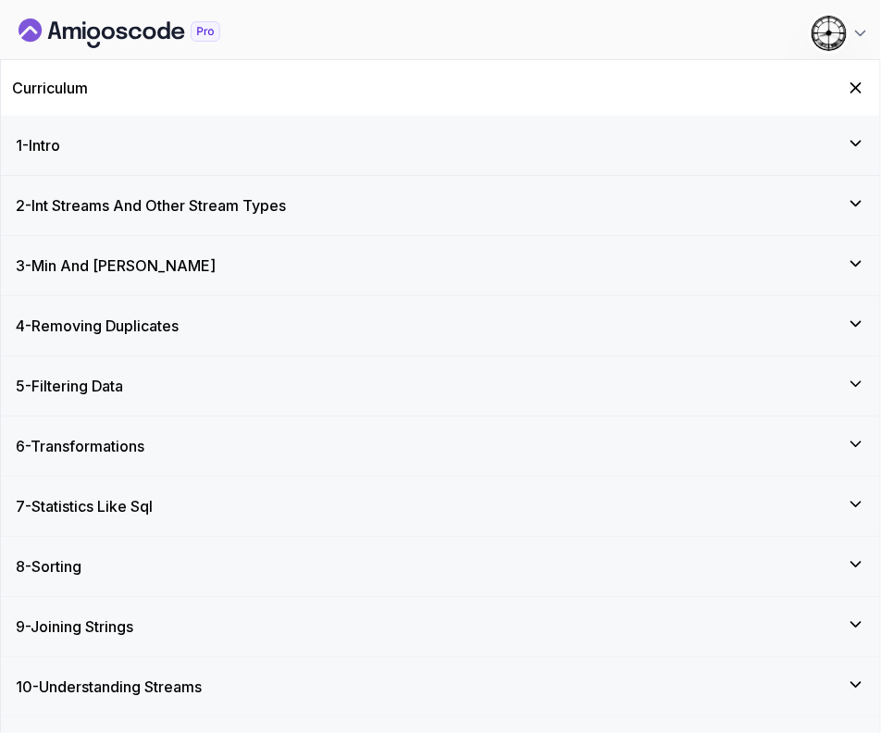
click at [179, 326] on h3 "4 - Removing Duplicates" at bounding box center [97, 326] width 163 height 22
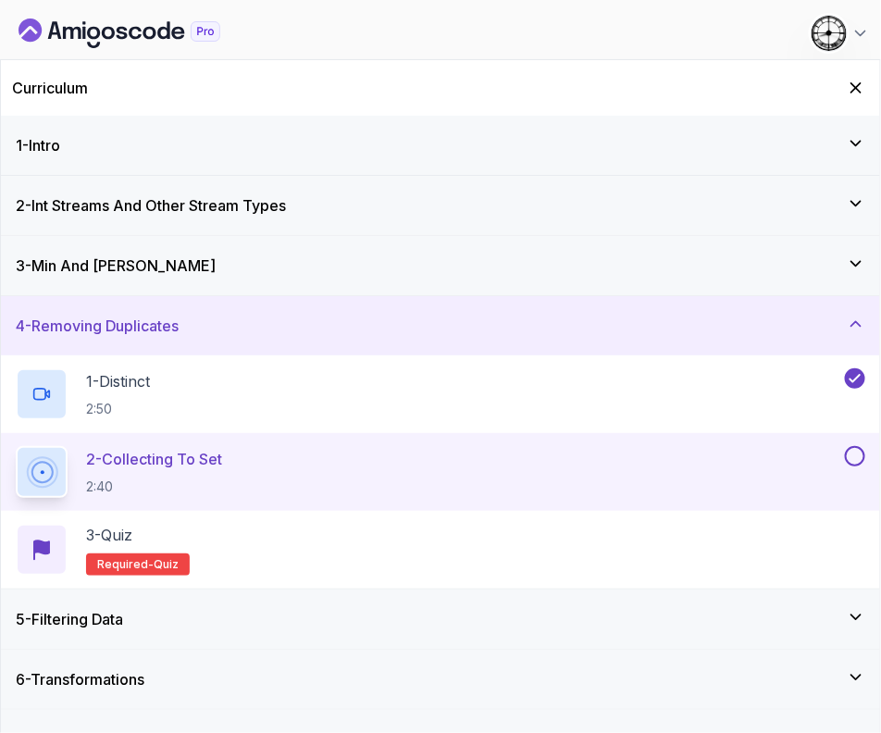
click at [851, 455] on button at bounding box center [855, 456] width 20 height 20
click at [522, 531] on div "3 - Quiz Required- quiz" at bounding box center [441, 550] width 850 height 52
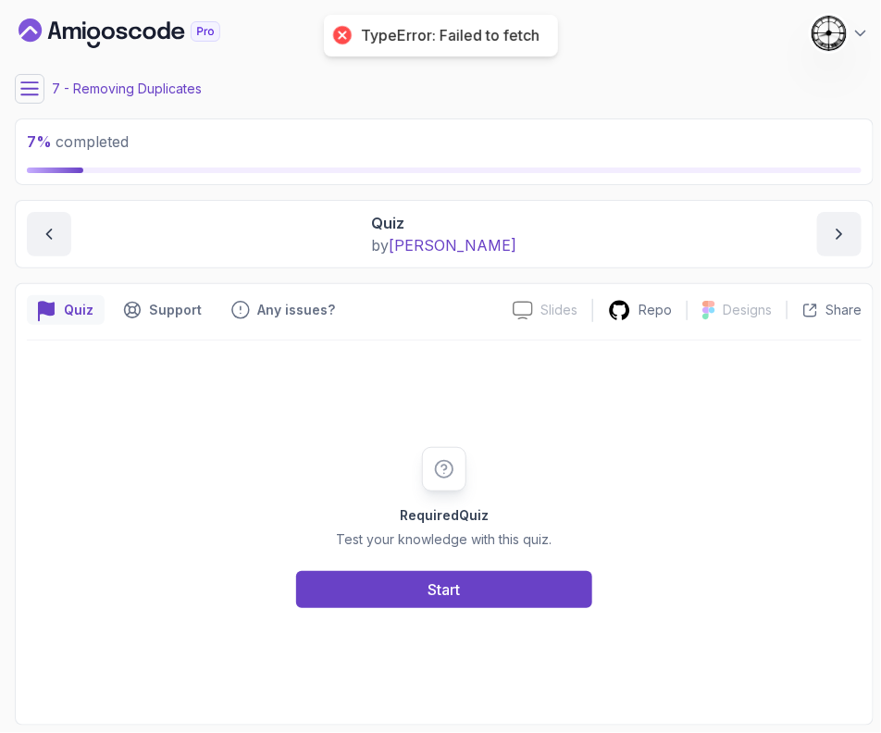
click at [373, 565] on div "Required Quiz Test your knowledge with this quiz. Start" at bounding box center [444, 527] width 355 height 161
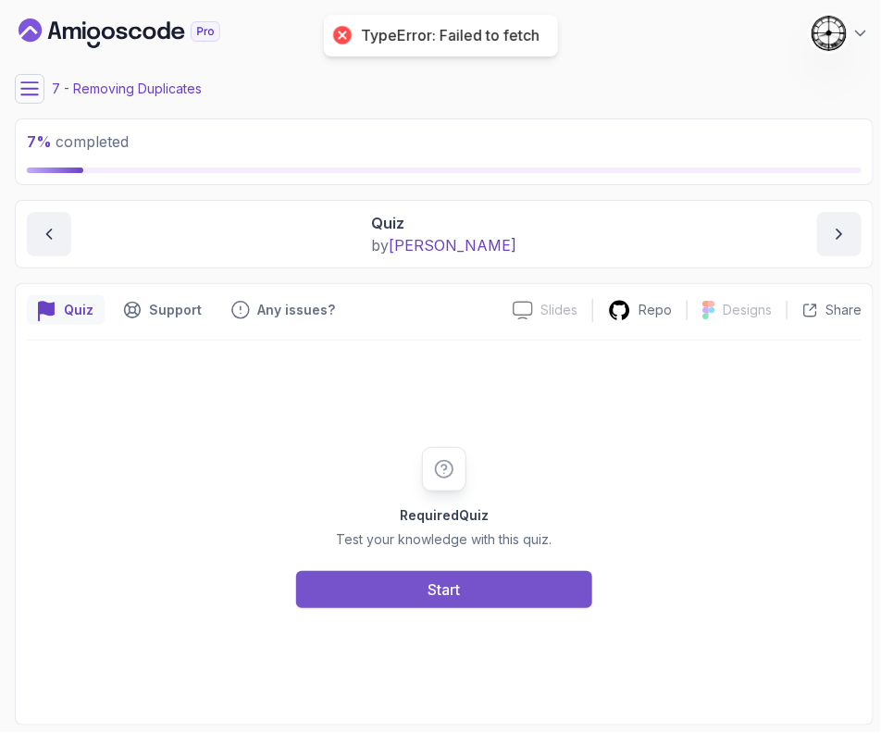
click at [370, 594] on button "Start" at bounding box center [444, 589] width 296 height 37
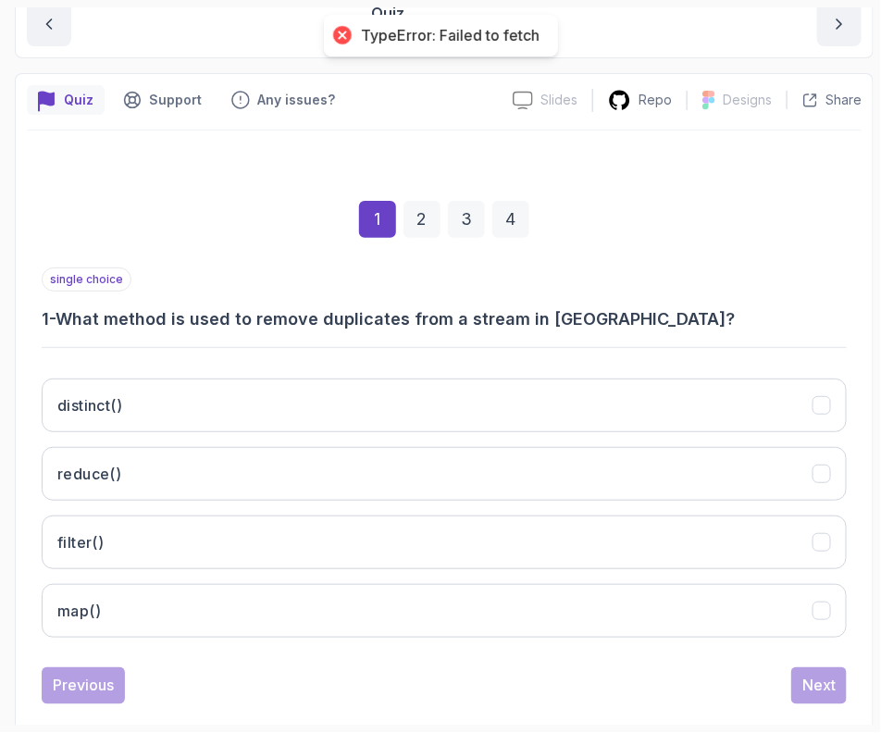
scroll to position [230, 0]
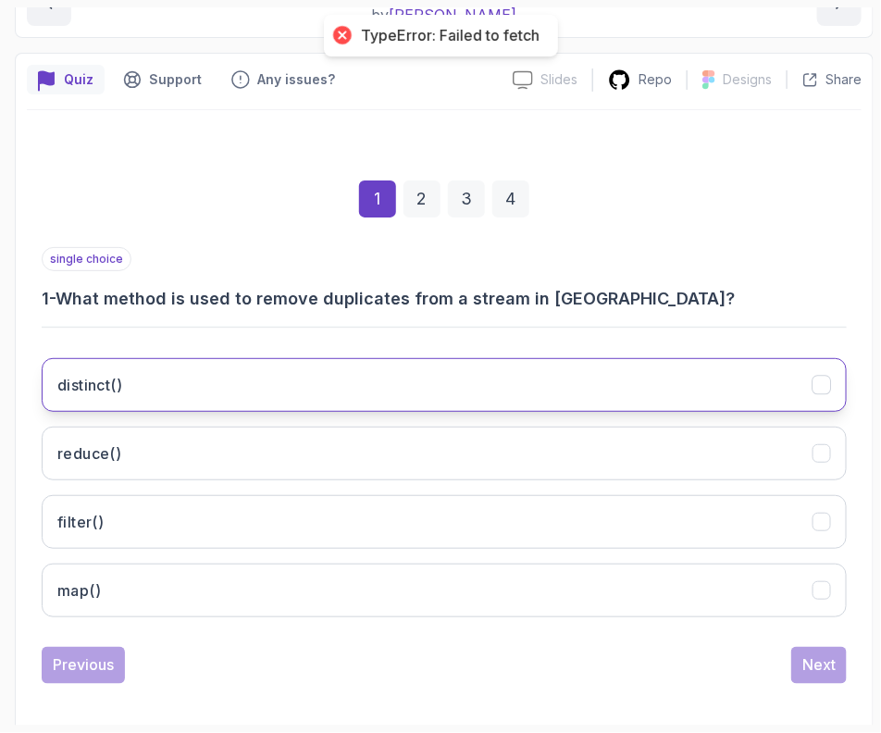
click at [85, 405] on button "distinct()" at bounding box center [444, 385] width 805 height 54
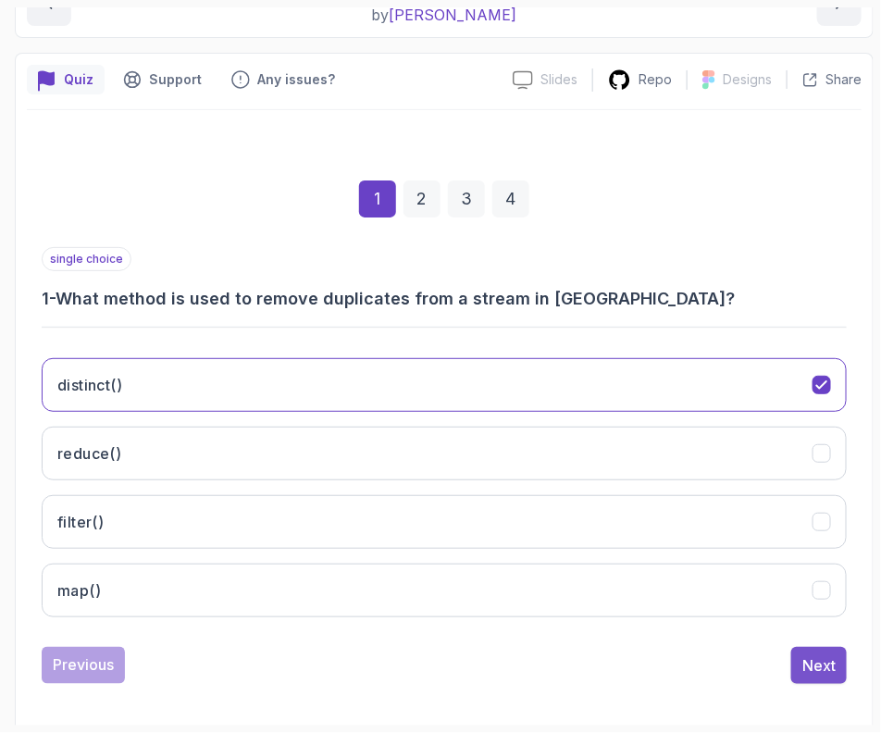
click at [829, 647] on button "Next" at bounding box center [819, 665] width 56 height 37
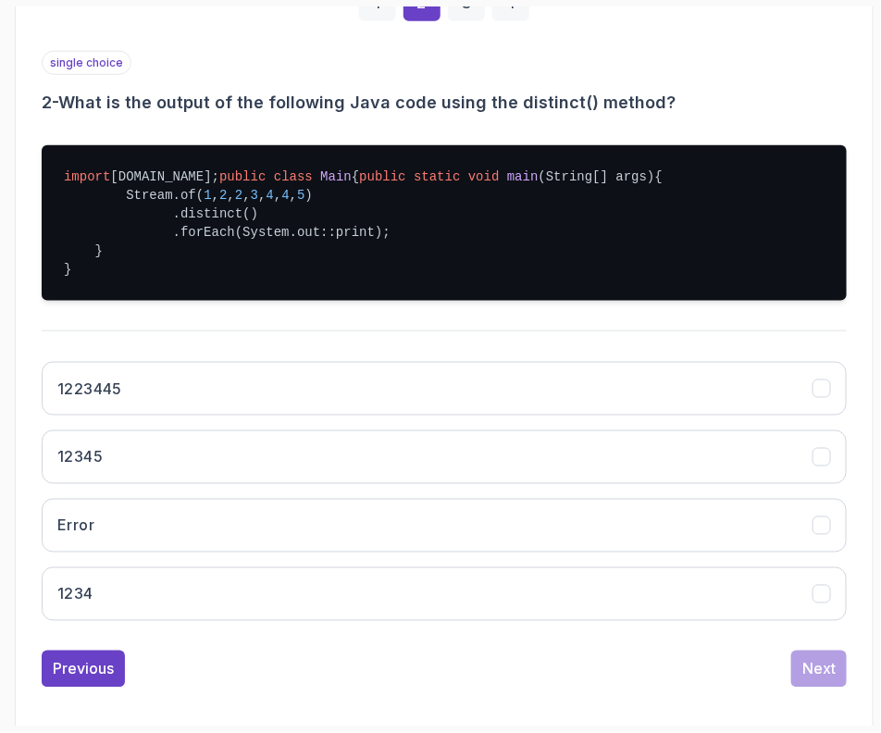
scroll to position [462, 0]
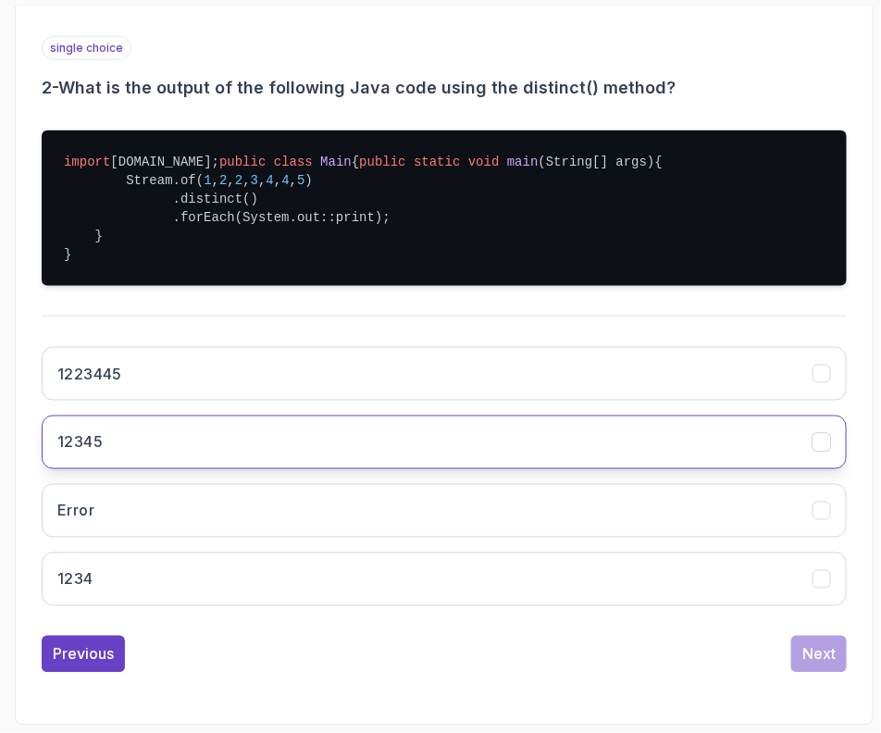
drag, startPoint x: 105, startPoint y: 483, endPoint x: 116, endPoint y: 494, distance: 15.7
click at [103, 469] on button "12345" at bounding box center [444, 442] width 805 height 54
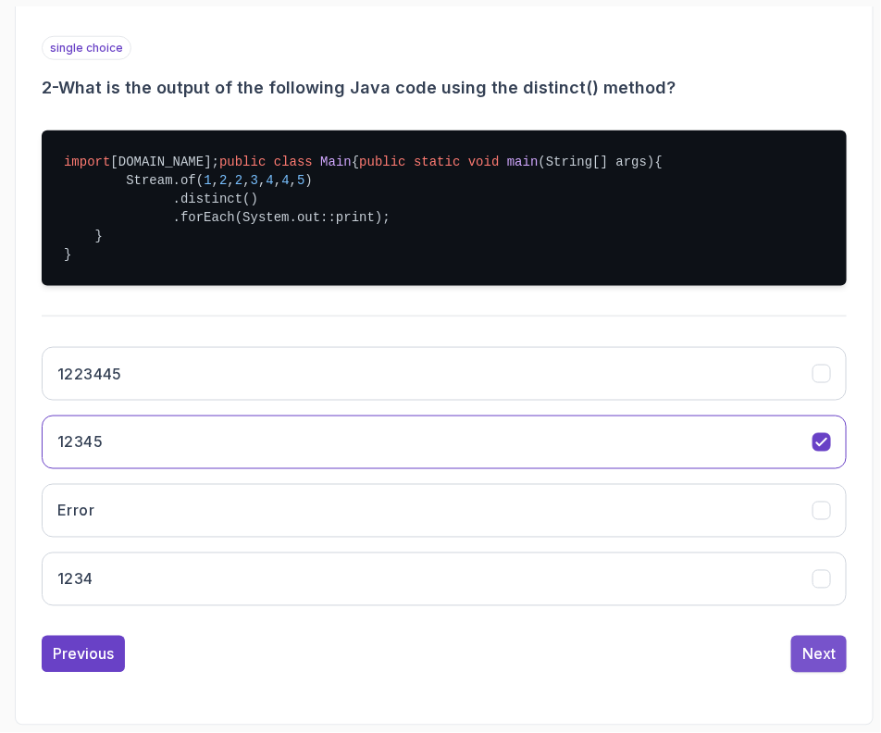
click at [819, 665] on div "Next" at bounding box center [818, 654] width 33 height 22
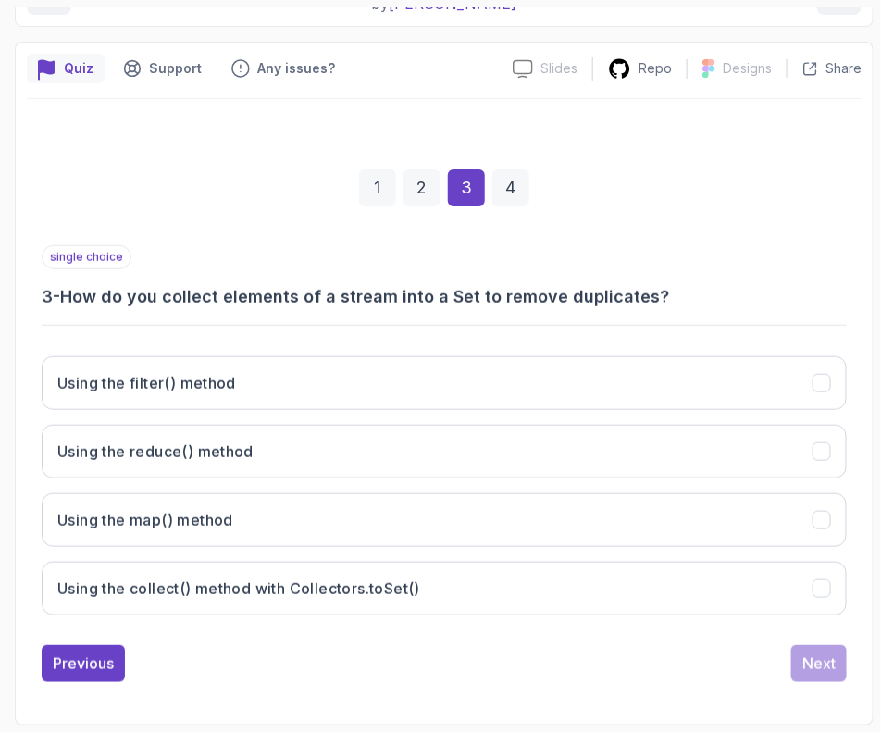
scroll to position [239, 0]
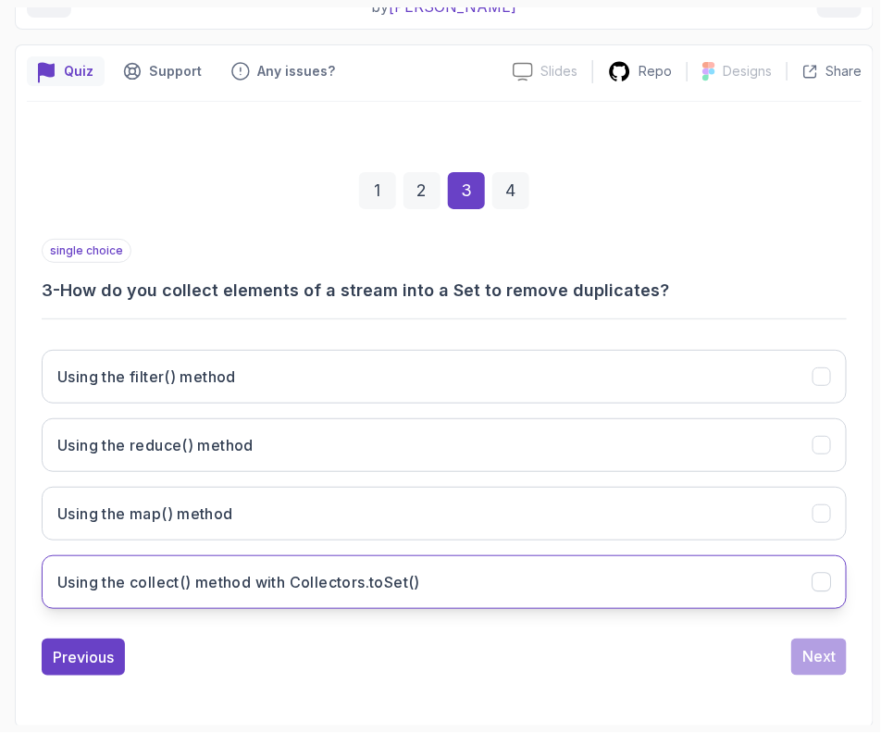
click at [221, 591] on button "Using the collect() method with Collectors.toSet()" at bounding box center [444, 582] width 805 height 54
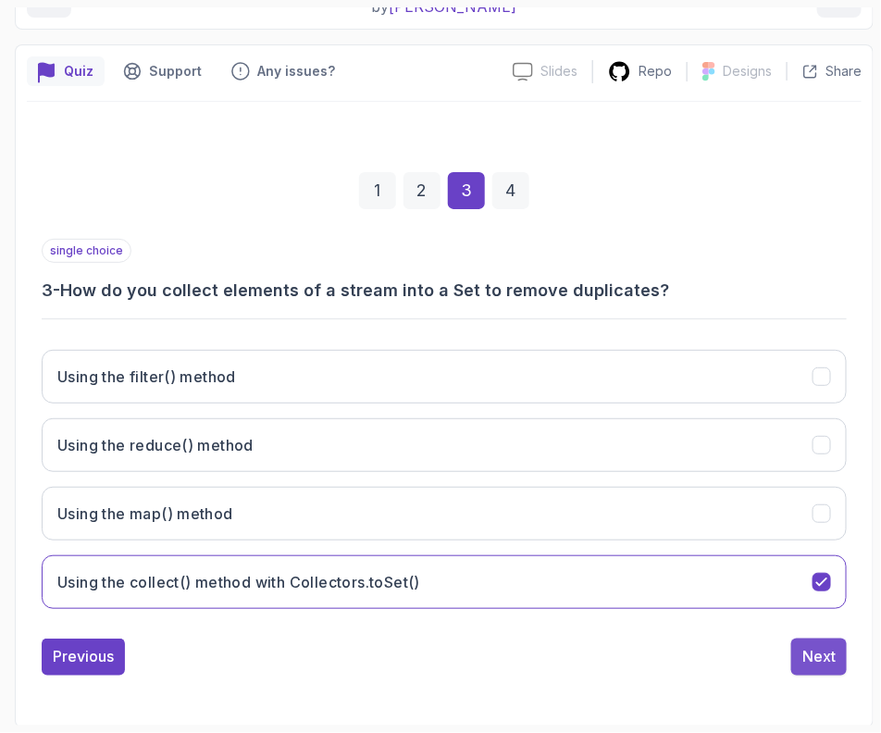
click at [816, 665] on button "Next" at bounding box center [819, 657] width 56 height 37
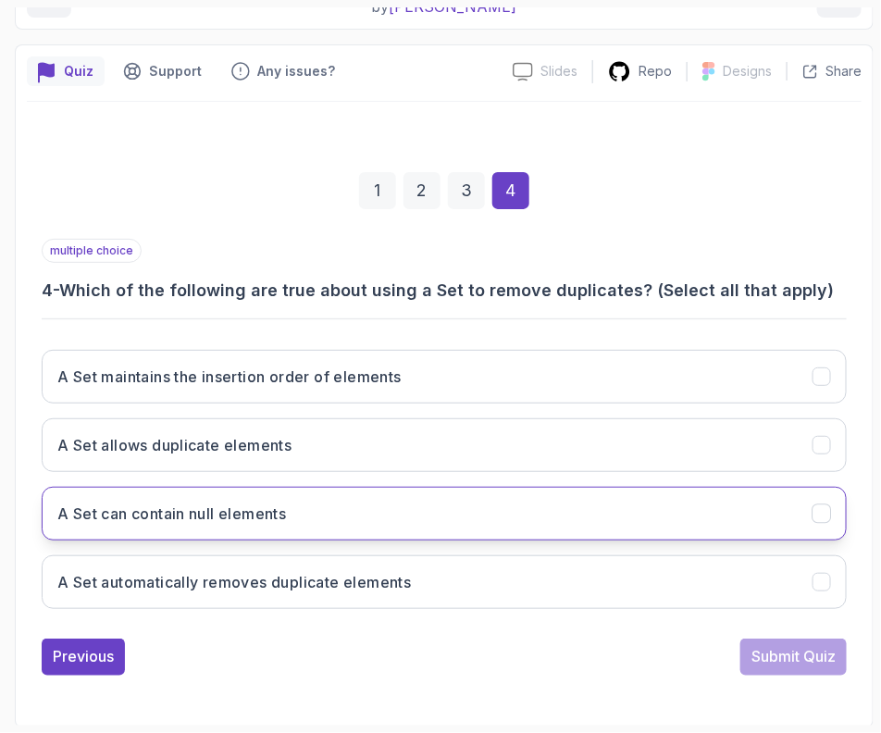
click at [118, 517] on h3 "A Set can contain null elements" at bounding box center [171, 513] width 229 height 22
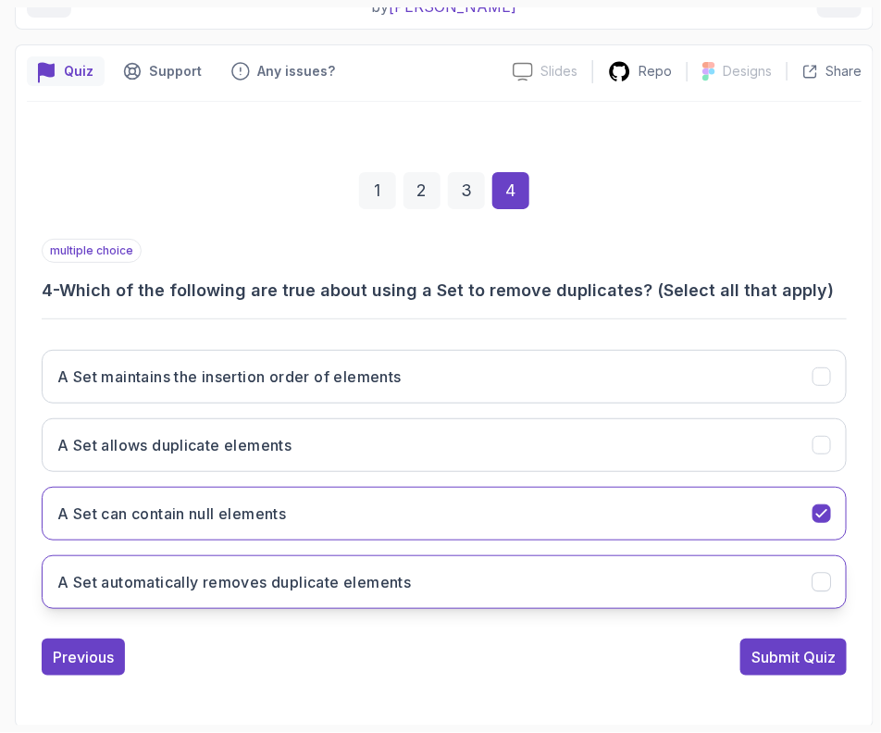
click at [162, 573] on h3 "A Set automatically removes duplicate elements" at bounding box center [233, 582] width 353 height 22
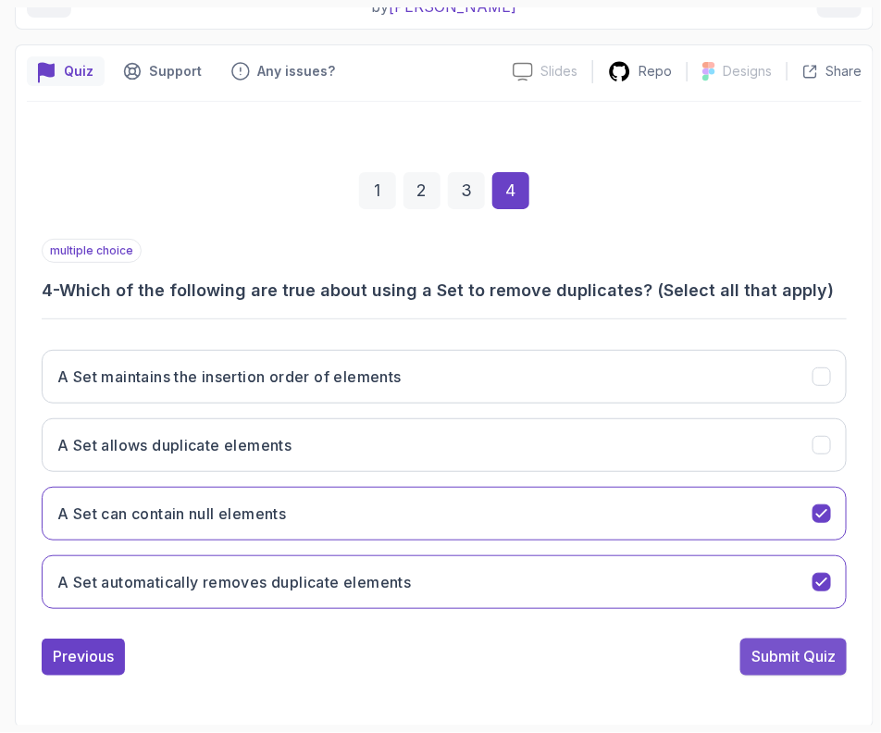
click at [759, 650] on div "Submit Quiz" at bounding box center [793, 657] width 84 height 22
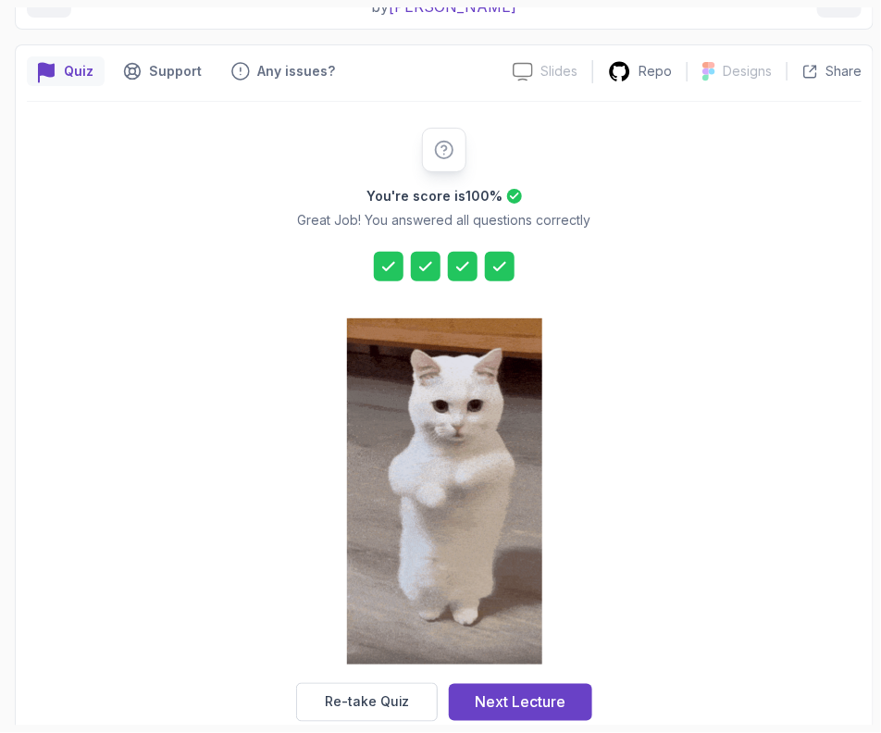
click at [515, 724] on div "You're score is 100 % Great Job! You answered all questions correctly Re-take Q…" at bounding box center [444, 425] width 835 height 646
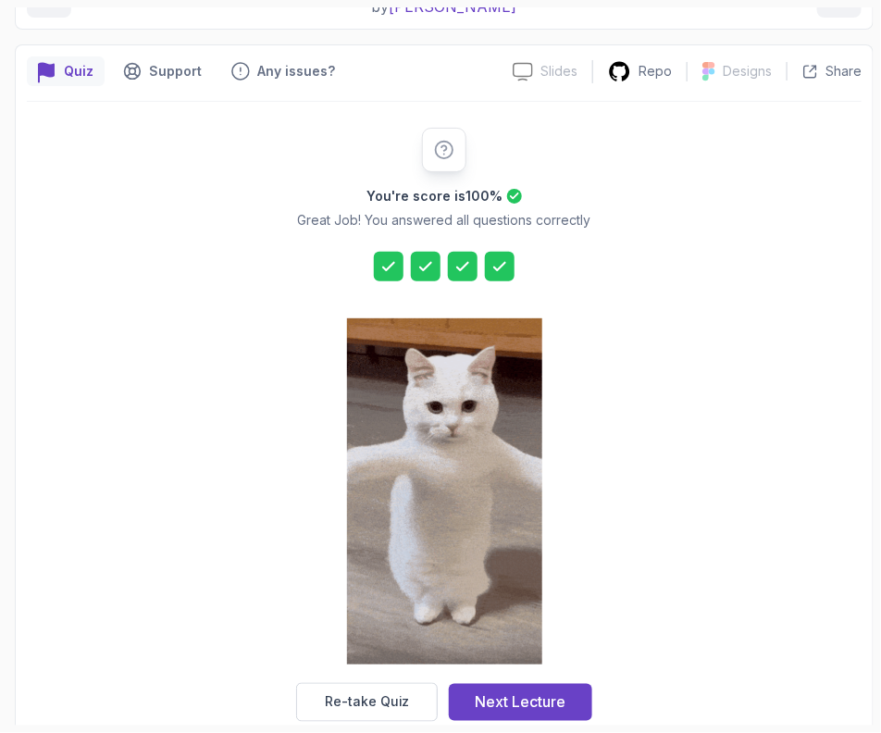
click at [528, 718] on button "Next Lecture" at bounding box center [520, 702] width 143 height 37
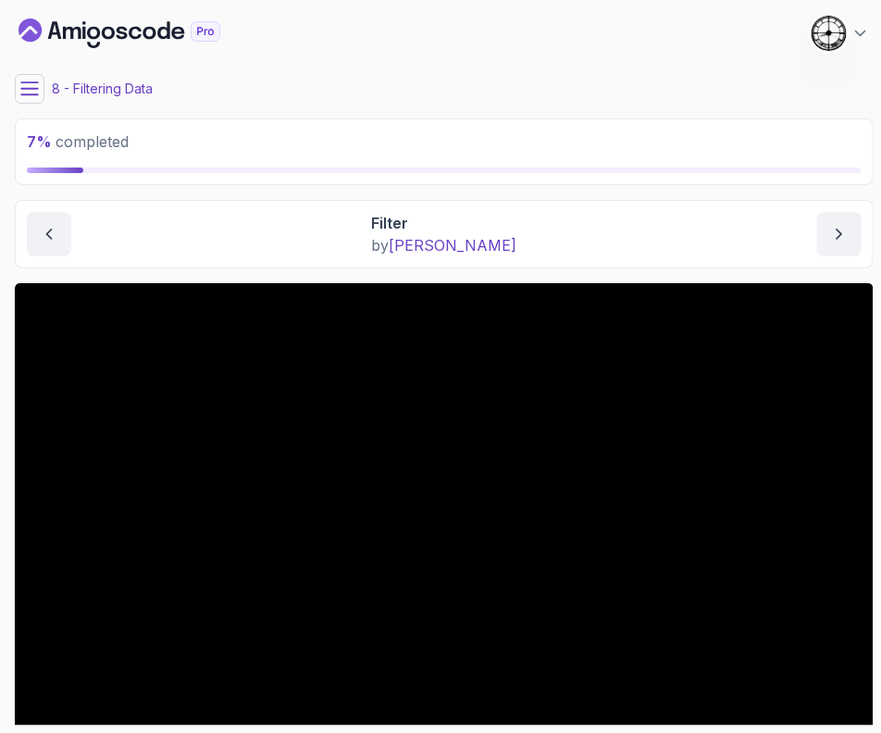
click at [32, 101] on button at bounding box center [30, 89] width 30 height 30
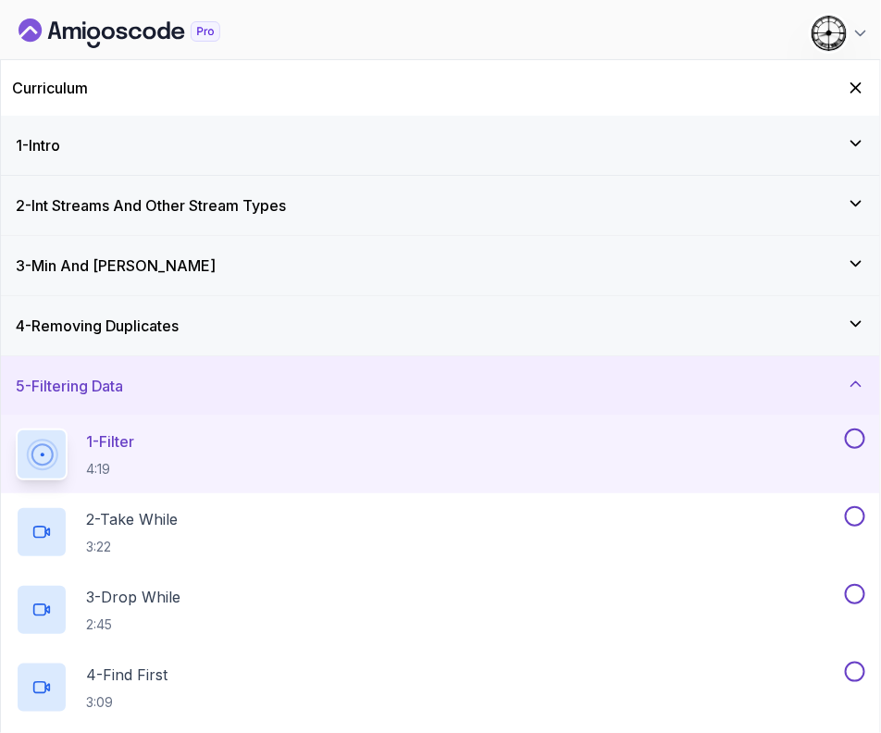
click at [861, 441] on button at bounding box center [855, 438] width 20 height 20
click at [265, 372] on div "5 - Filtering Data" at bounding box center [440, 385] width 879 height 59
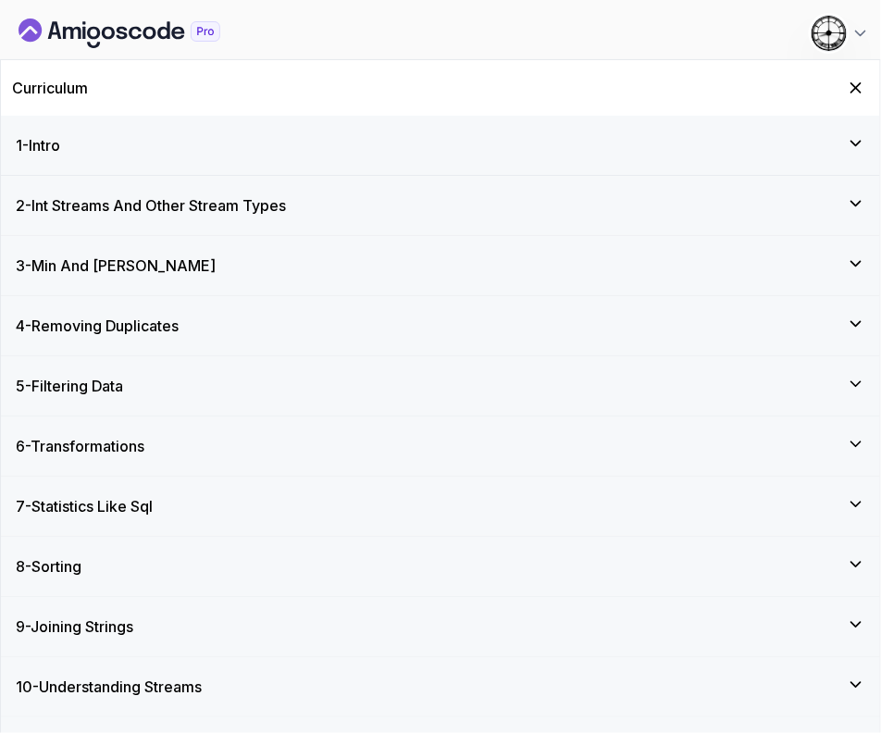
click at [871, 68] on div "Curriculum" at bounding box center [440, 88] width 879 height 56
click at [871, 81] on div "Curriculum" at bounding box center [440, 88] width 879 height 56
click at [859, 85] on icon "Hide Curriculum for mobile" at bounding box center [856, 88] width 10 height 10
